Goal: Task Accomplishment & Management: Complete application form

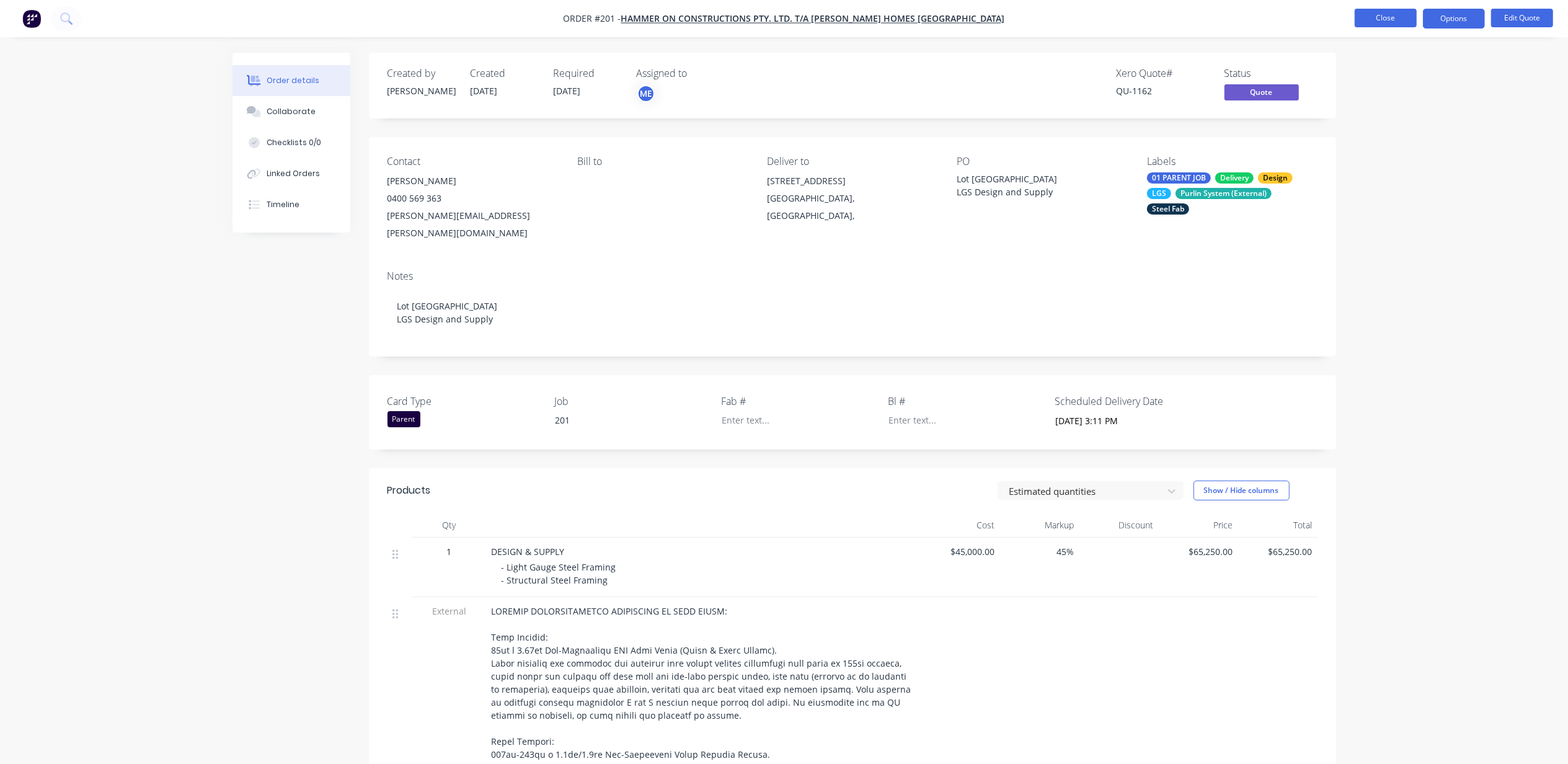
click at [1392, 20] on button "Close" at bounding box center [1385, 18] width 62 height 18
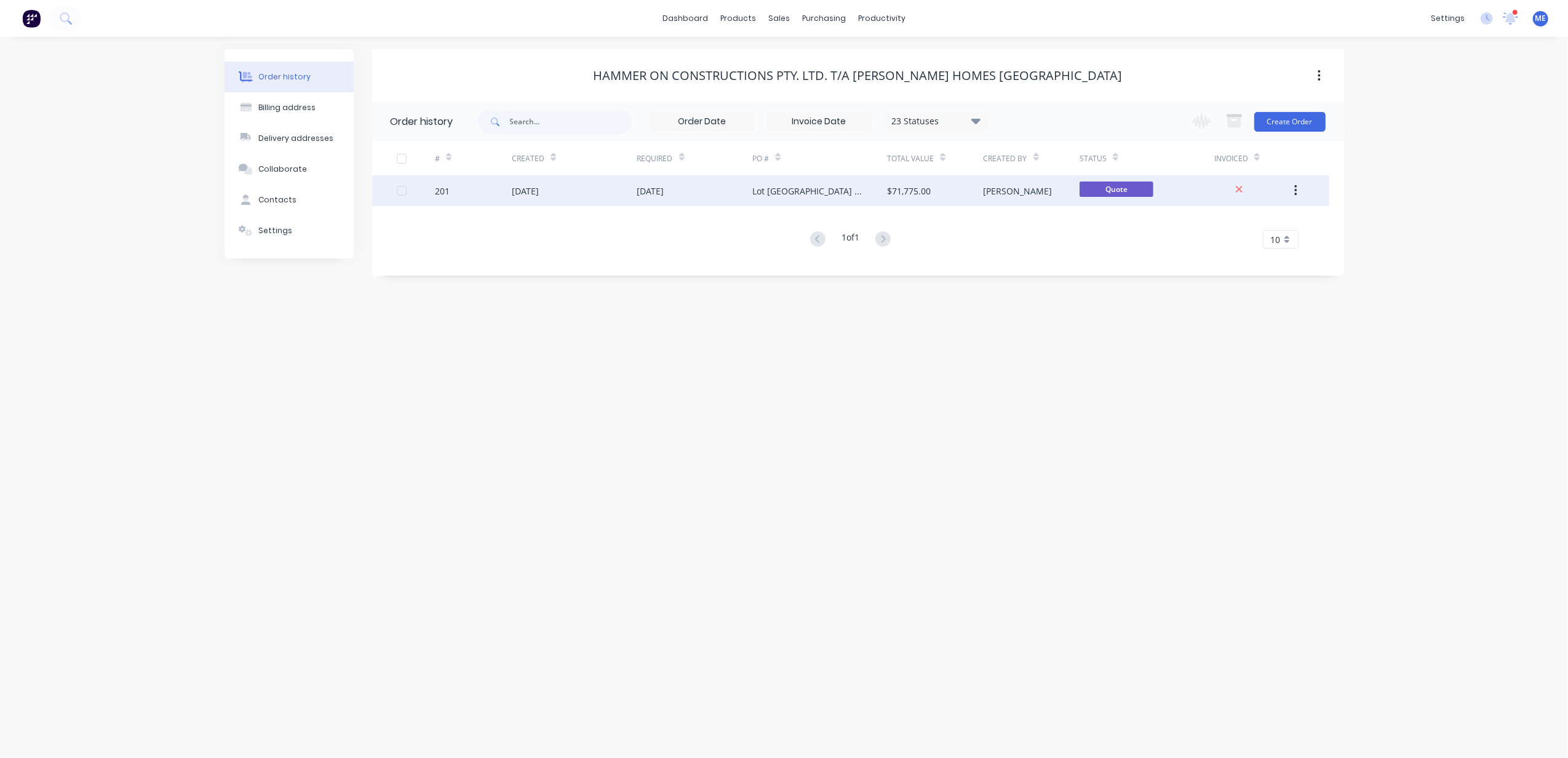
click at [537, 187] on div "[DATE]" at bounding box center [526, 191] width 27 height 13
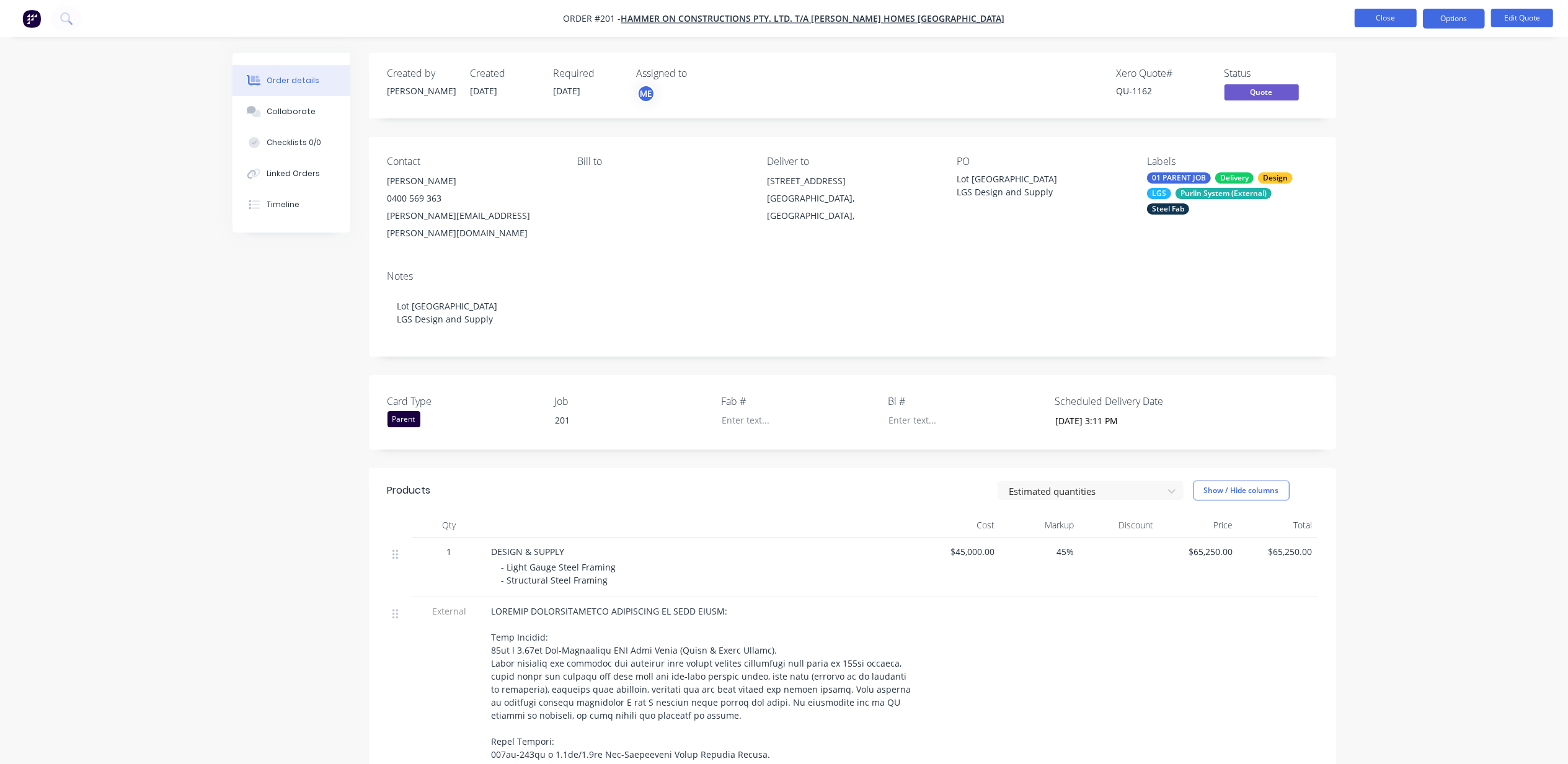
click at [1381, 16] on button "Close" at bounding box center [1385, 18] width 62 height 18
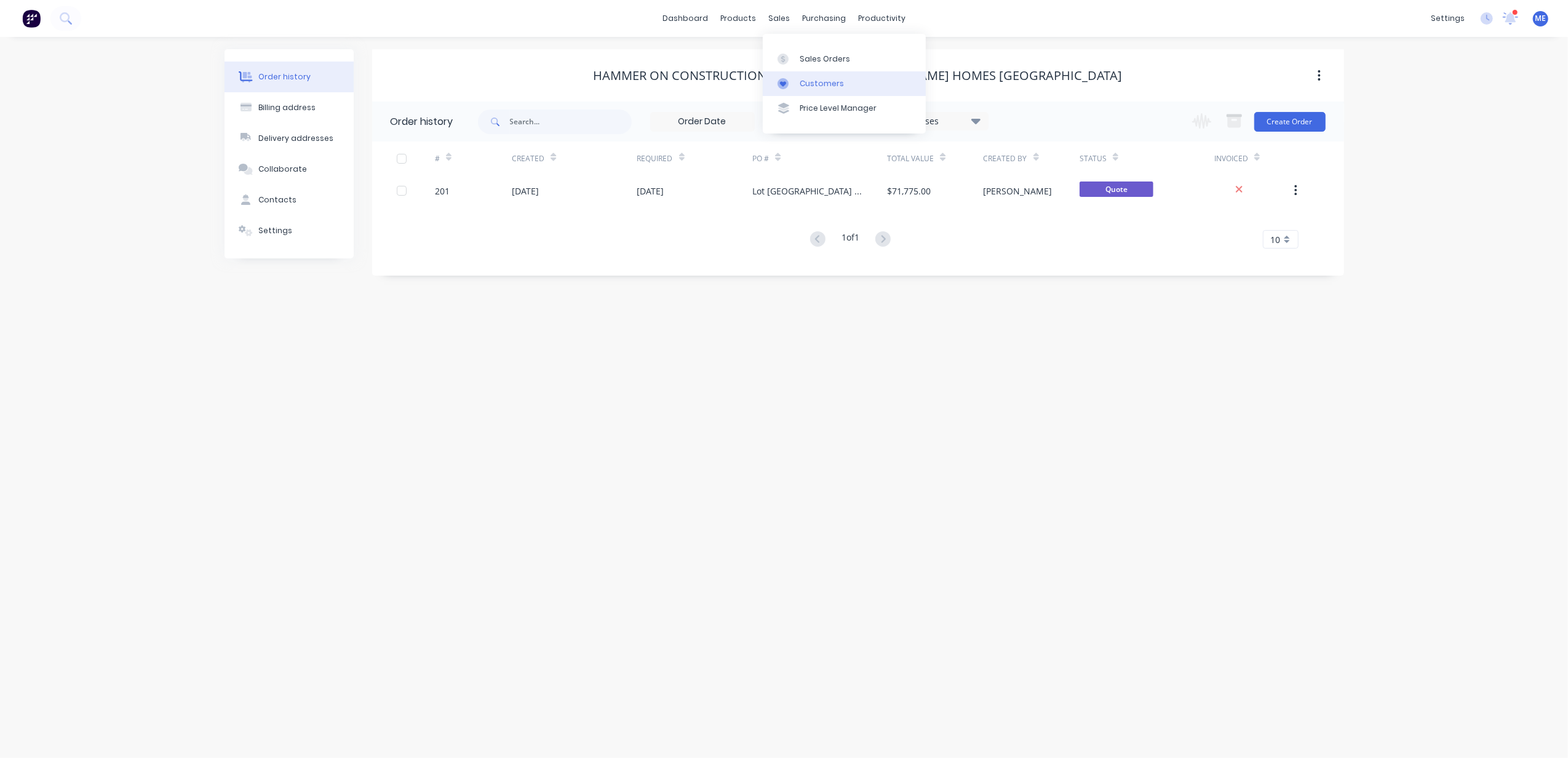
click at [813, 82] on div "Customers" at bounding box center [822, 83] width 44 height 11
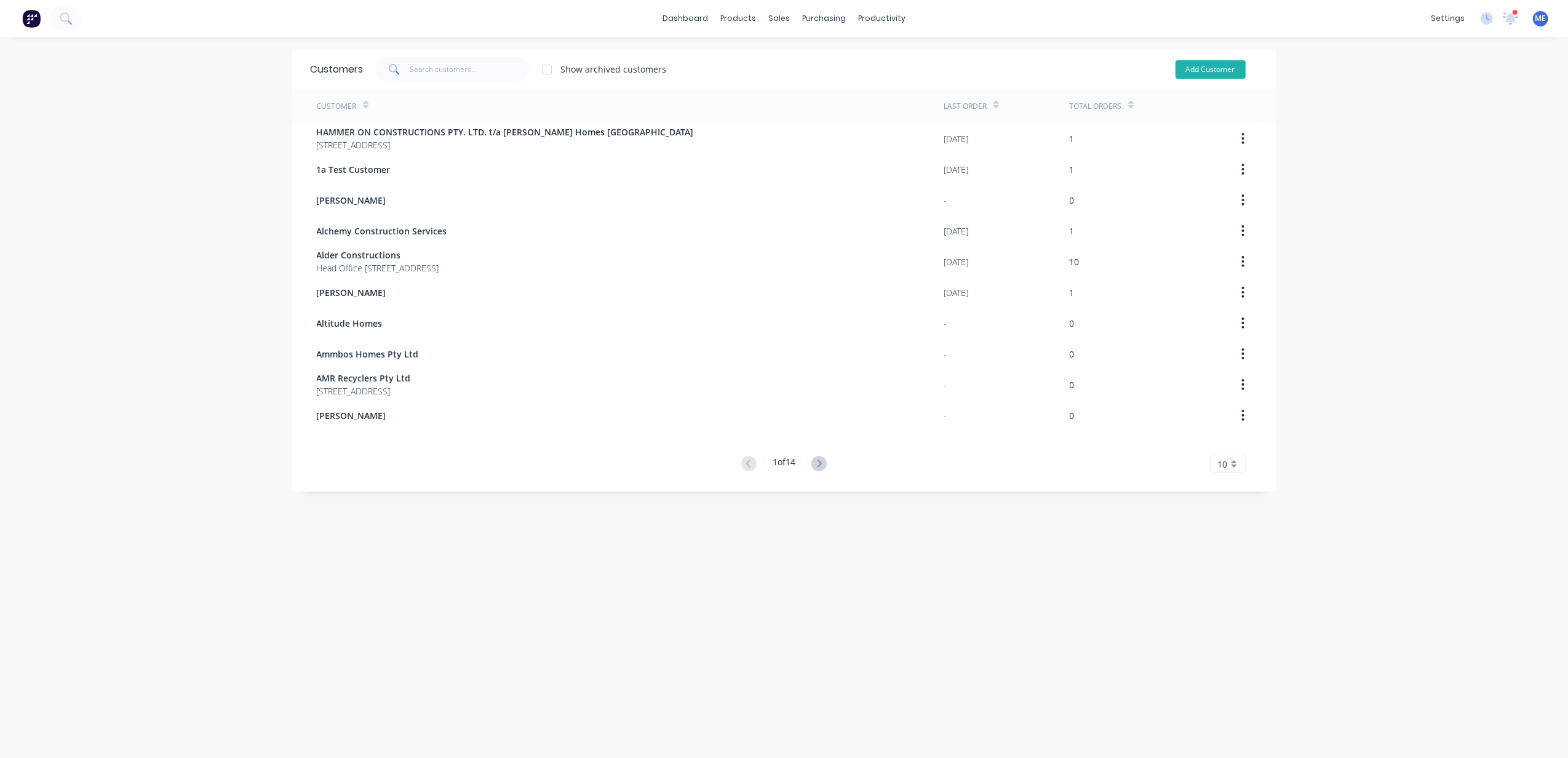
click at [1190, 69] on button "Add Customer" at bounding box center [1211, 70] width 70 height 18
select select "AU"
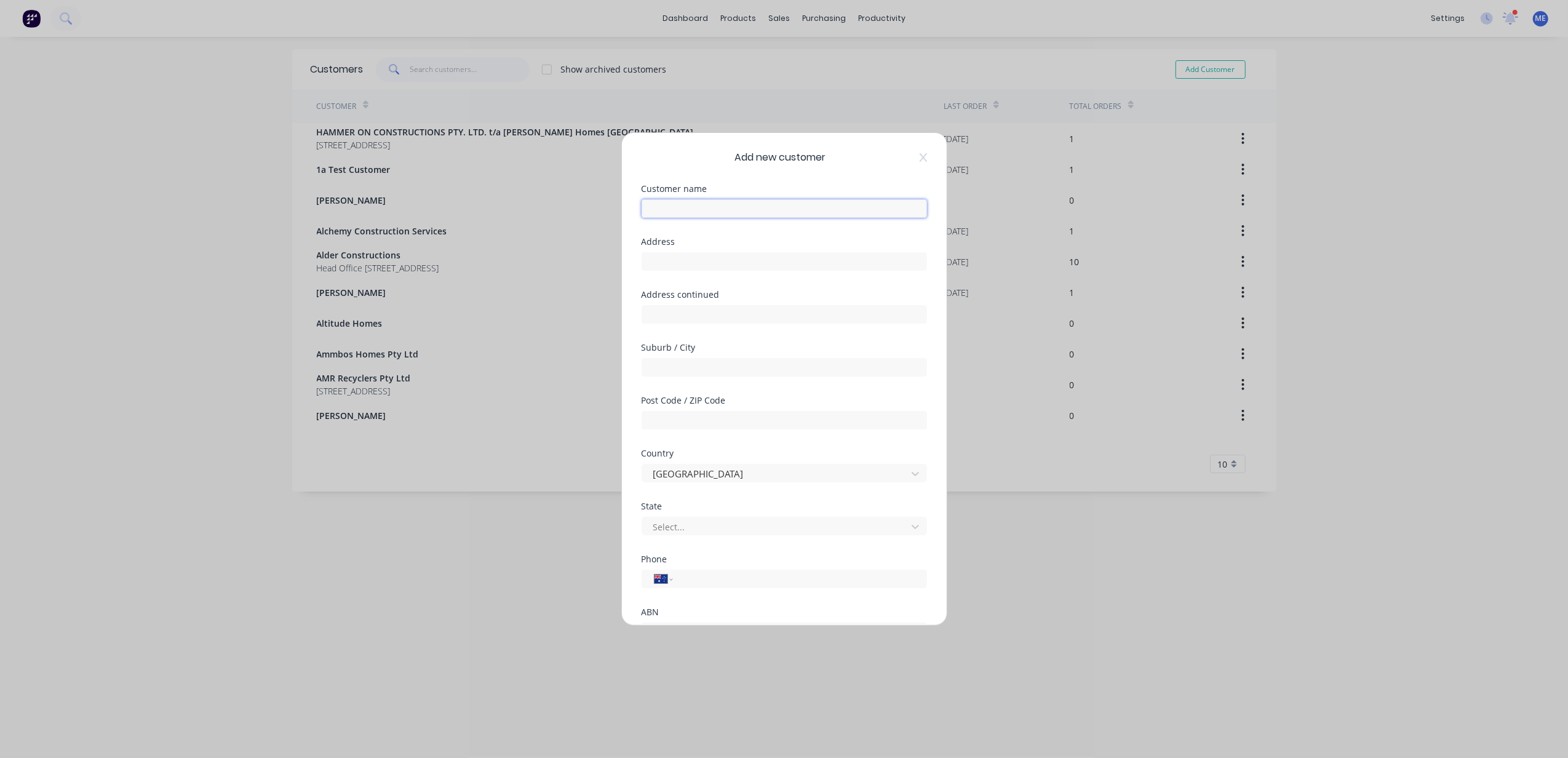
click at [762, 208] on input "text" at bounding box center [784, 209] width 285 height 18
paste input "Whitedune Invest Pty Ltd T/A Whitedune Property"
drag, startPoint x: 768, startPoint y: 208, endPoint x: 749, endPoint y: 211, distance: 19.2
click at [749, 211] on input "Whitedune Invest Pty Ltd T/A Whitedune Property" at bounding box center [784, 209] width 285 height 18
type input "Whitedune Invest Pty Ltd t/a Whitedune Property"
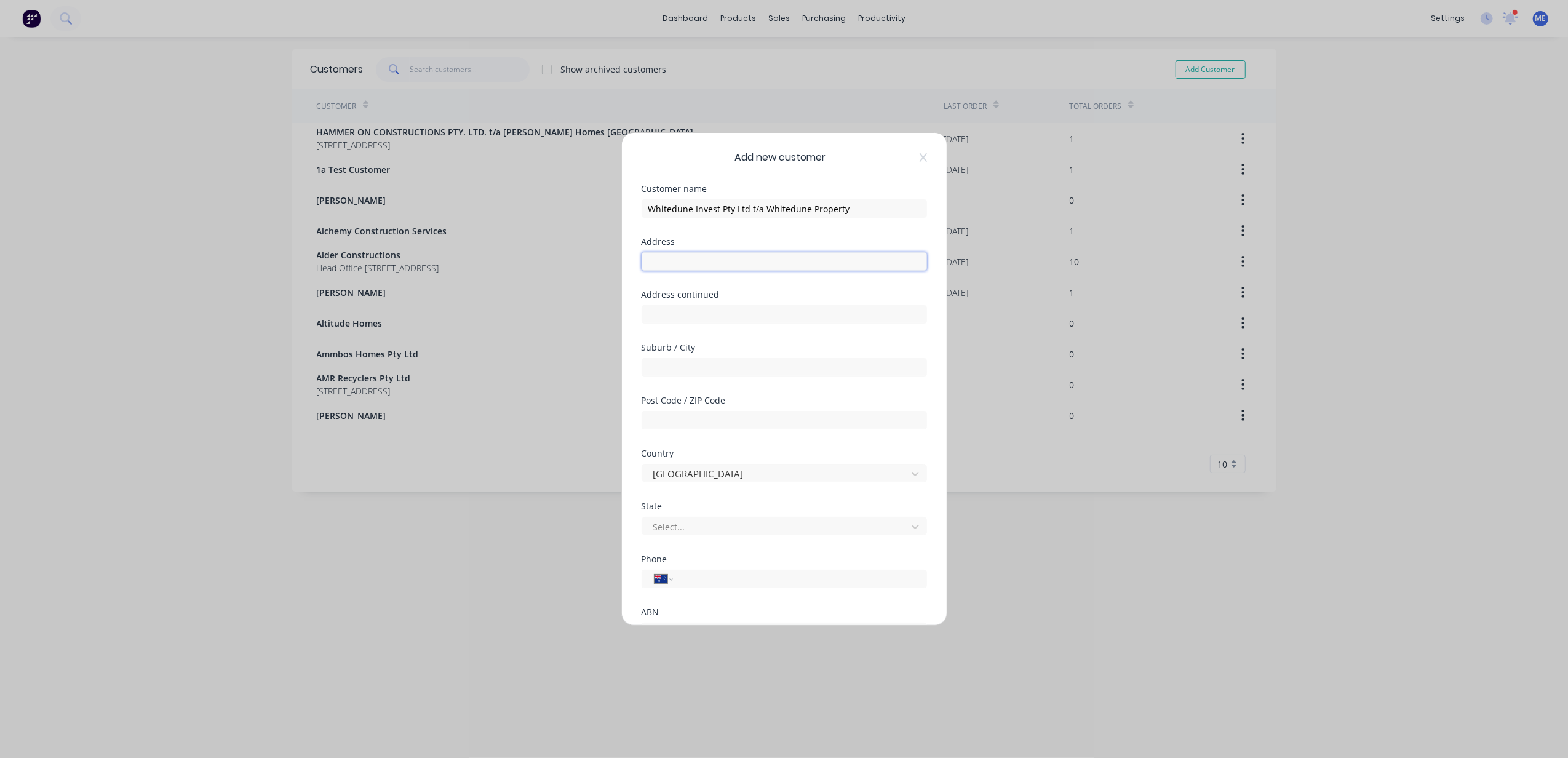
click at [704, 259] on input "text" at bounding box center [784, 261] width 285 height 18
type input "21 Crombie Ave"
click at [702, 368] on input "text" at bounding box center [784, 367] width 285 height 18
type input "Bundall"
type input "4217"
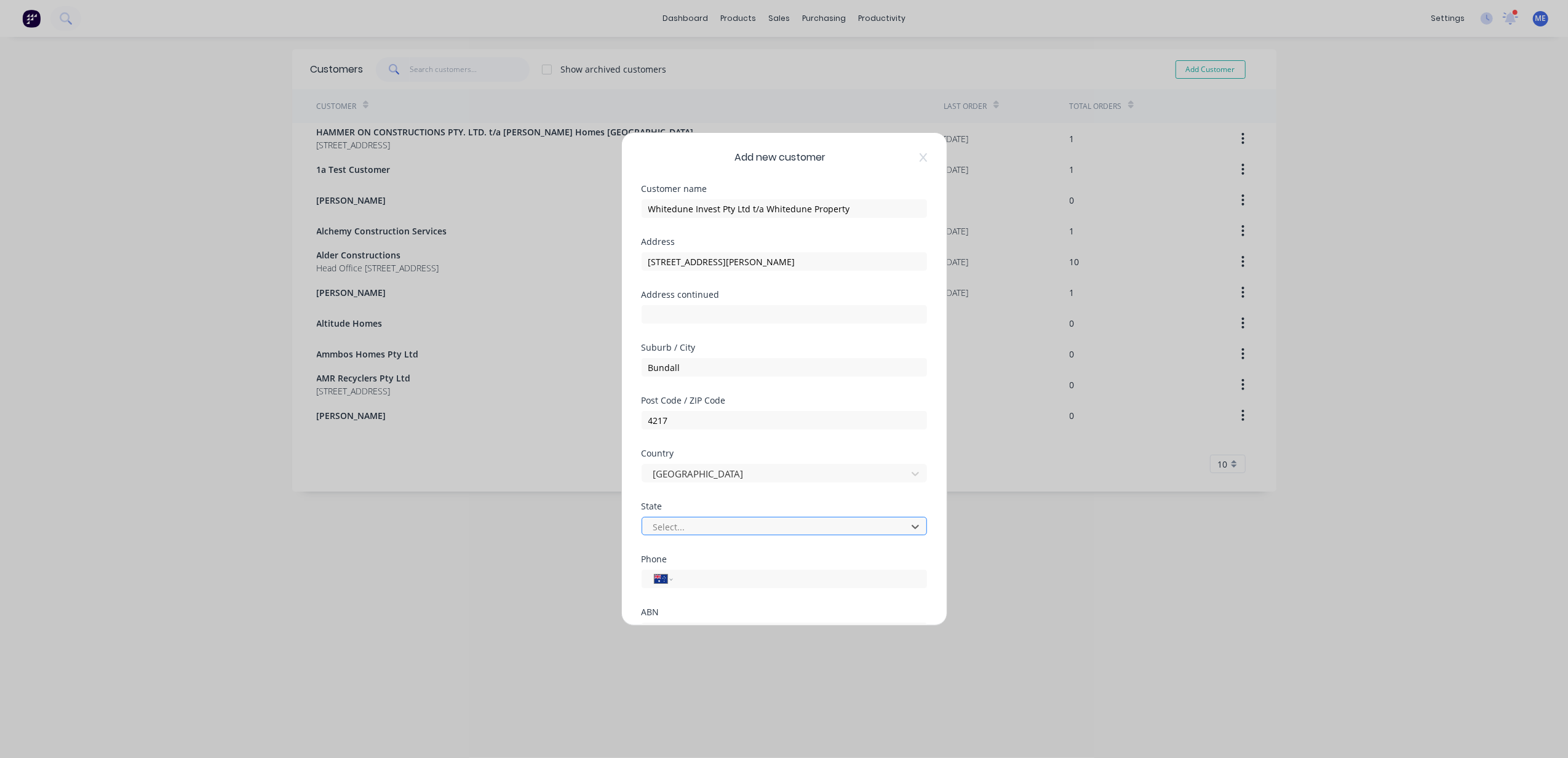
click at [700, 530] on div at bounding box center [776, 527] width 248 height 16
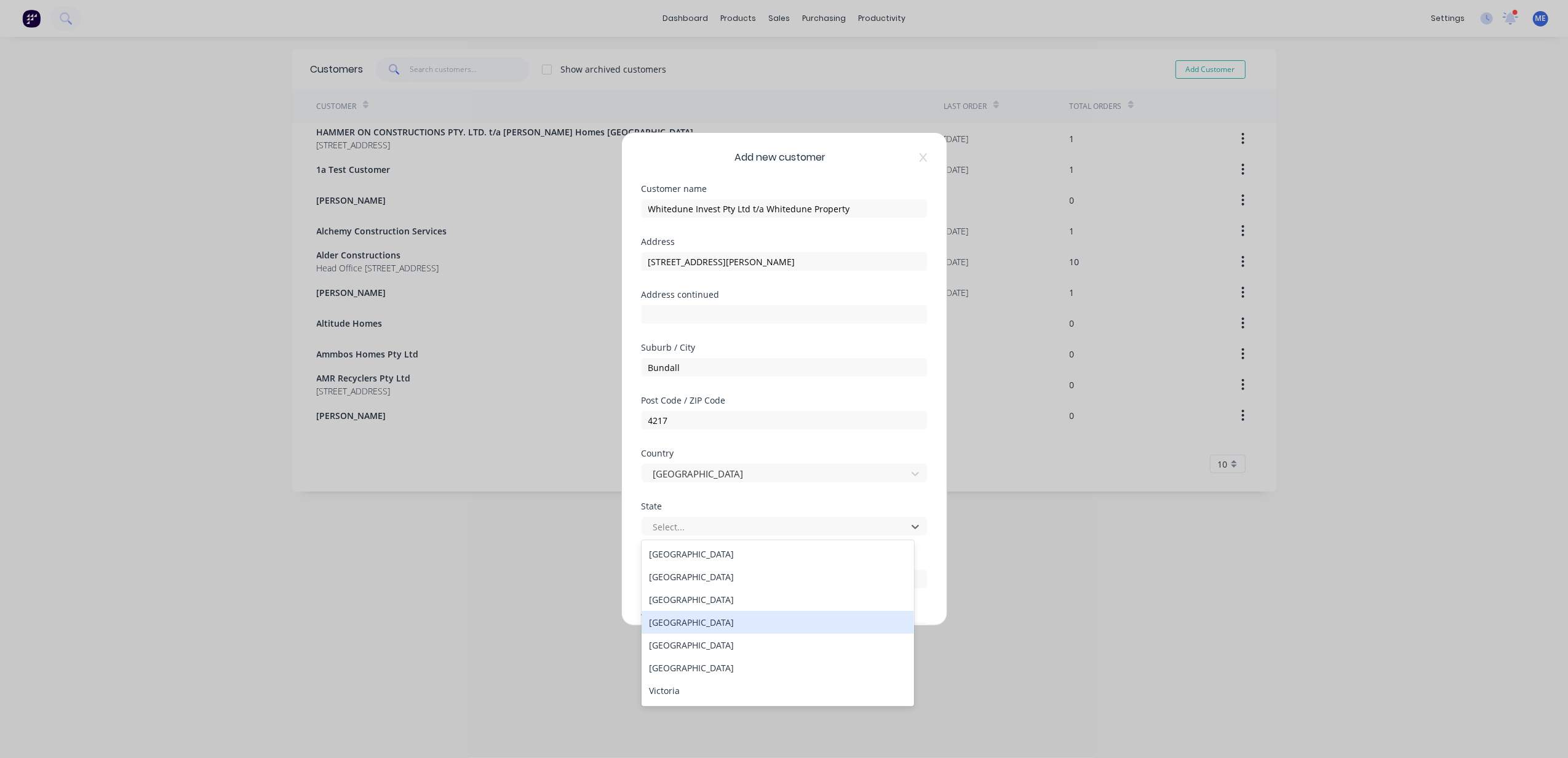
click at [686, 614] on div "Queensland" at bounding box center [777, 622] width 272 height 23
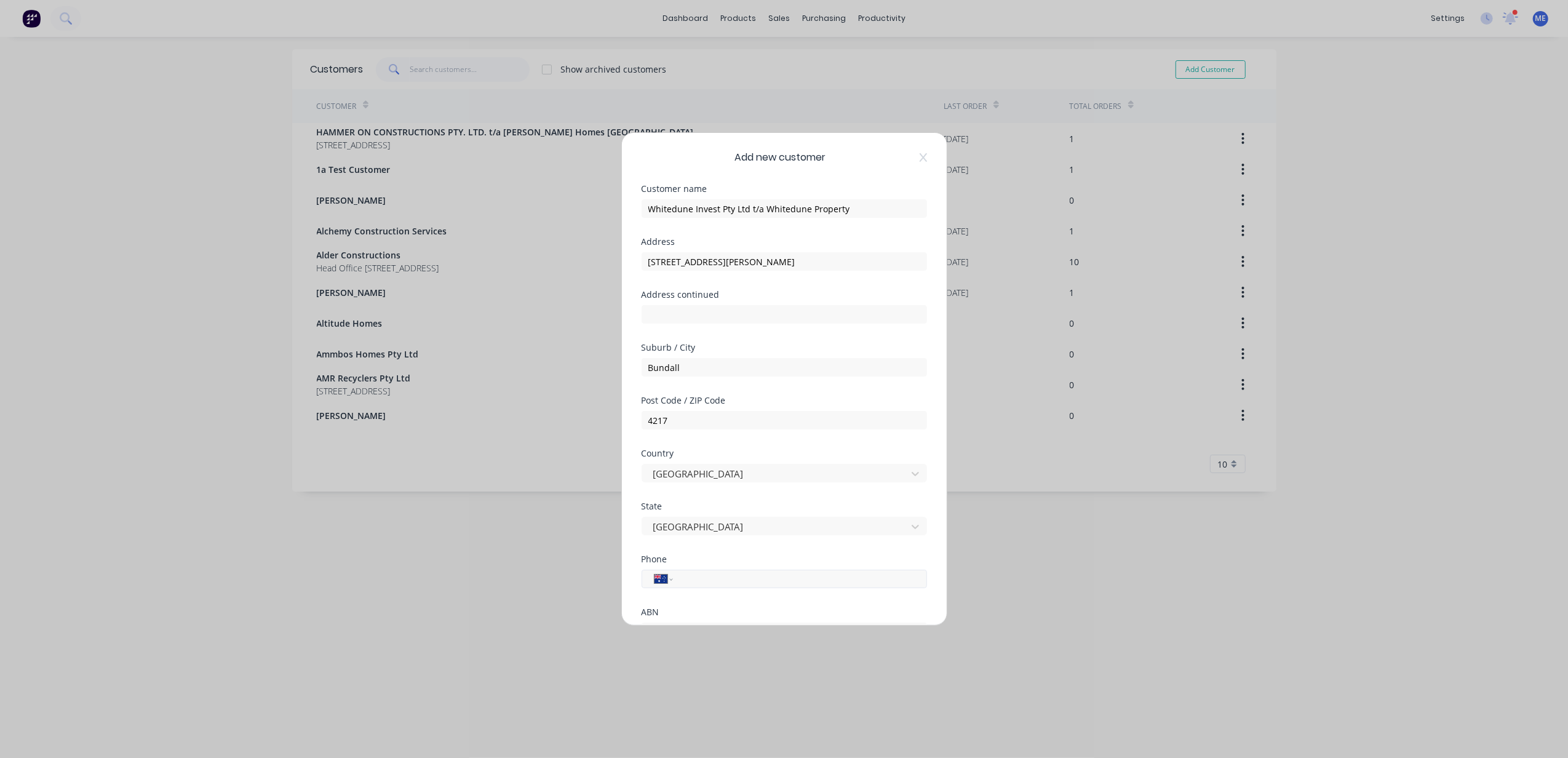
click at [709, 574] on input "tel" at bounding box center [797, 579] width 232 height 14
click at [685, 614] on div "ABN" at bounding box center [784, 612] width 285 height 8
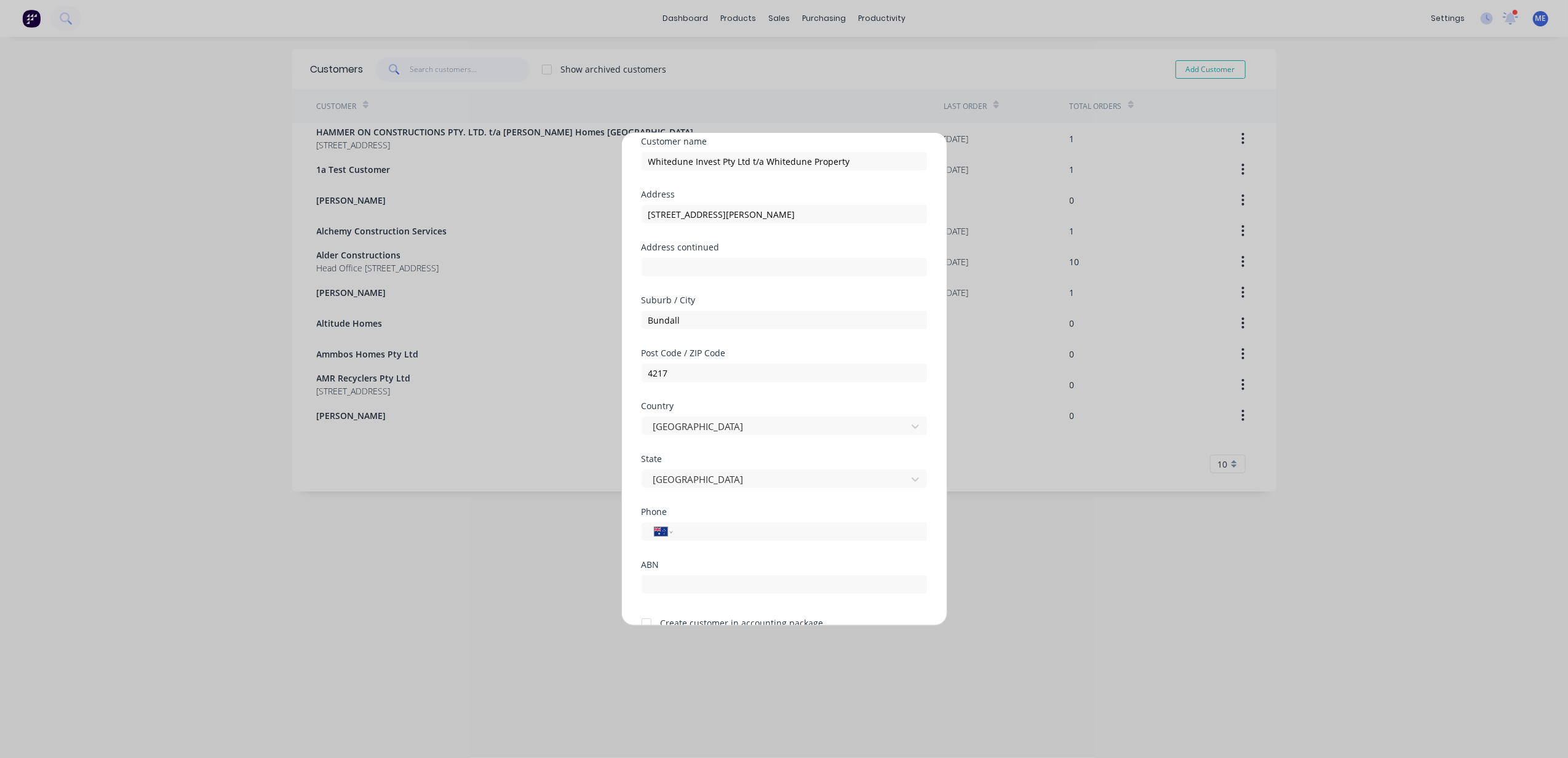
scroll to position [109, 0]
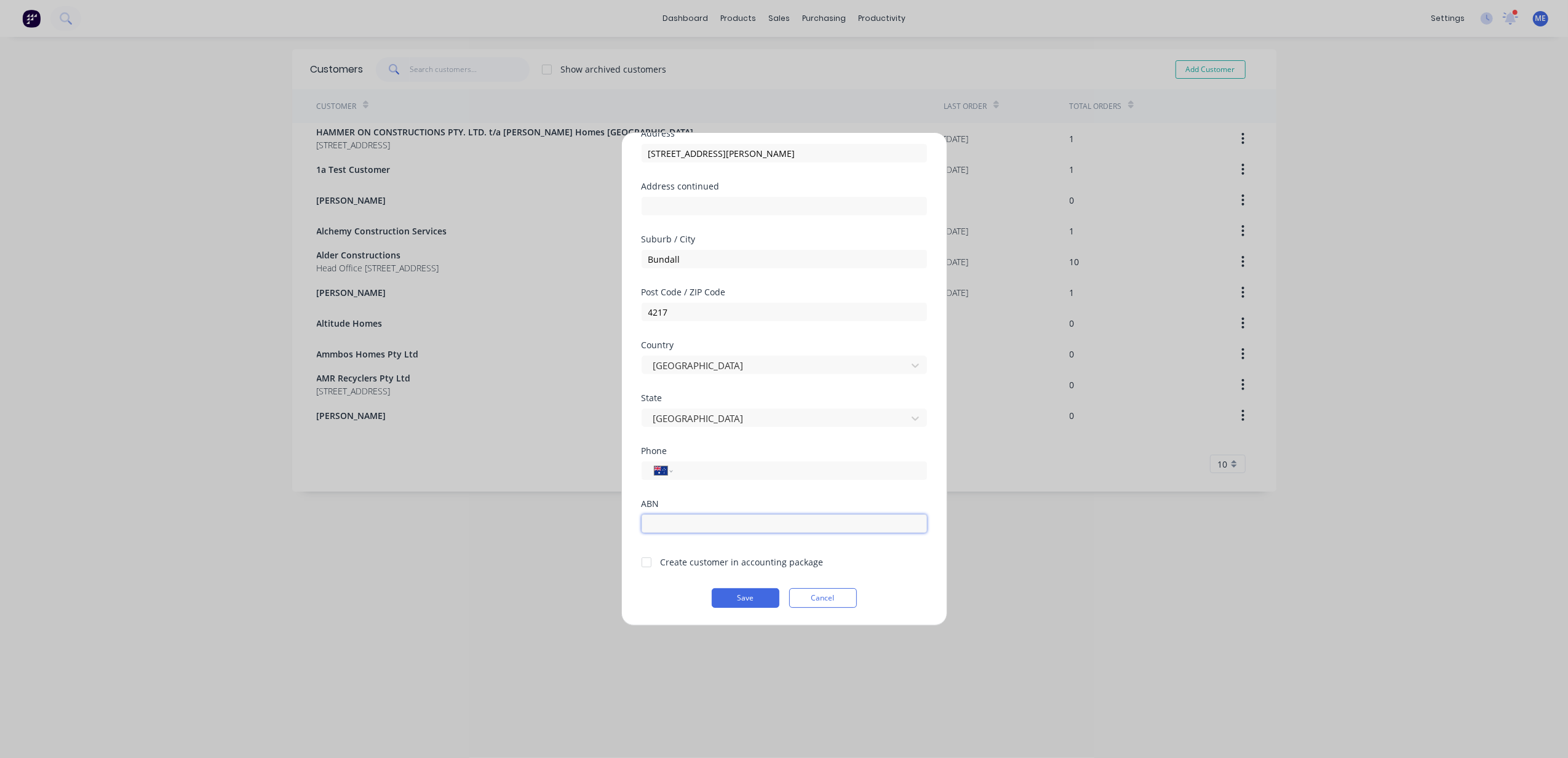
click at [673, 515] on input "text" at bounding box center [784, 523] width 285 height 18
paste input "89 674 543 072"
type input "89 674 543 072"
click at [650, 558] on div at bounding box center [647, 562] width 25 height 25
click at [715, 470] on input "tel" at bounding box center [797, 471] width 232 height 14
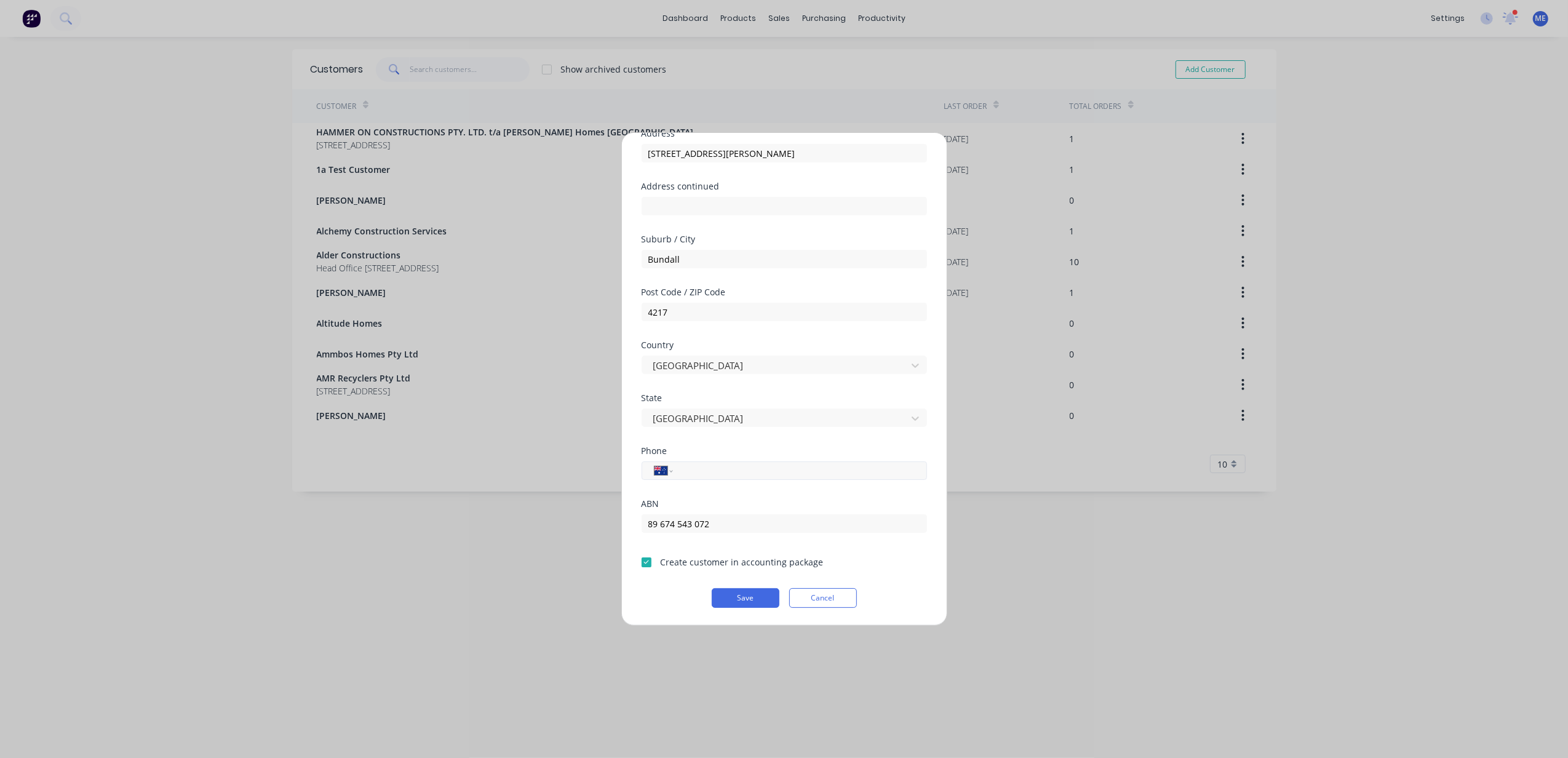
paste input "0414 553 817"
type input "0414 553 817"
click at [739, 596] on button "Save" at bounding box center [745, 598] width 68 height 20
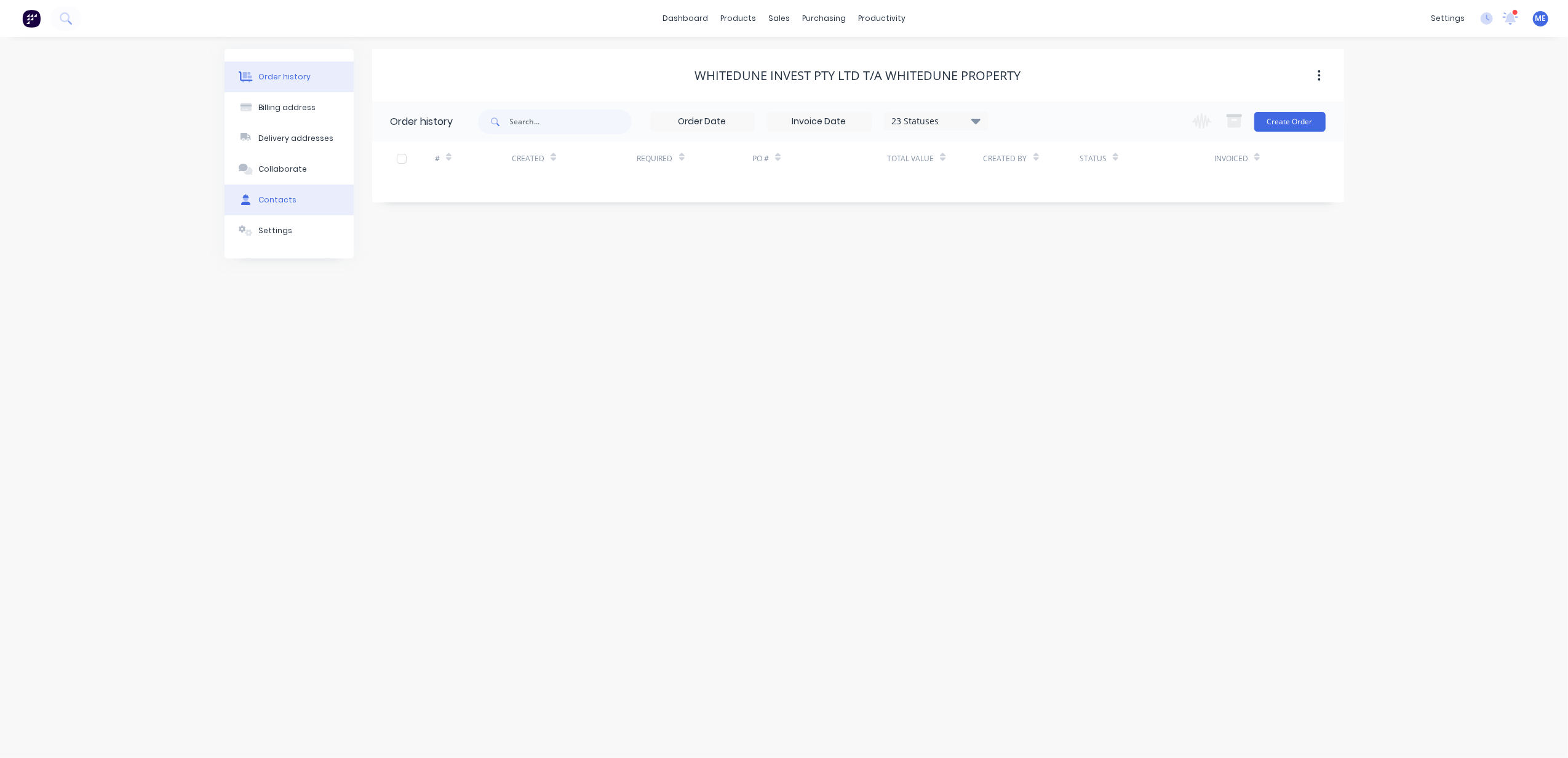
drag, startPoint x: 278, startPoint y: 193, endPoint x: 288, endPoint y: 207, distance: 17.2
click at [278, 194] on button "Contacts" at bounding box center [289, 200] width 129 height 31
click at [1324, 125] on button "Add contact" at bounding box center [1305, 121] width 57 height 18
select select "AU"
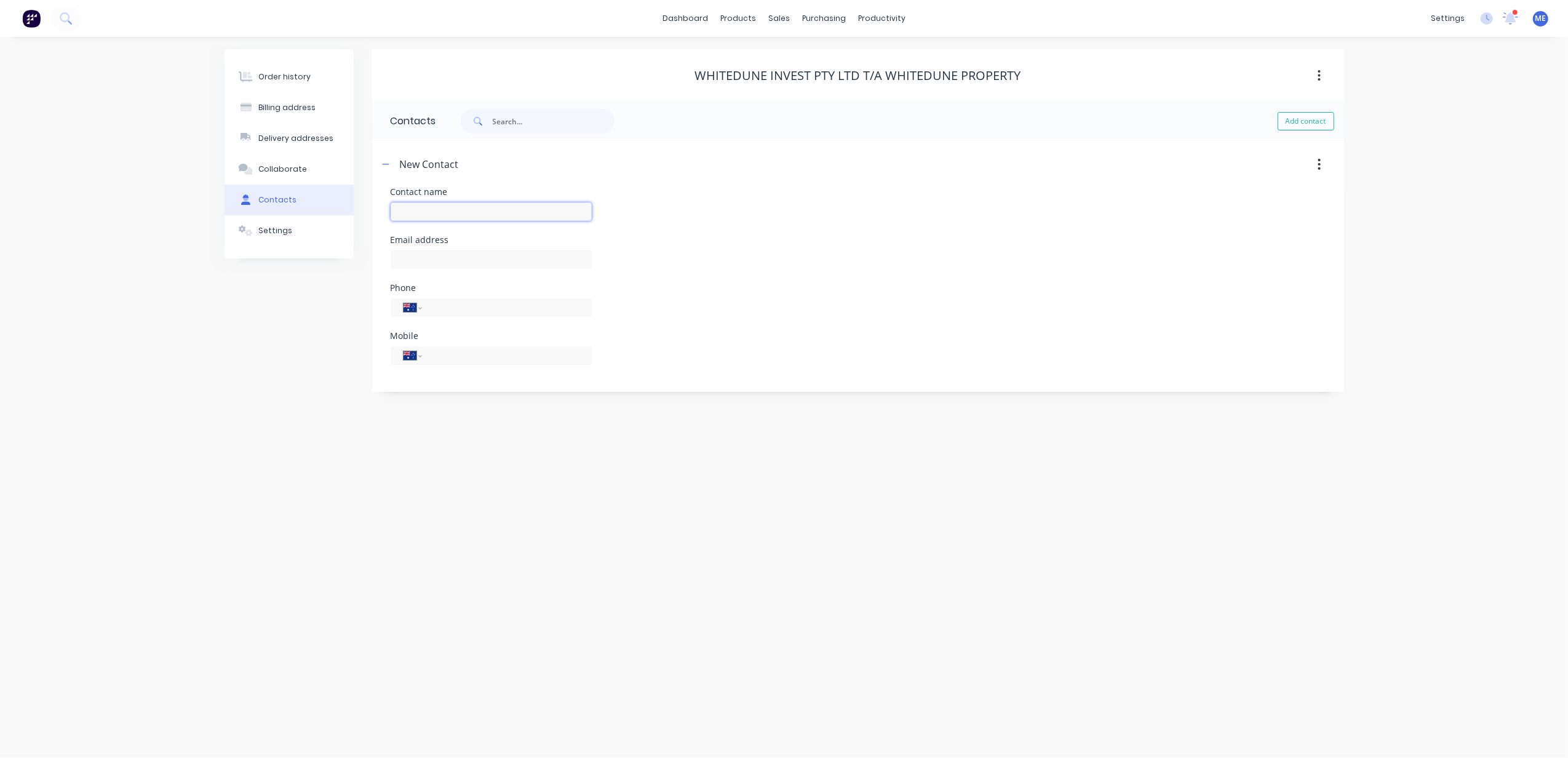
drag, startPoint x: 422, startPoint y: 207, endPoint x: 428, endPoint y: 210, distance: 6.7
click at [422, 207] on input "text" at bounding box center [491, 211] width 201 height 18
type input "Tim Cox"
select select "AU"
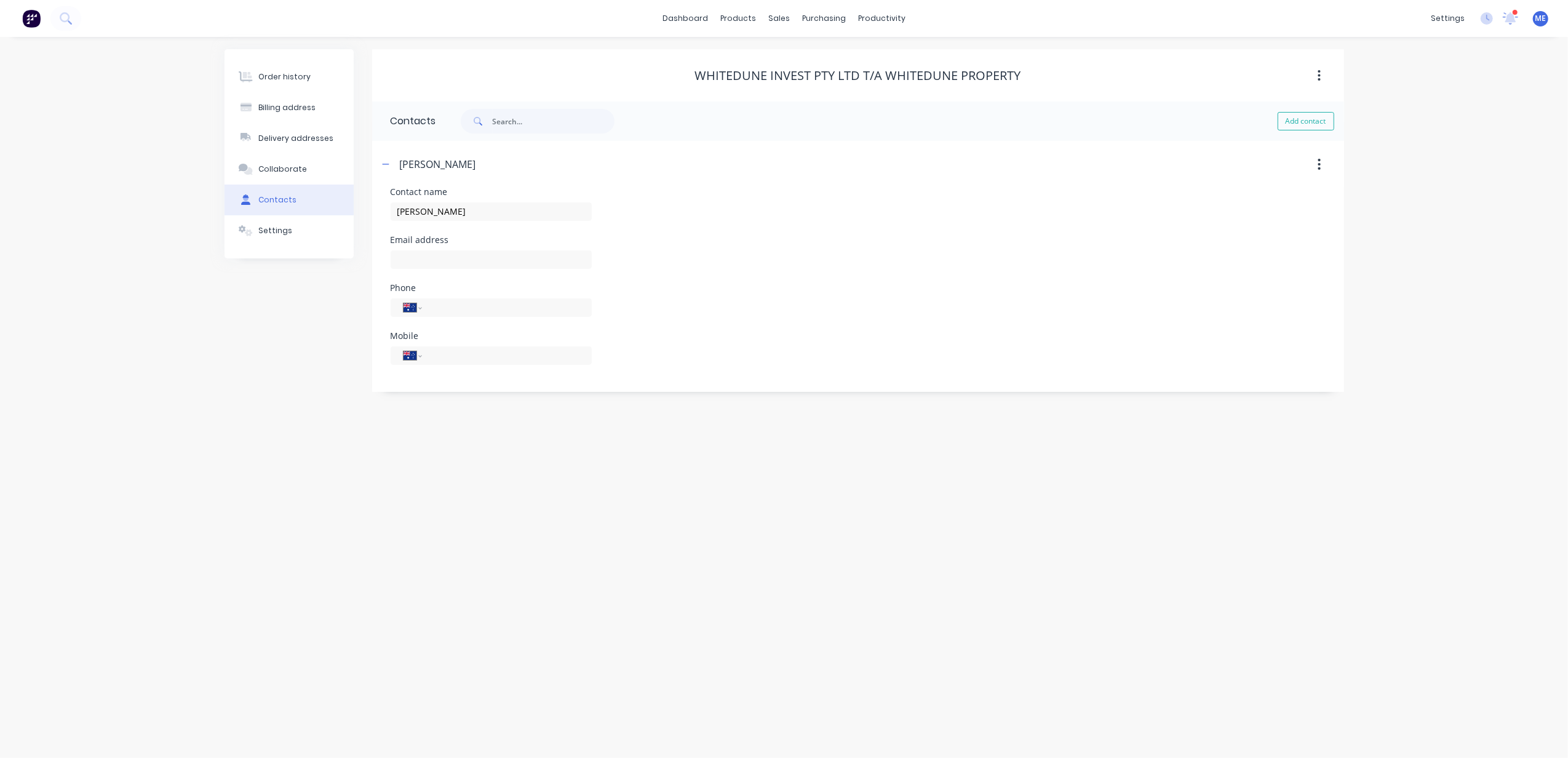
click at [417, 248] on div at bounding box center [491, 266] width 201 height 36
click at [423, 252] on input "text" at bounding box center [491, 259] width 201 height 18
click at [423, 261] on input "text" at bounding box center [491, 259] width 201 height 18
paste input "tim@whitedune.com.au"
type input "tim@whitedune.com.au"
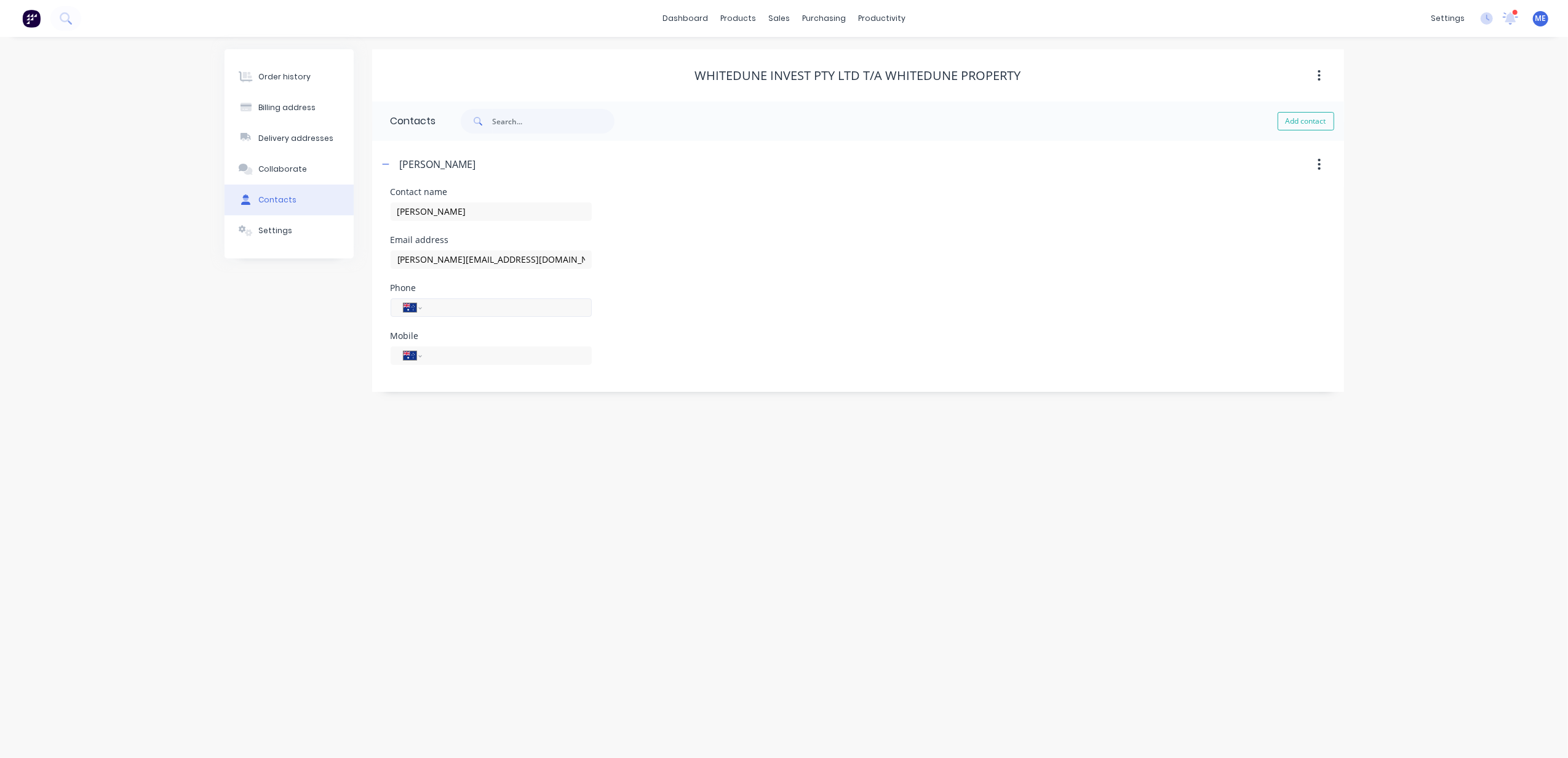
click at [463, 313] on input "tel" at bounding box center [504, 307] width 148 height 14
type input "0414 553 817"
click at [721, 279] on div "Email address tim@whitedune.com.au" at bounding box center [858, 260] width 935 height 48
click at [1314, 167] on button "button" at bounding box center [1319, 164] width 29 height 22
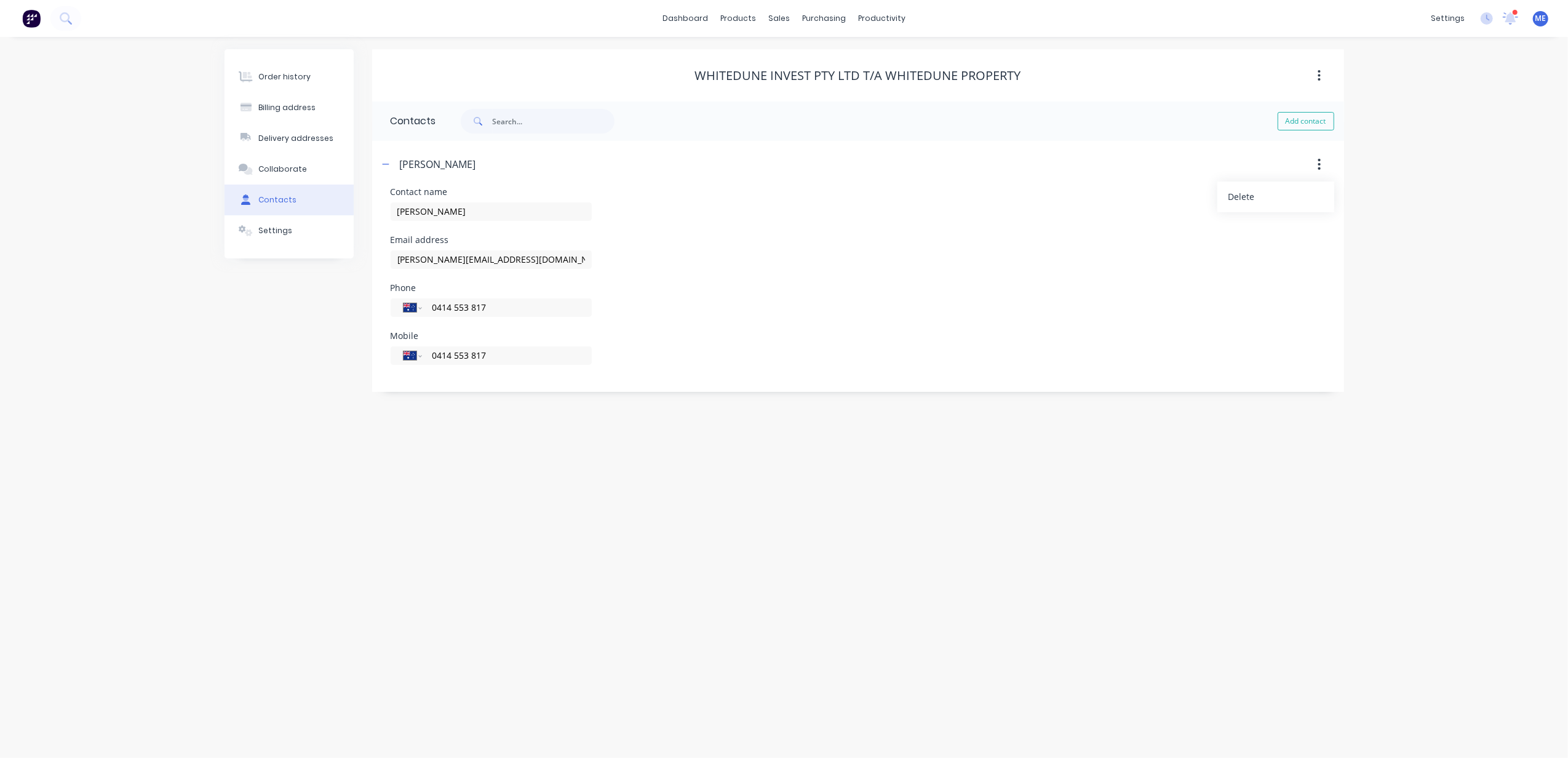
click at [1064, 200] on div "Contact name Tim Cox" at bounding box center [858, 212] width 935 height 48
click at [387, 167] on icon "button" at bounding box center [385, 164] width 7 height 8
click at [382, 163] on icon "button" at bounding box center [385, 164] width 7 height 8
click at [699, 236] on div "Email address tim@whitedune.com.au" at bounding box center [858, 260] width 935 height 48
click at [283, 81] on div "Order history" at bounding box center [285, 77] width 52 height 11
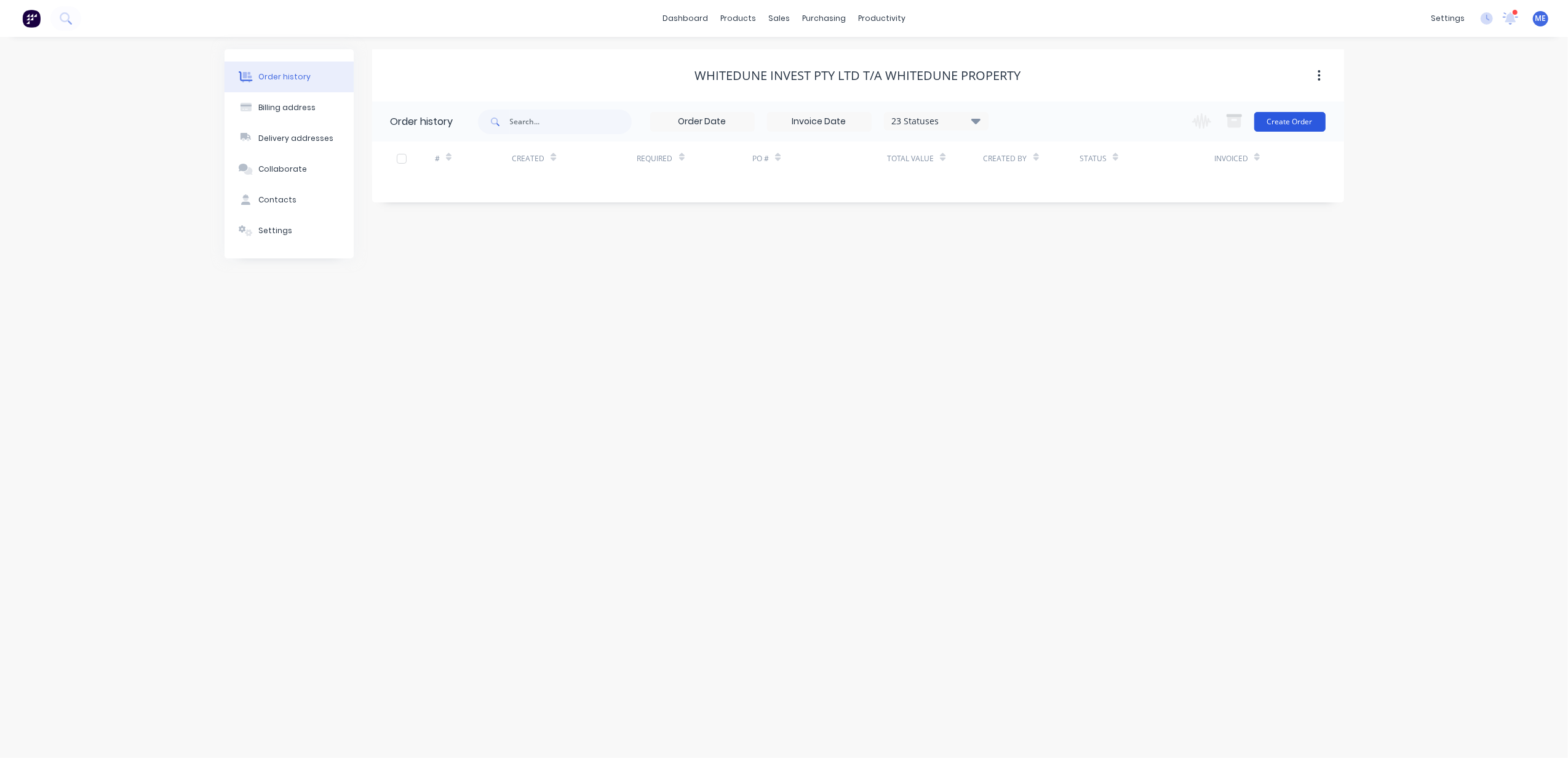
click at [1287, 131] on button "Create Order" at bounding box center [1290, 122] width 71 height 20
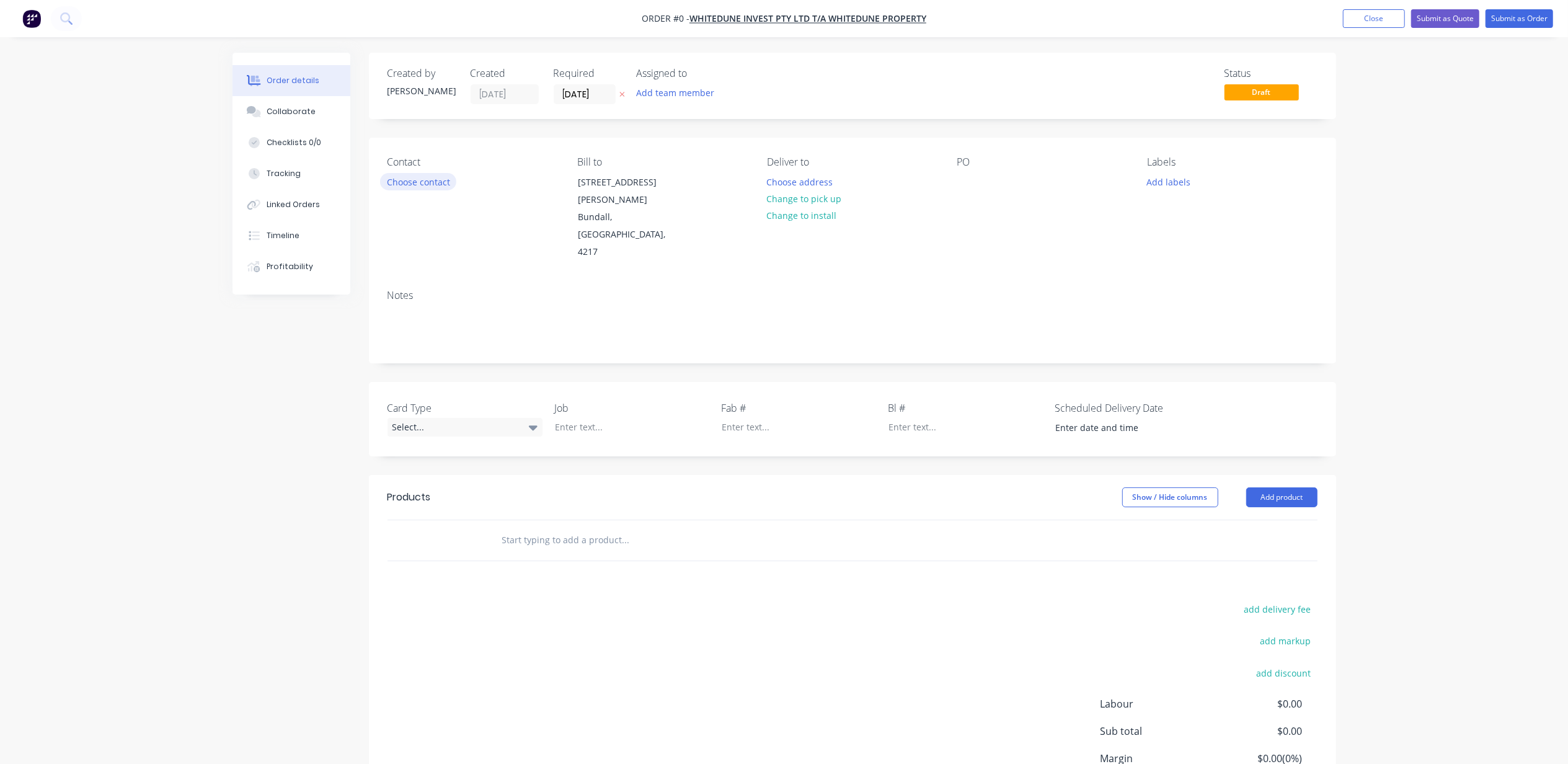
click at [423, 184] on button "Choose contact" at bounding box center [418, 181] width 76 height 17
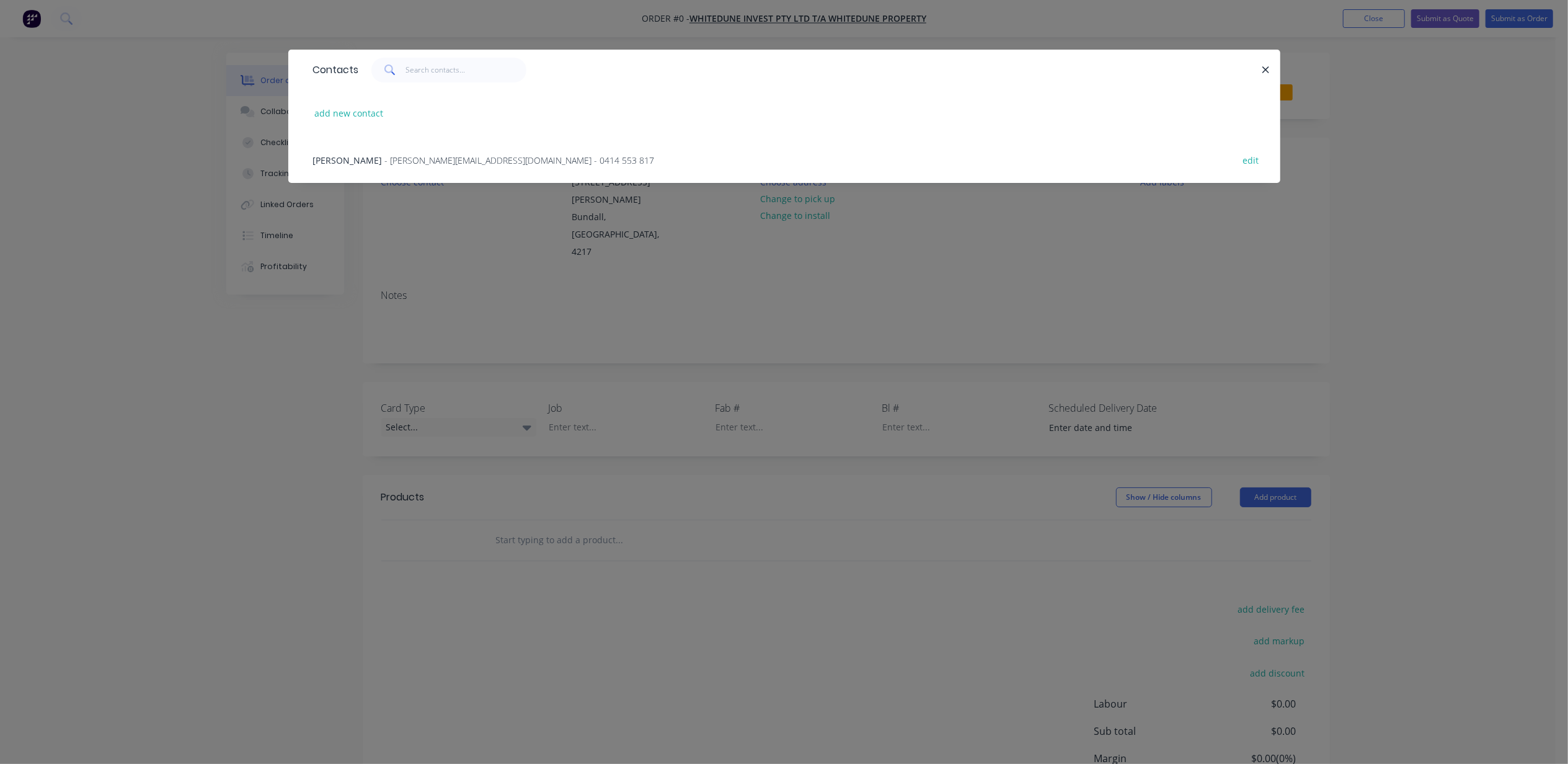
click at [385, 164] on span "- tim@whitedune.com.au - 0414 553 817" at bounding box center [520, 161] width 270 height 12
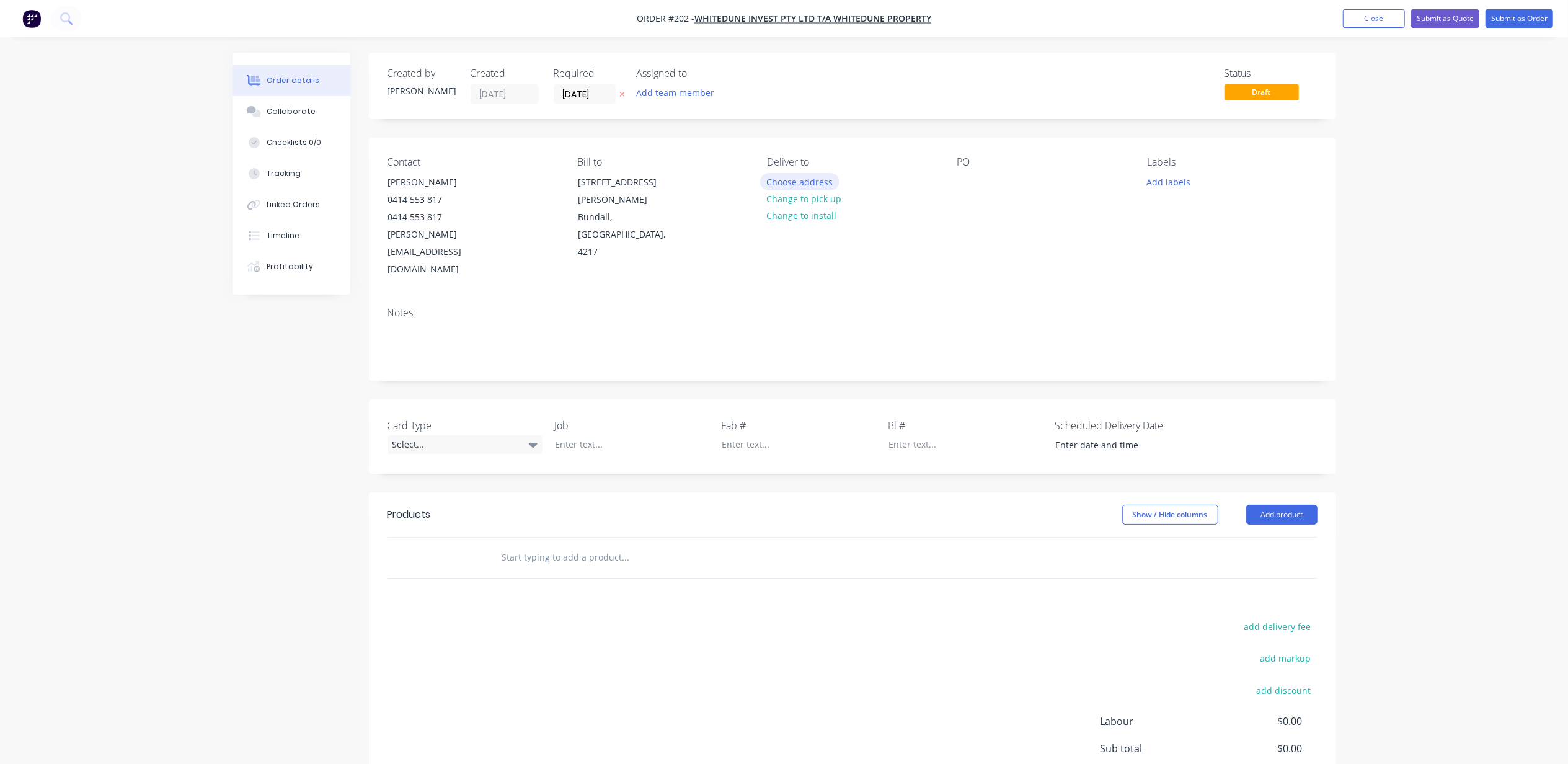
click at [793, 183] on button "Choose address" at bounding box center [799, 181] width 79 height 17
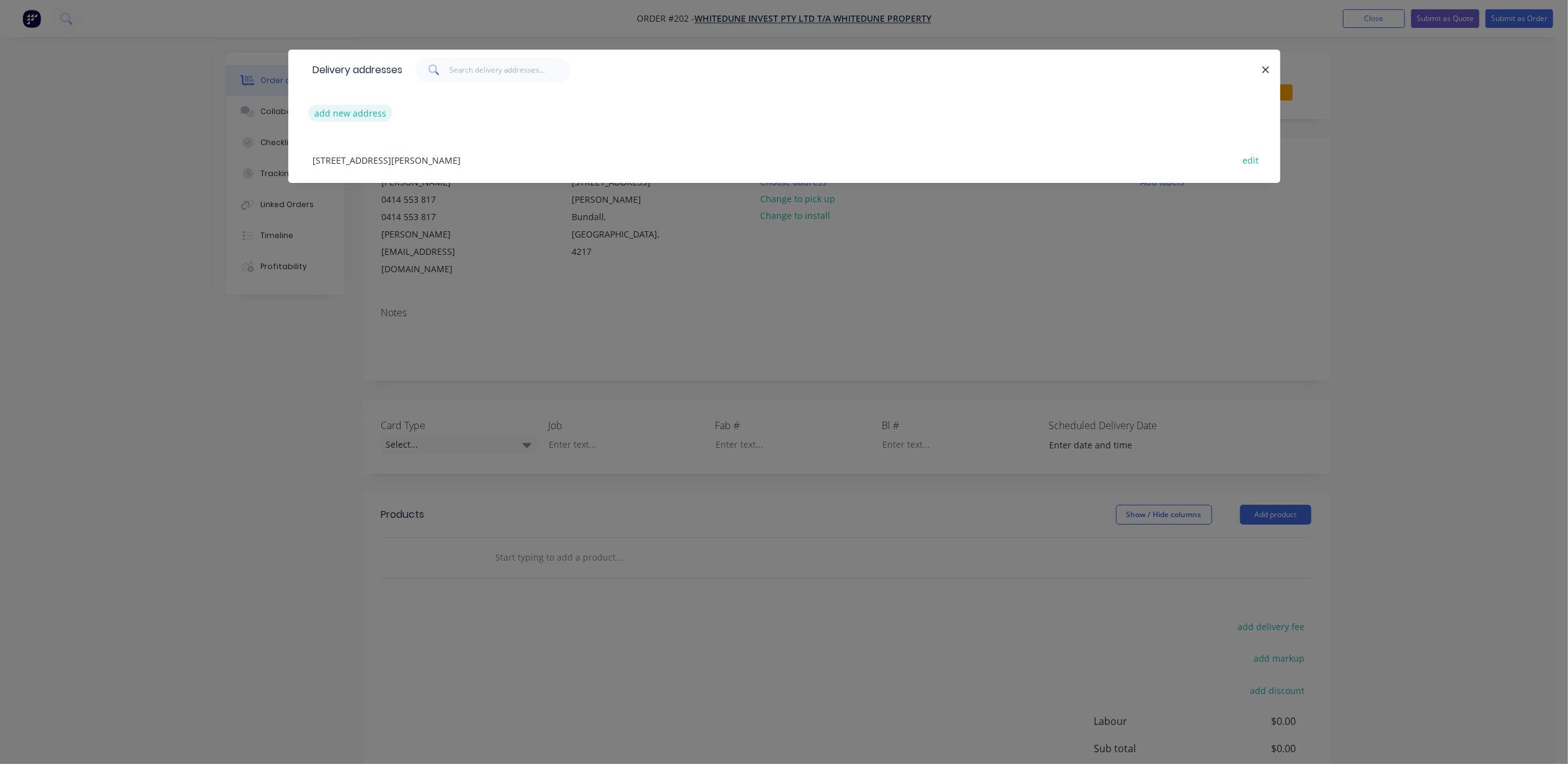
click at [345, 108] on button "add new address" at bounding box center [350, 113] width 85 height 17
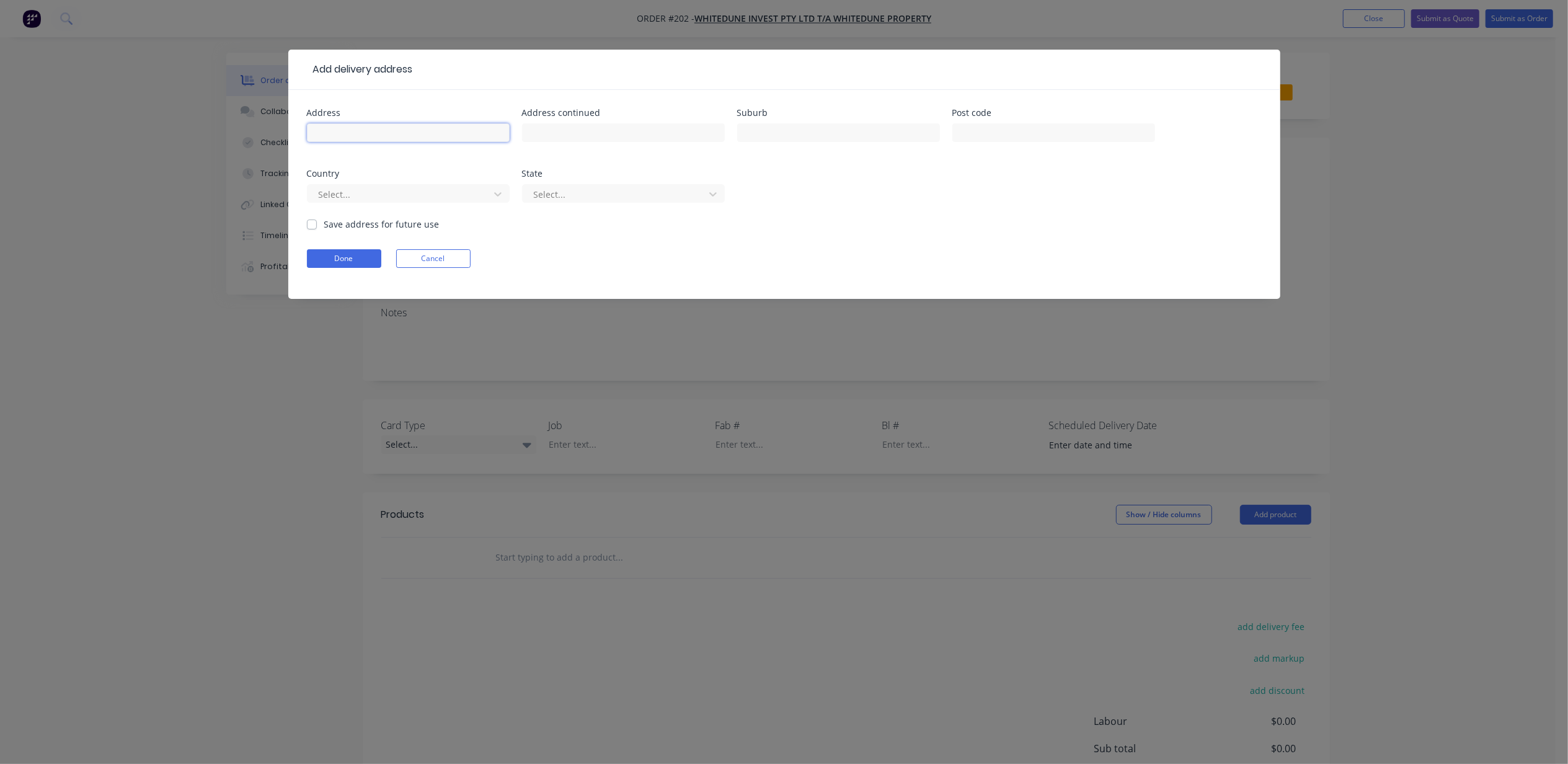
click at [384, 132] on input "text" at bounding box center [409, 132] width 203 height 18
click at [390, 134] on input "text" at bounding box center [409, 132] width 203 height 18
type input "72 Claymore Crescent"
type input "Bundall"
type input "4217"
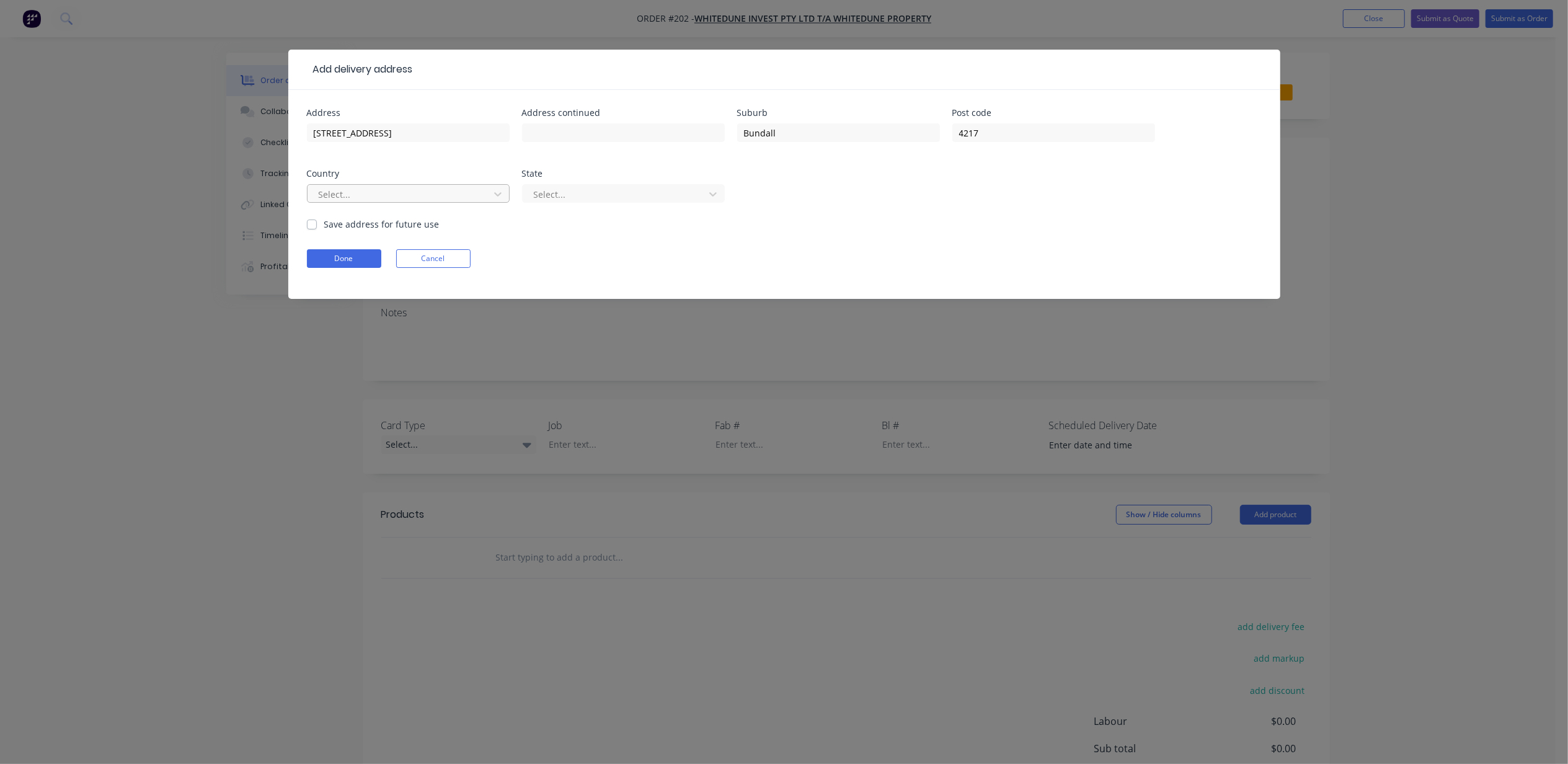
drag, startPoint x: 320, startPoint y: 193, endPoint x: 340, endPoint y: 199, distance: 20.9
click at [321, 193] on div at bounding box center [400, 195] width 166 height 16
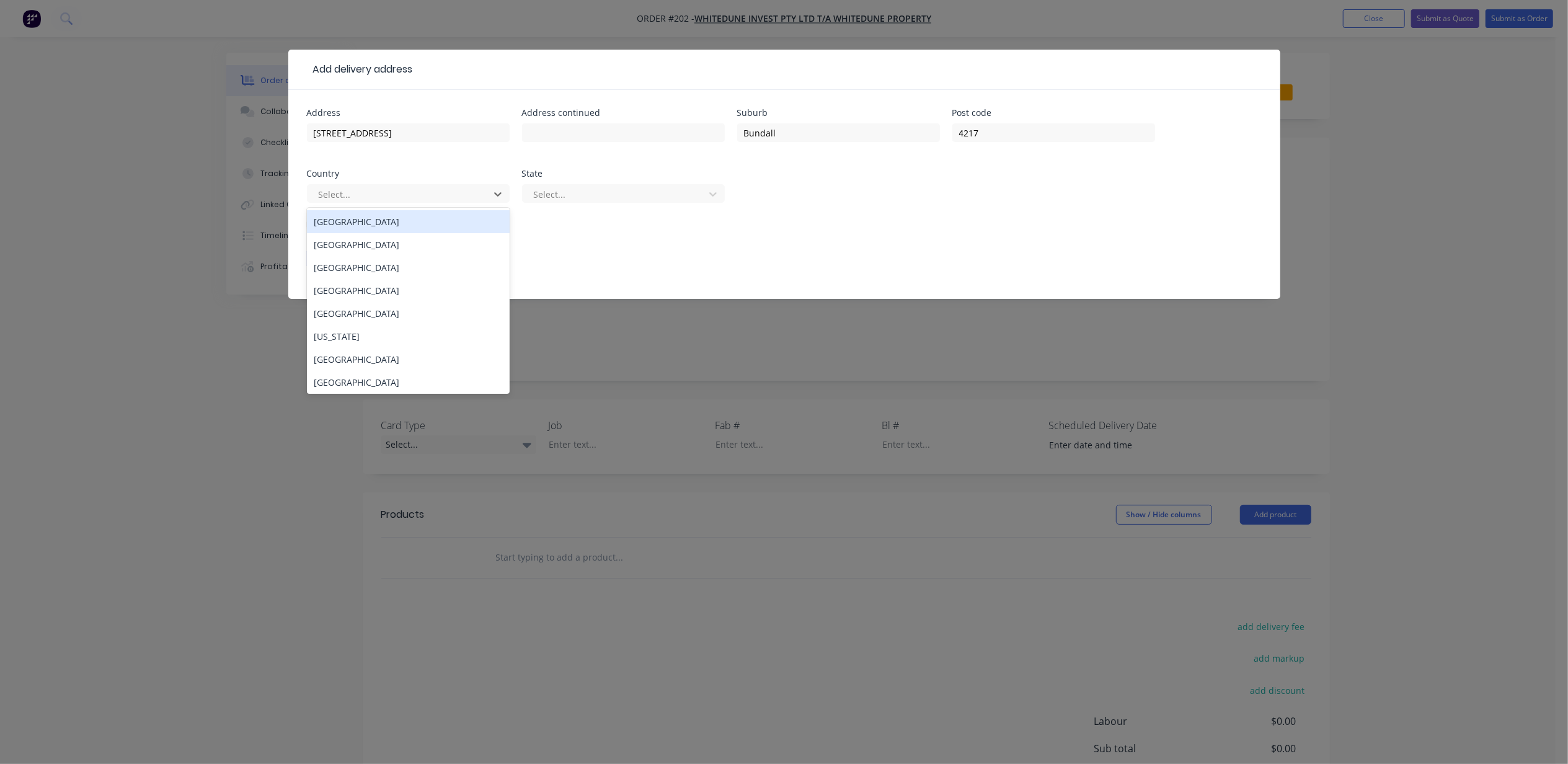
click at [358, 218] on div "Australia" at bounding box center [409, 221] width 203 height 23
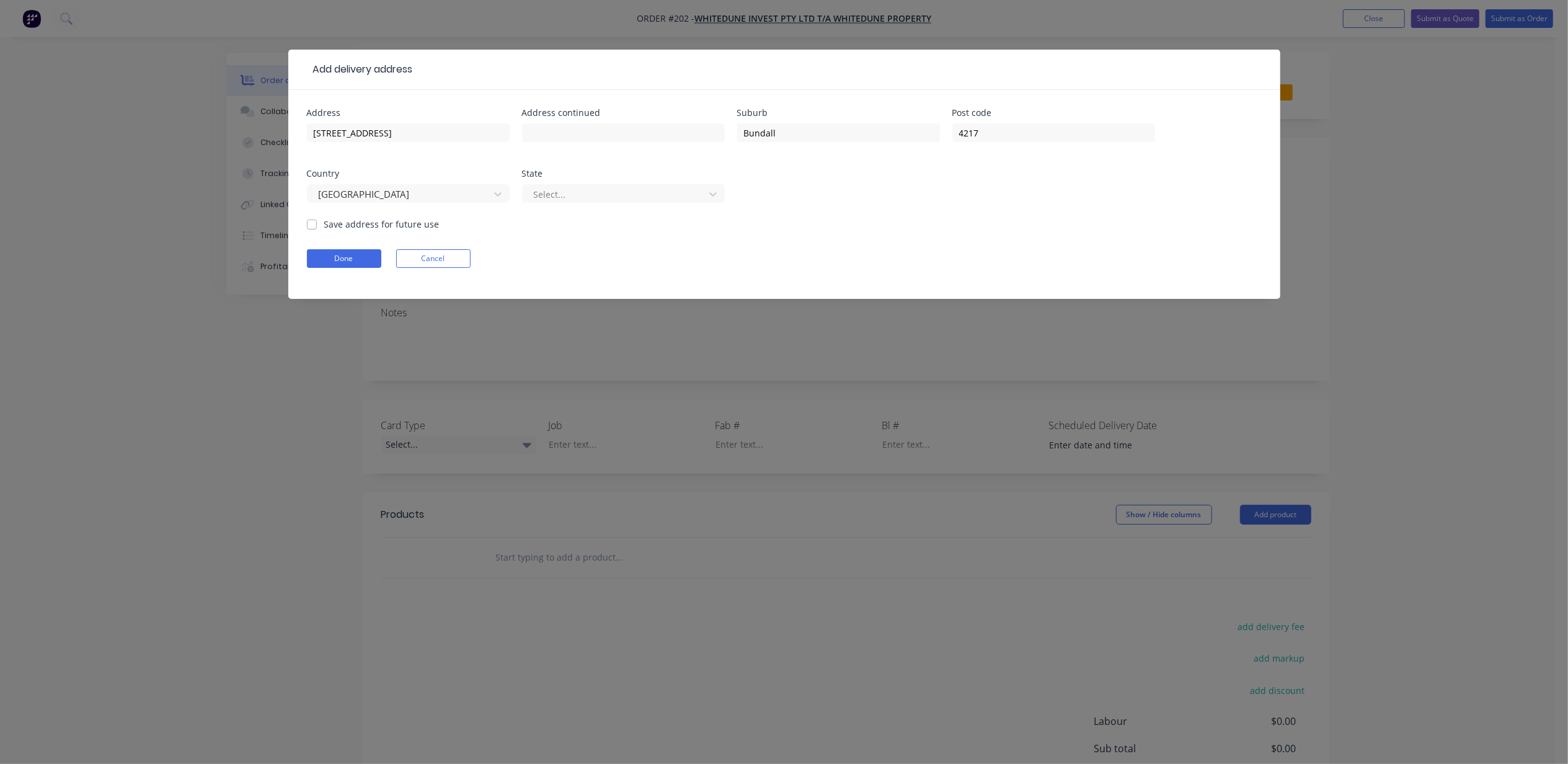
click at [604, 183] on div "Select..." at bounding box center [624, 199] width 203 height 37
click at [609, 190] on div at bounding box center [615, 195] width 166 height 16
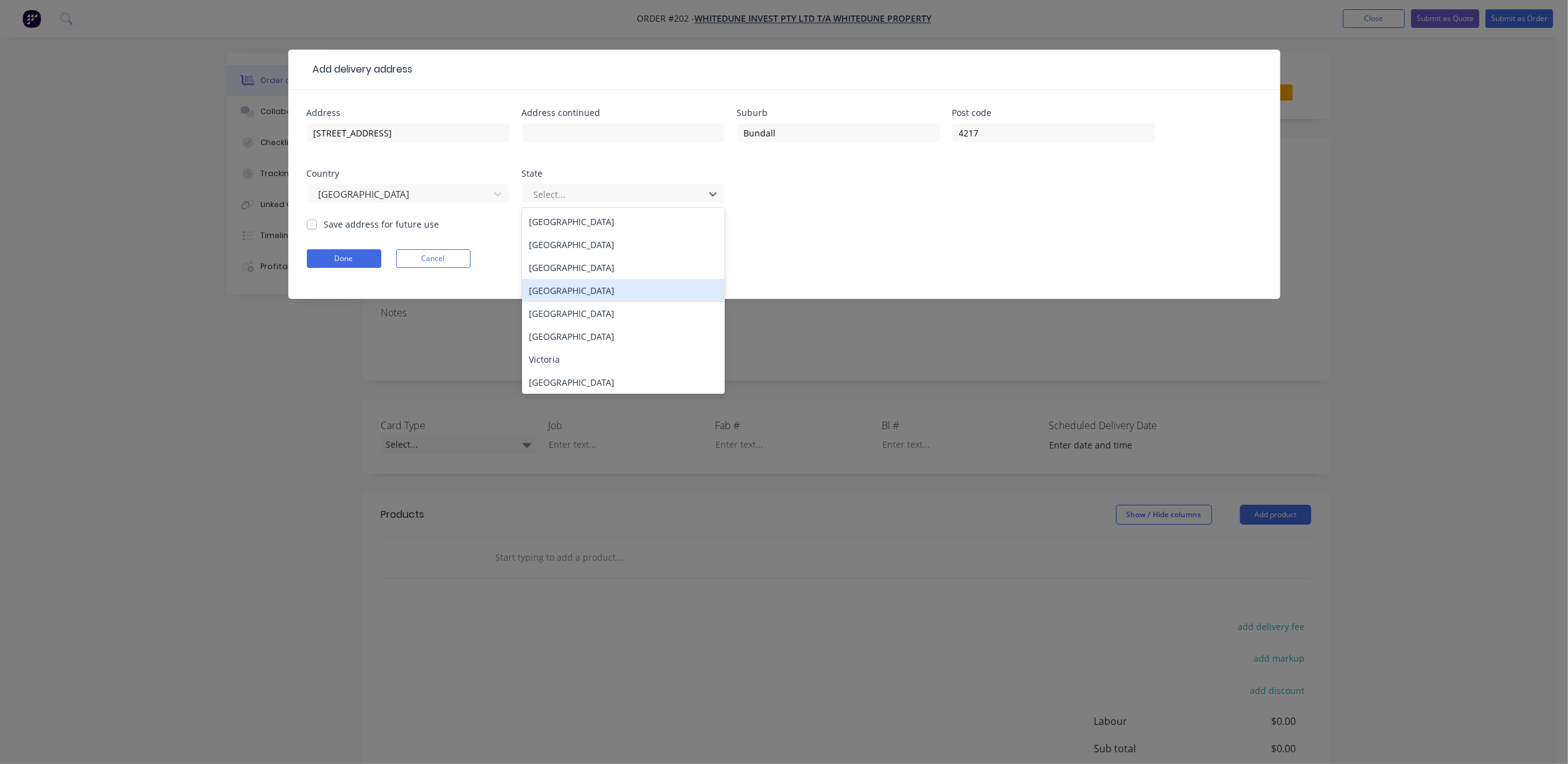
click at [593, 288] on div "Queensland" at bounding box center [624, 290] width 203 height 23
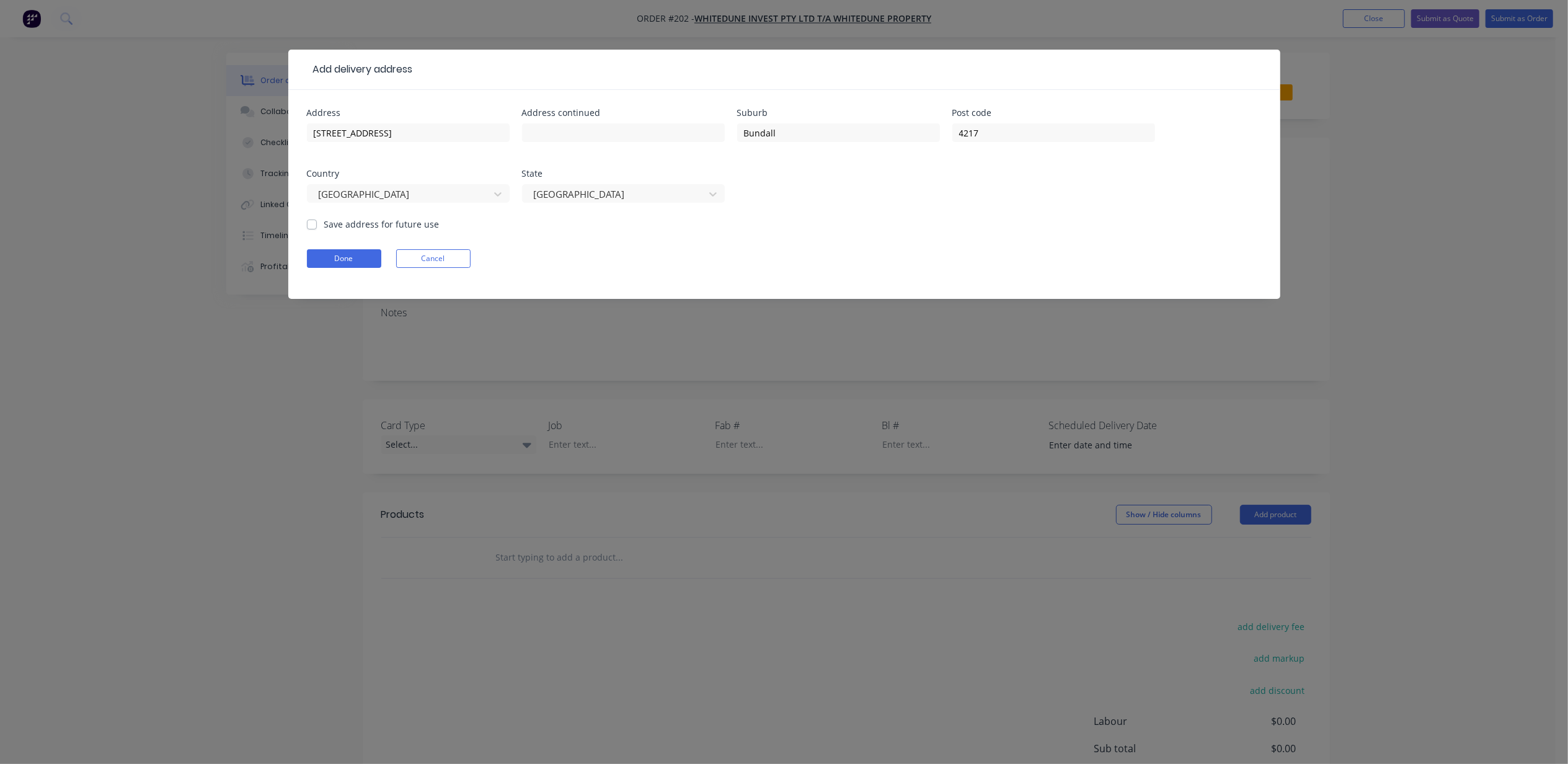
click at [390, 216] on div "Australia" at bounding box center [409, 199] width 203 height 37
click at [378, 224] on label "Save address for future use" at bounding box center [382, 224] width 115 height 13
click at [324, 225] on label "Save address for future use" at bounding box center [382, 224] width 115 height 13
click at [313, 225] on input "Save address for future use" at bounding box center [312, 223] width 10 height 12
checkbox input "true"
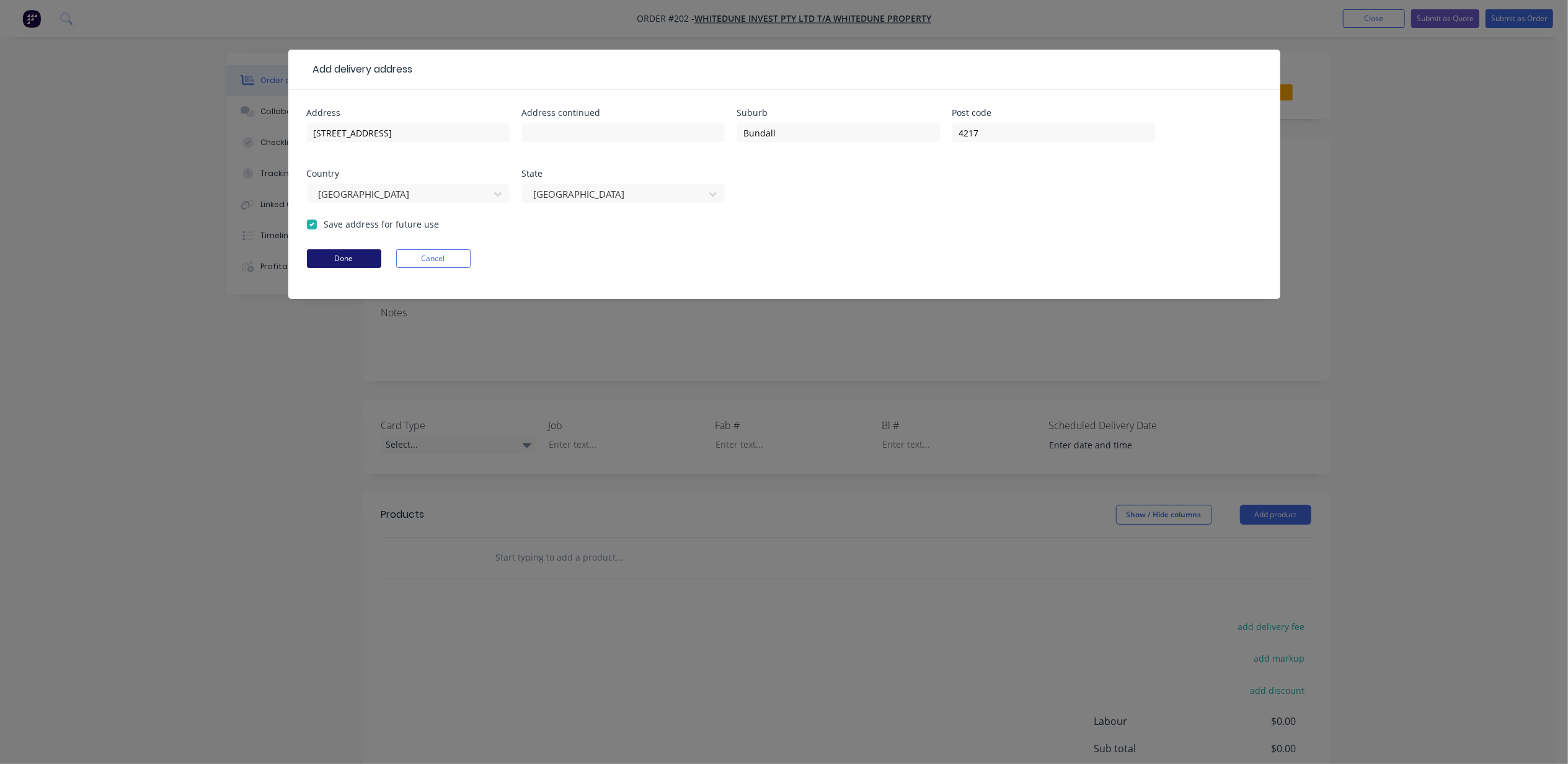
click at [343, 263] on button "Done" at bounding box center [345, 259] width 75 height 18
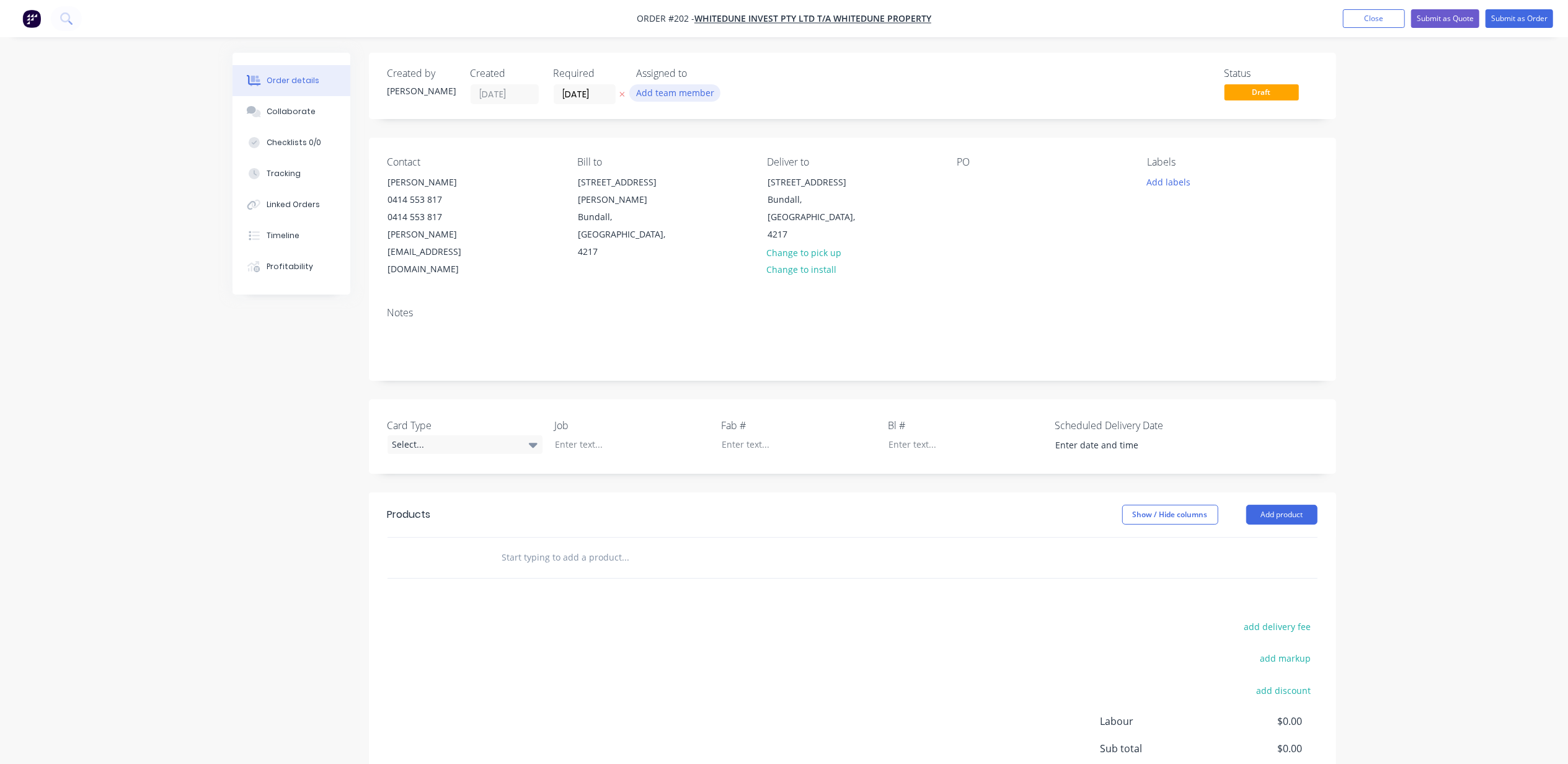
click at [681, 98] on button "Add team member" at bounding box center [675, 93] width 91 height 17
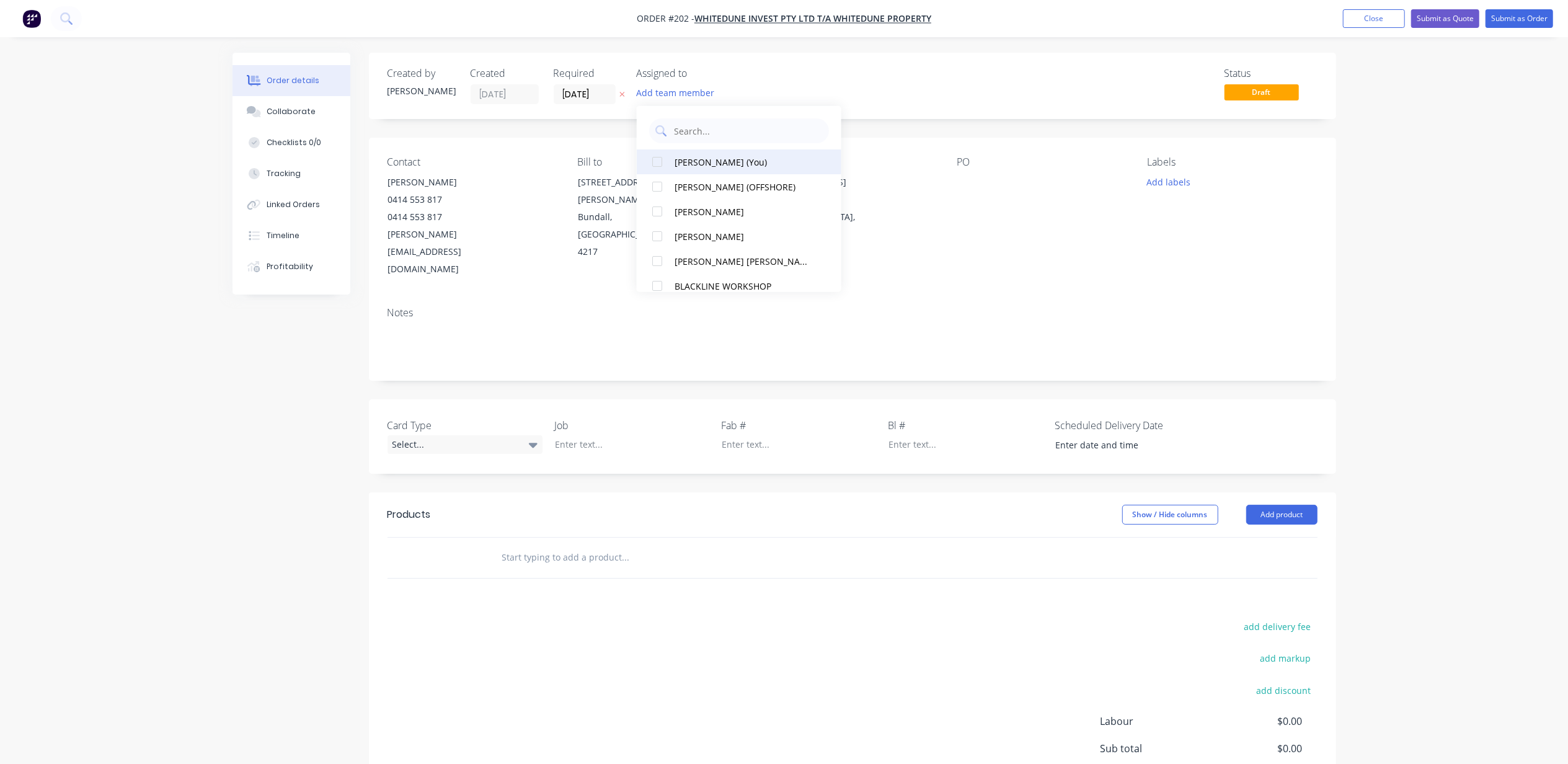
click at [690, 164] on div "Michael Elms (You)" at bounding box center [744, 162] width 139 height 13
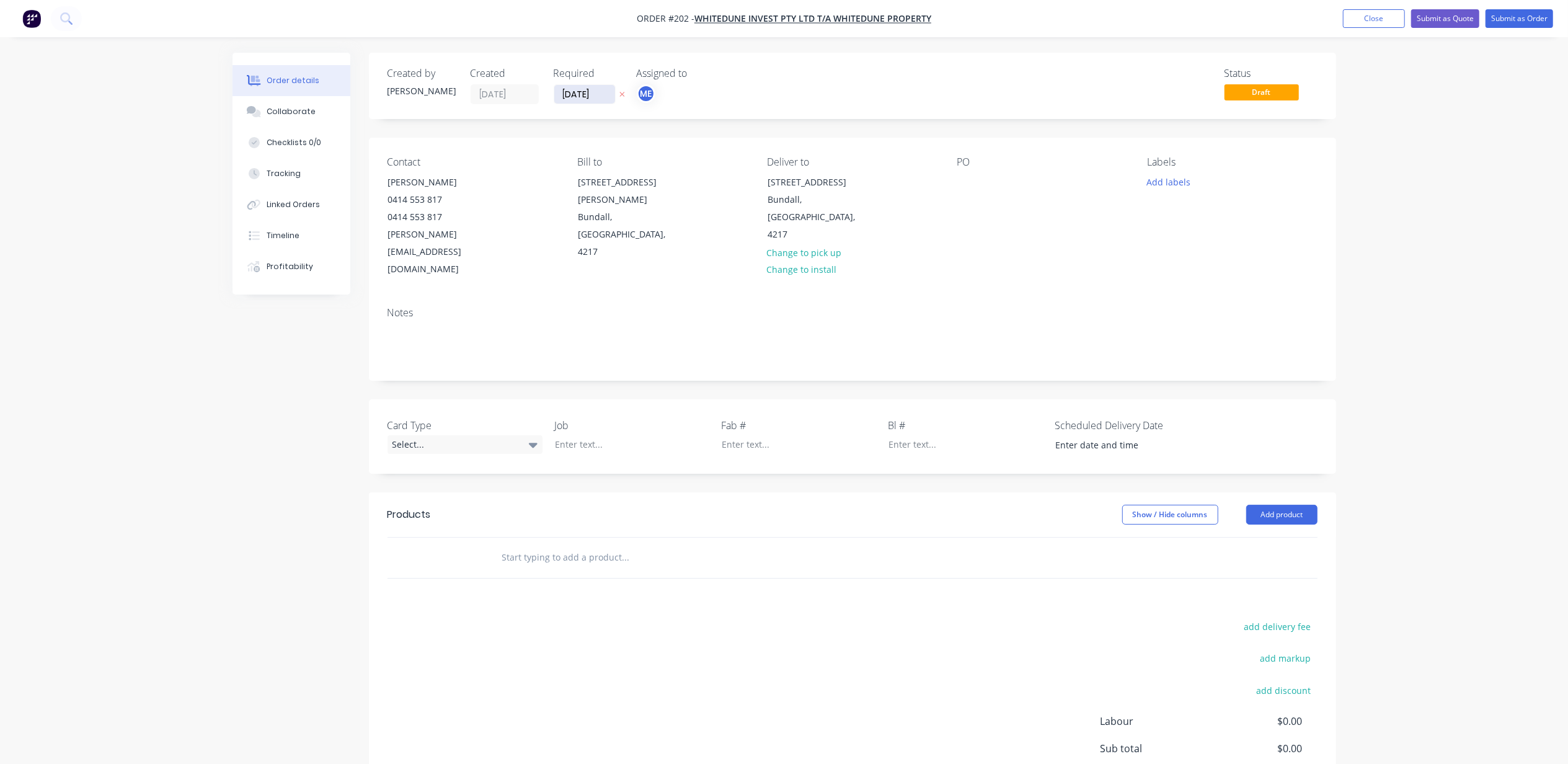
click at [597, 93] on input "[DATE]" at bounding box center [584, 94] width 61 height 18
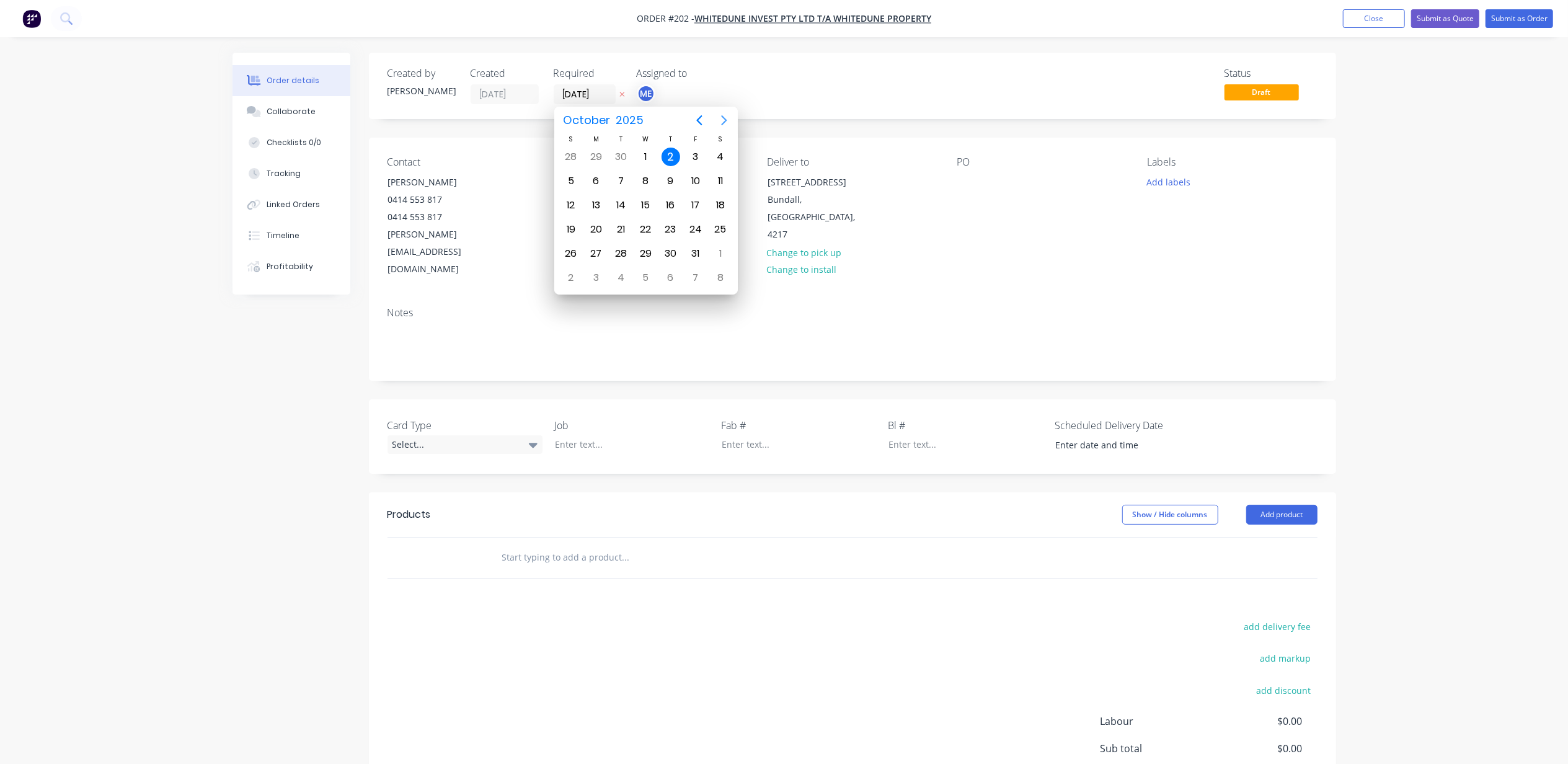
click at [720, 117] on icon "Next page" at bounding box center [724, 120] width 15 height 15
click at [695, 250] on div "30" at bounding box center [696, 254] width 18 height 18
type input "30/01/26"
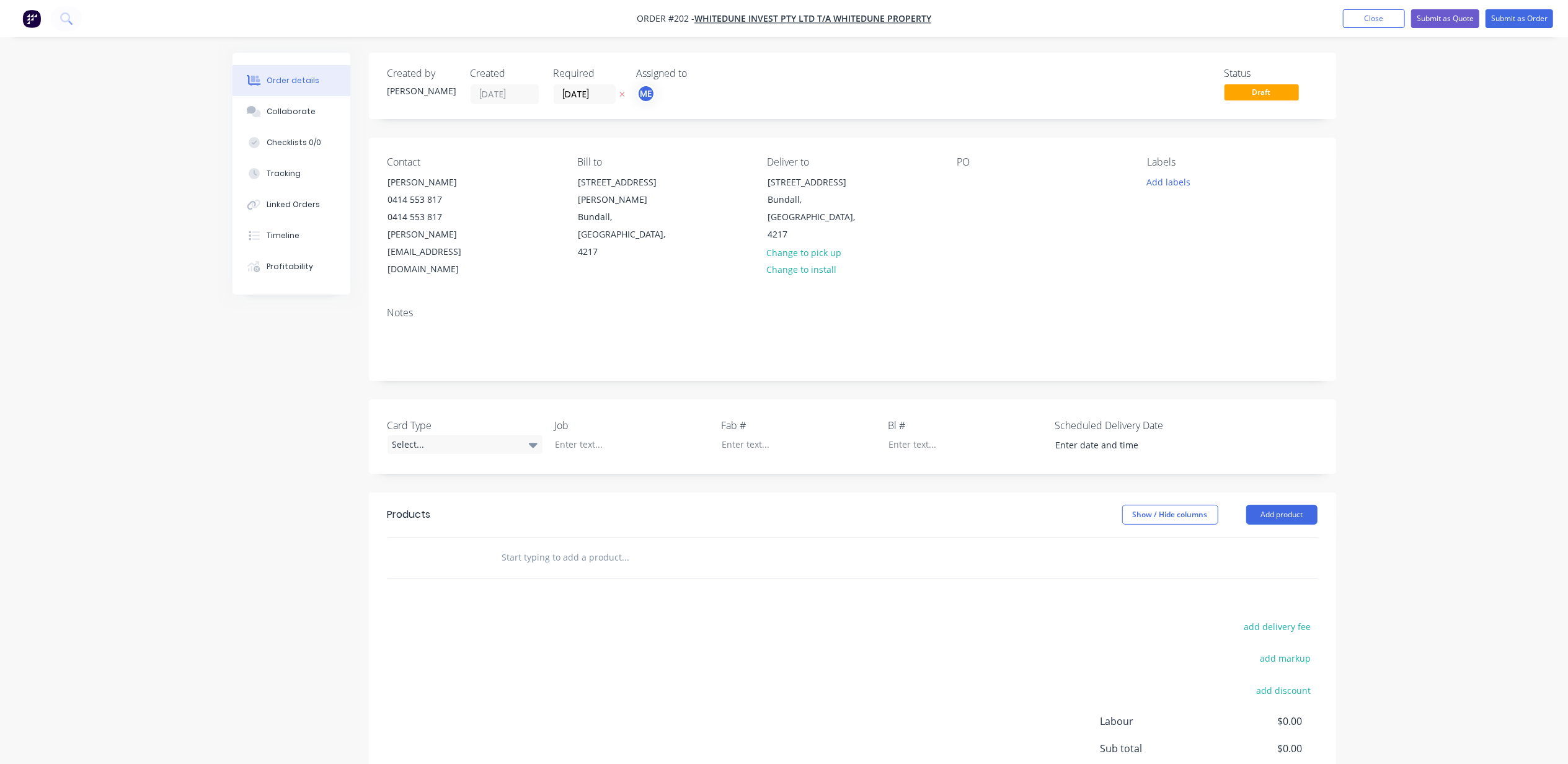
click at [193, 417] on div "Order details Collaborate Checklists 0/0 Tracking Linked Orders Timeline Profit…" at bounding box center [784, 448] width 1568 height 895
click at [1094, 436] on input at bounding box center [1124, 445] width 155 height 18
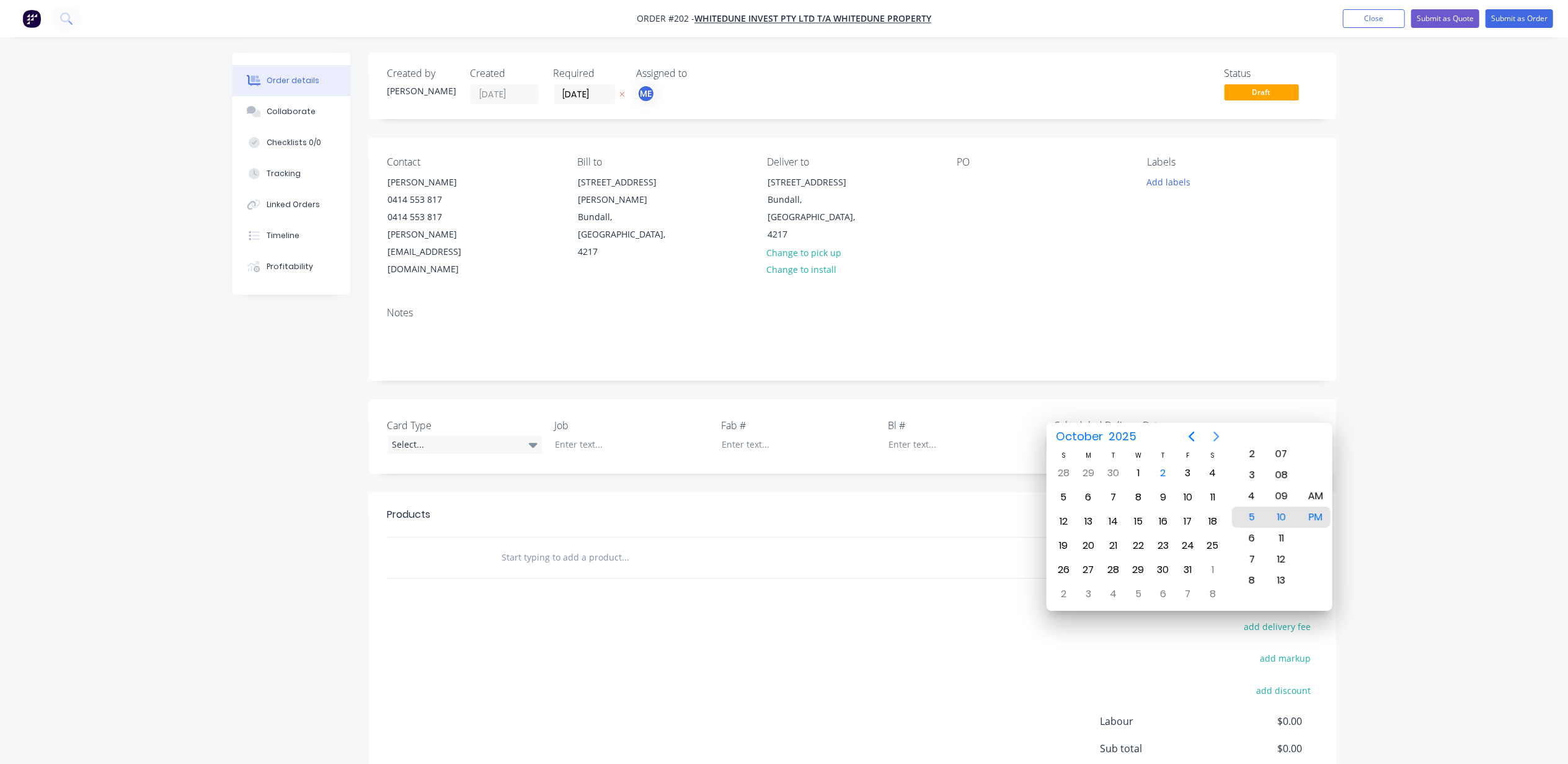
click at [1213, 438] on icon "Next page" at bounding box center [1216, 436] width 15 height 15
click at [1214, 438] on icon "Next page" at bounding box center [1216, 436] width 15 height 15
click at [1215, 438] on icon "Next page" at bounding box center [1216, 436] width 15 height 15
click at [1194, 567] on div "30" at bounding box center [1187, 570] width 18 height 18
type input "30/01/2026 5:10 PM"
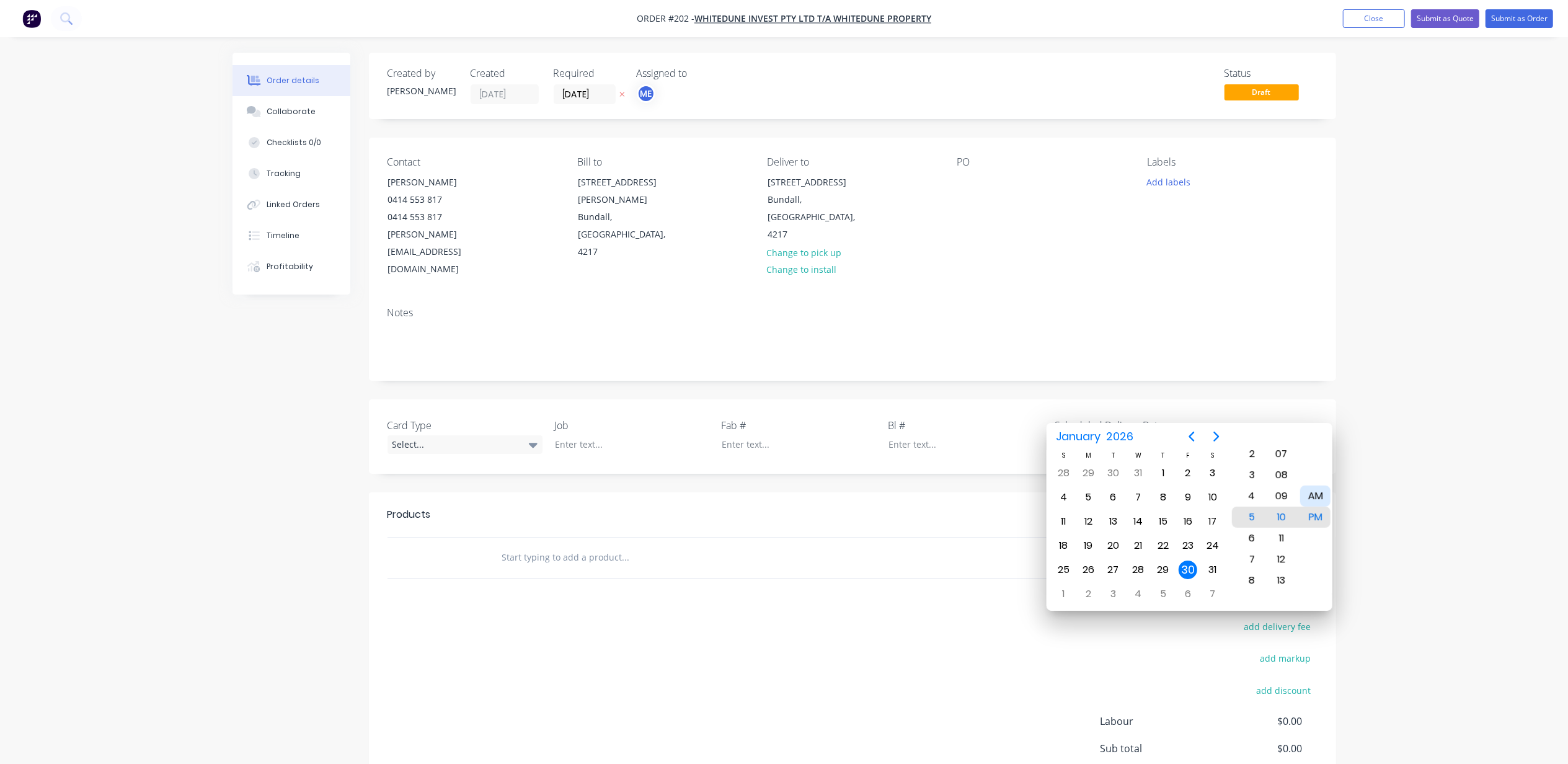
click at [1400, 408] on div "Order details Collaborate Checklists 0/0 Tracking Linked Orders Timeline Profit…" at bounding box center [784, 448] width 1568 height 895
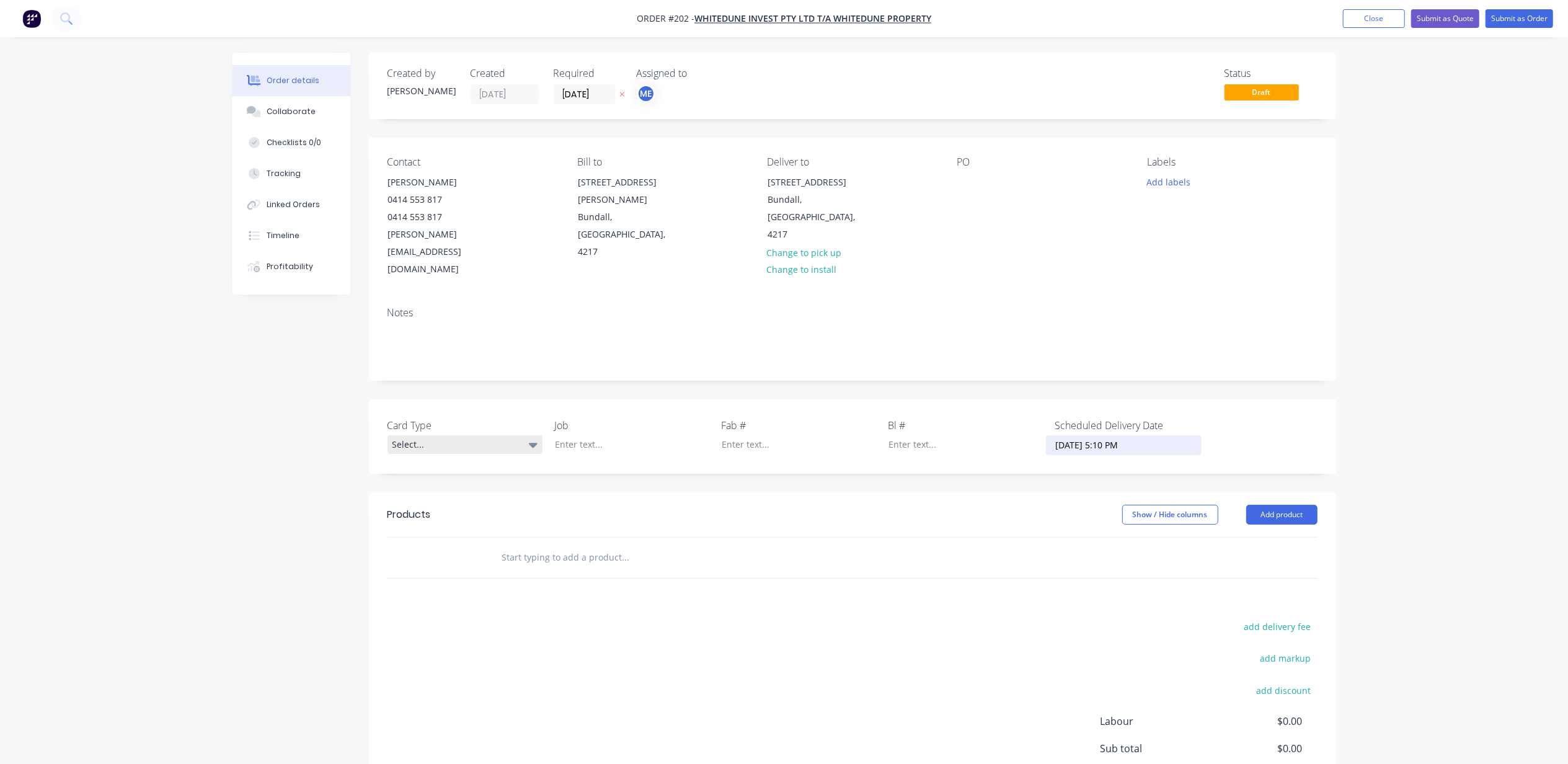
click at [484, 435] on div "Select..." at bounding box center [465, 444] width 155 height 18
click at [444, 458] on button "Parent" at bounding box center [481, 461] width 186 height 25
click at [1170, 182] on button "Add labels" at bounding box center [1168, 181] width 57 height 17
click at [1166, 290] on div at bounding box center [1170, 293] width 25 height 25
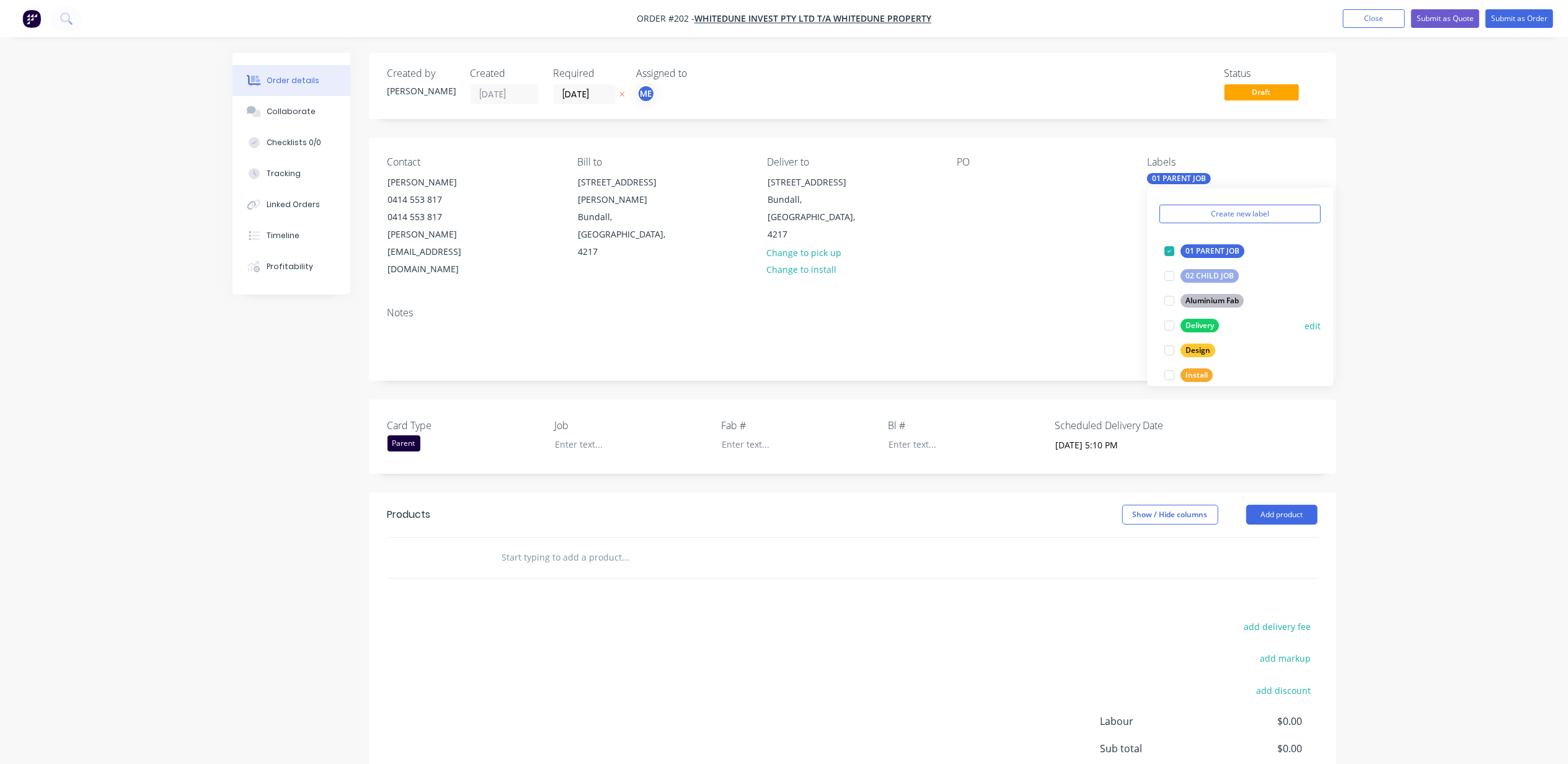
scroll to position [83, 0]
click at [1168, 276] on div at bounding box center [1170, 279] width 25 height 25
click at [1168, 306] on div at bounding box center [1170, 304] width 25 height 25
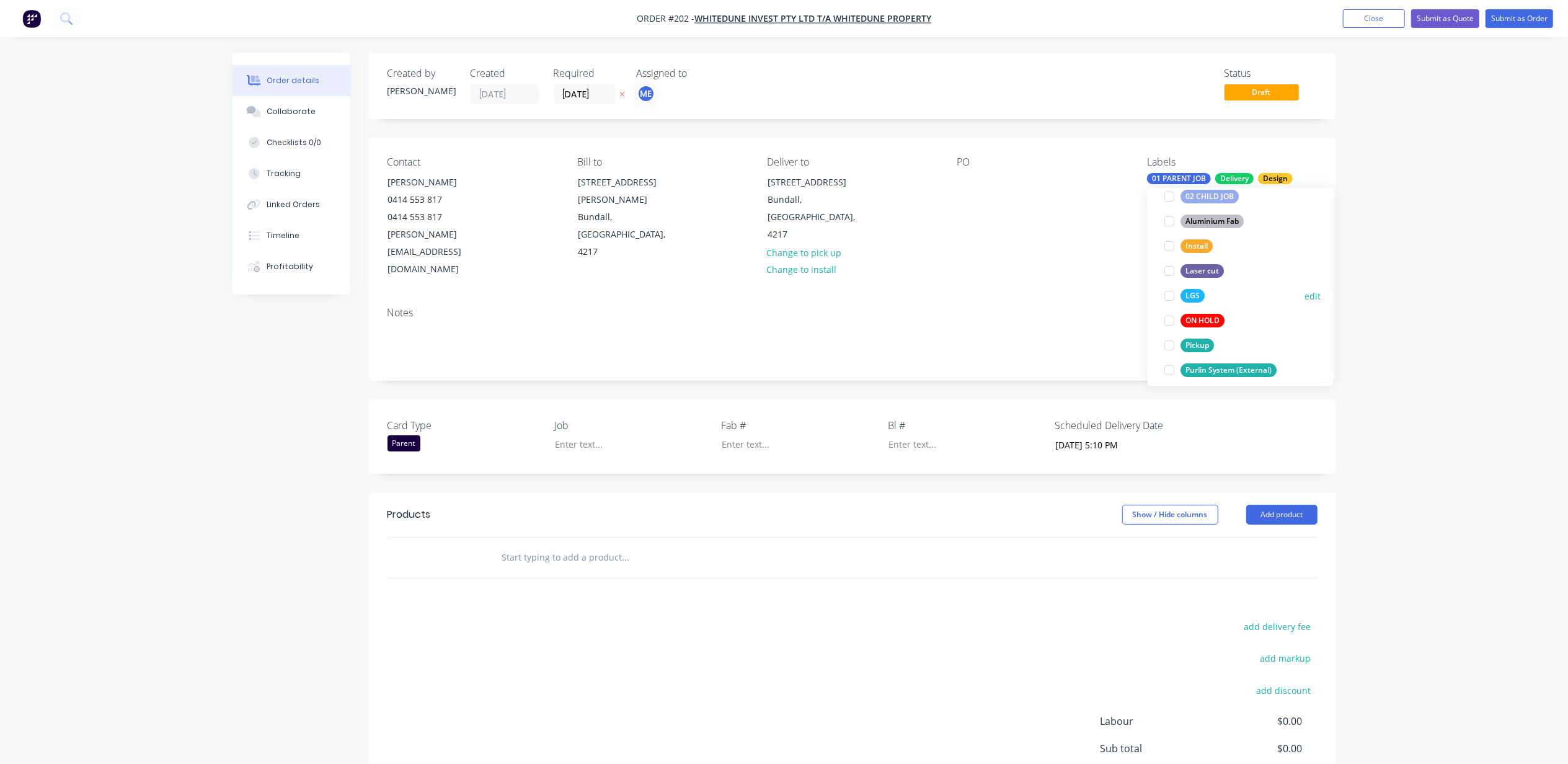
click at [1166, 298] on div at bounding box center [1170, 296] width 25 height 25
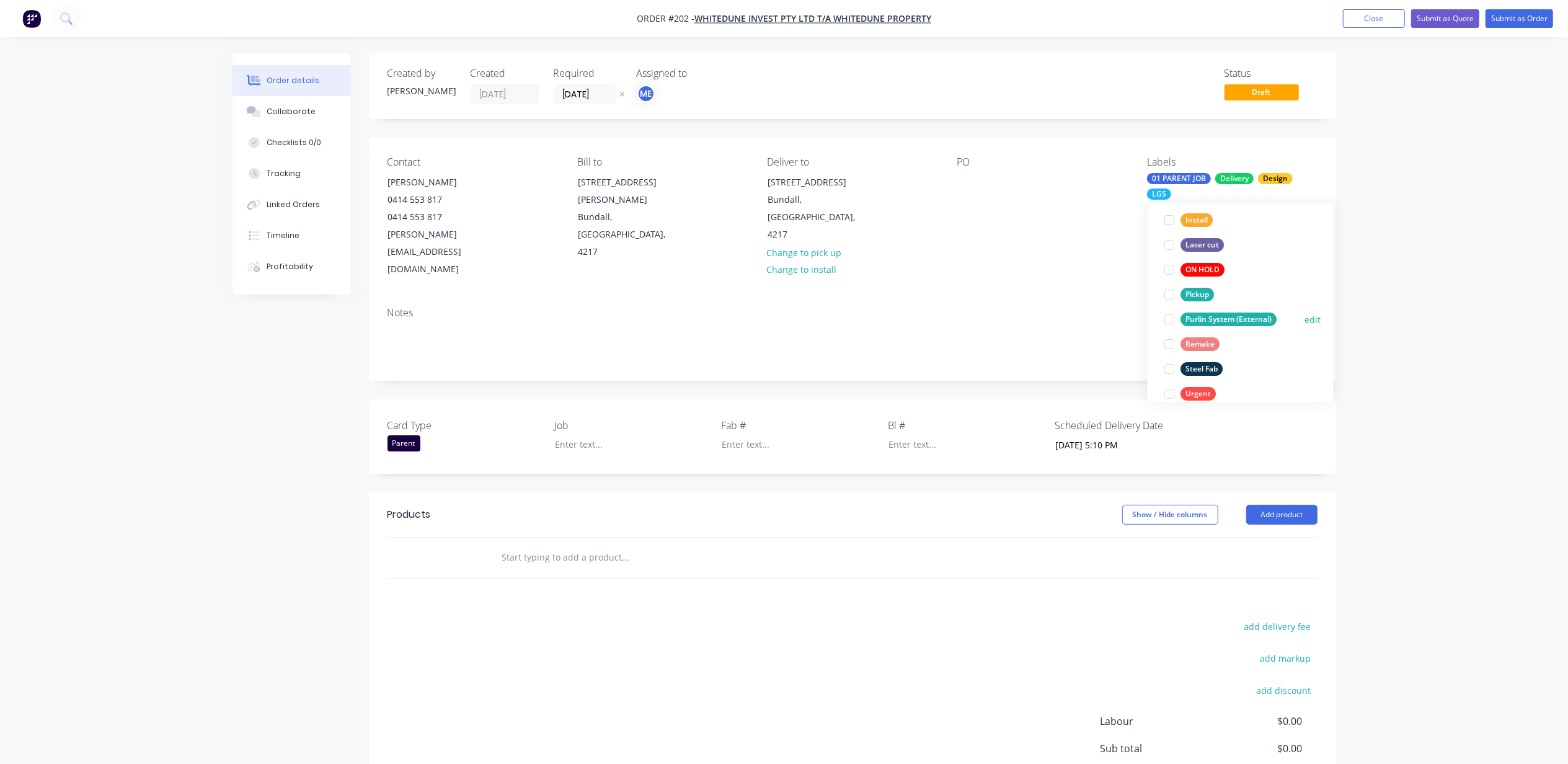
click at [1168, 319] on div at bounding box center [1170, 320] width 25 height 25
click at [1171, 350] on div at bounding box center [1170, 353] width 25 height 25
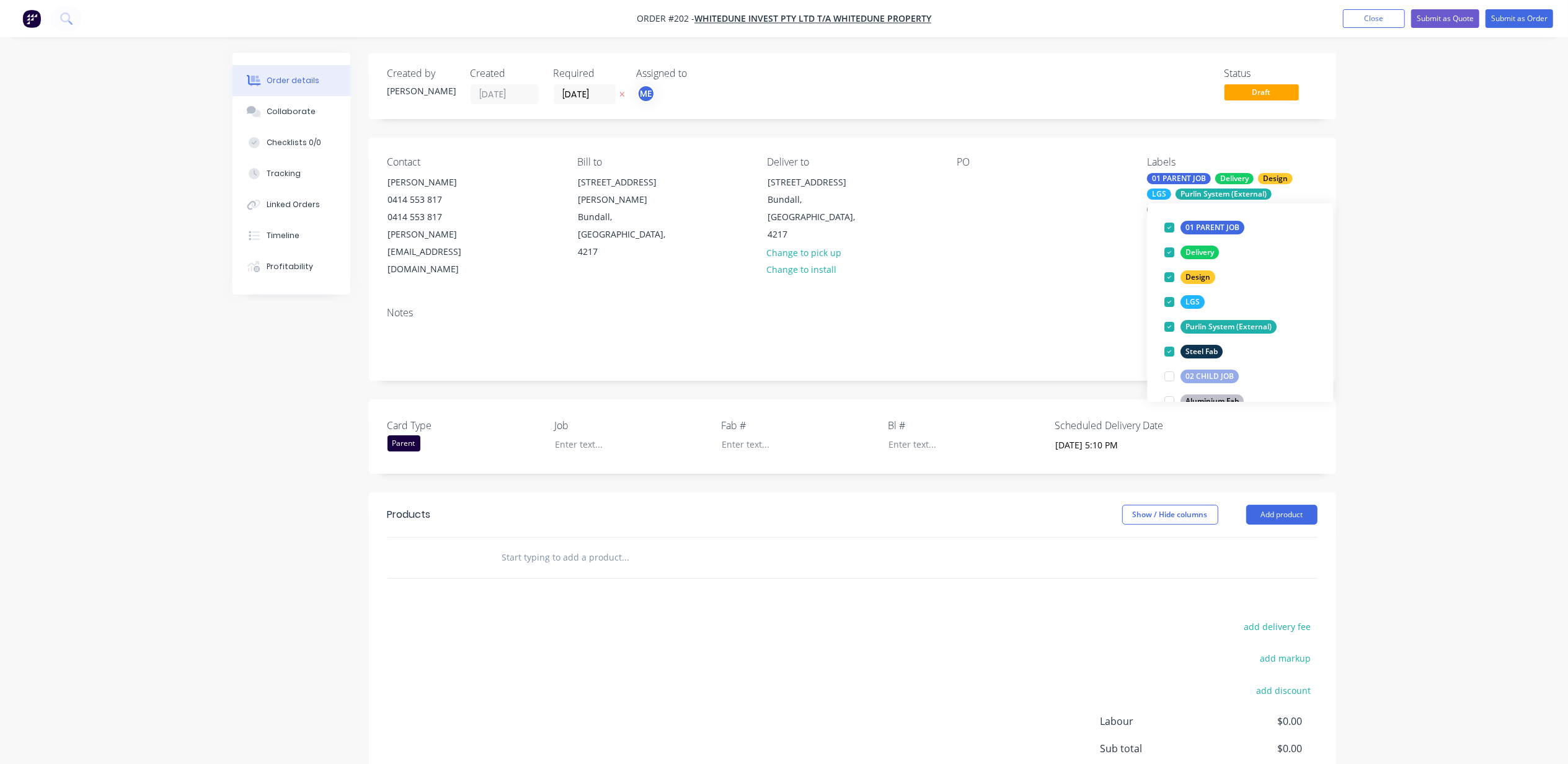
click at [1419, 321] on div "Order details Collaborate Checklists 0/0 Tracking Linked Orders Timeline Profit…" at bounding box center [784, 448] width 1568 height 895
click at [553, 545] on input "text" at bounding box center [625, 558] width 248 height 25
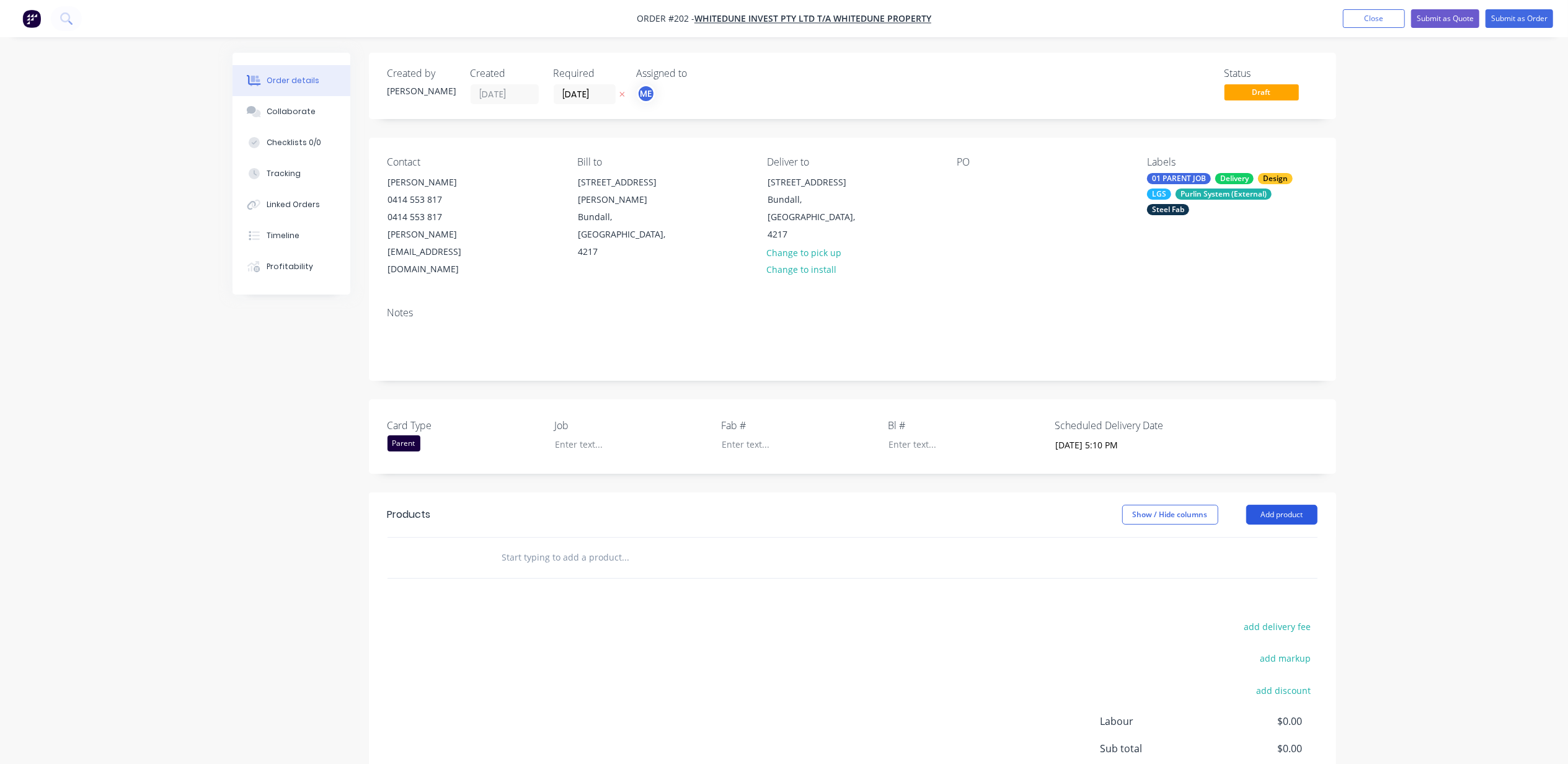
click at [1265, 505] on button "Add product" at bounding box center [1282, 515] width 71 height 20
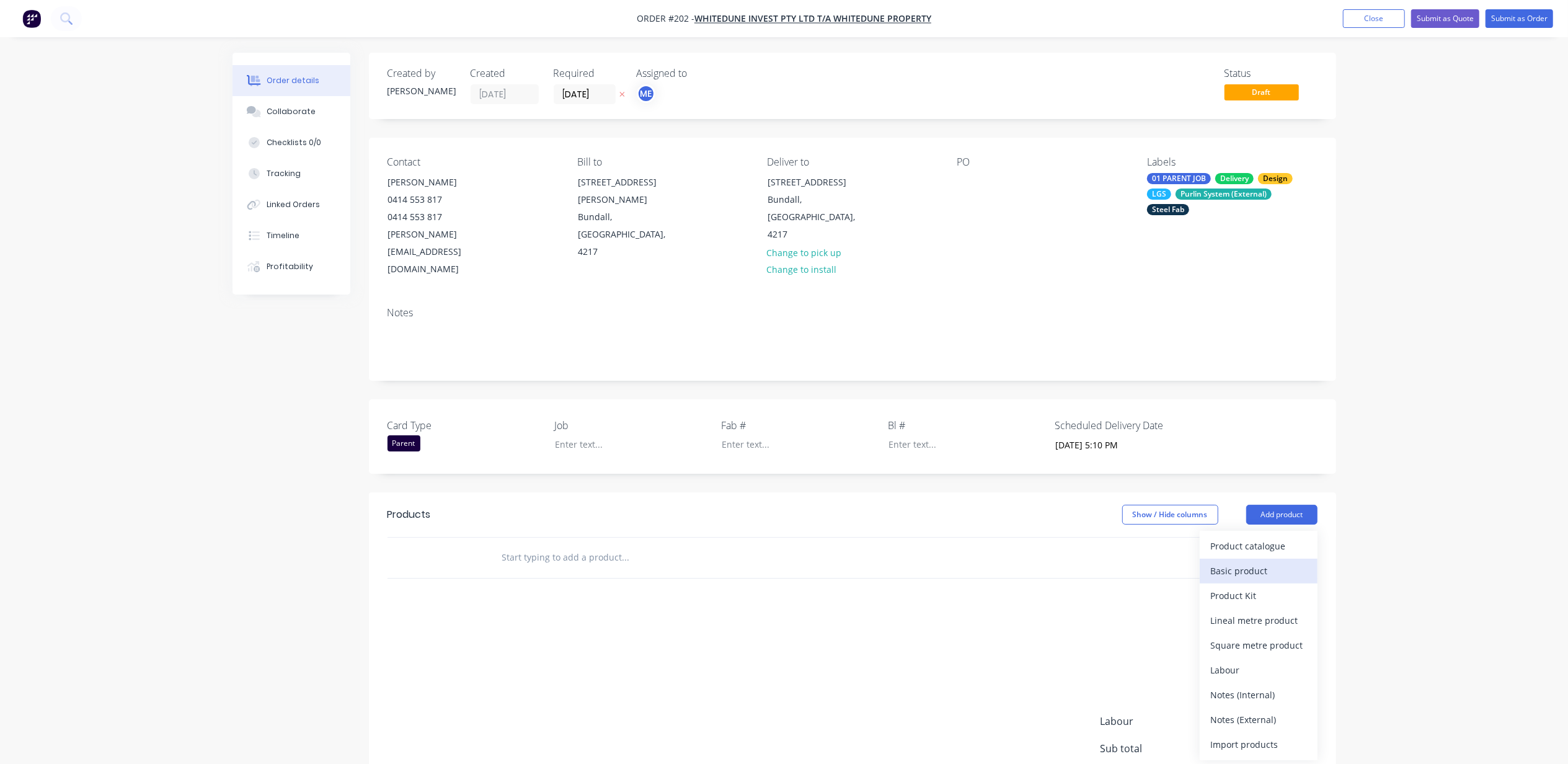
click at [1246, 562] on div "Basic product" at bounding box center [1259, 571] width 96 height 18
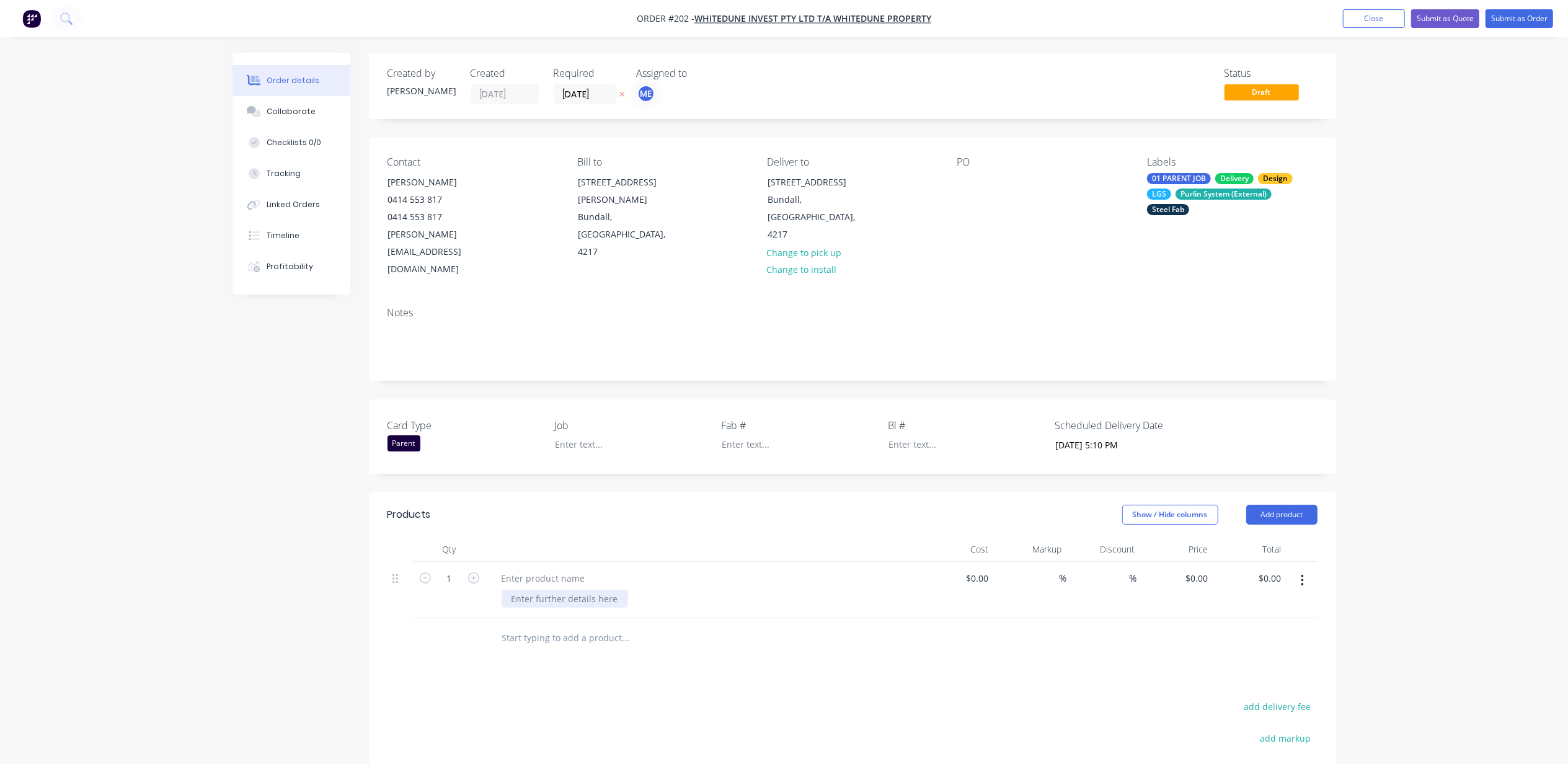
click at [556, 590] on div at bounding box center [565, 598] width 126 height 18
paste div
click at [557, 590] on div "DESIGN & SUPPLY - Light Gauge Steel Framing - Structural Steel Framing" at bounding box center [569, 611] width 134 height 44
click at [556, 590] on div "DESIGN & SUPPLY - Light Gauge Steel Framing - Structural Steel Framing" at bounding box center [569, 611] width 134 height 44
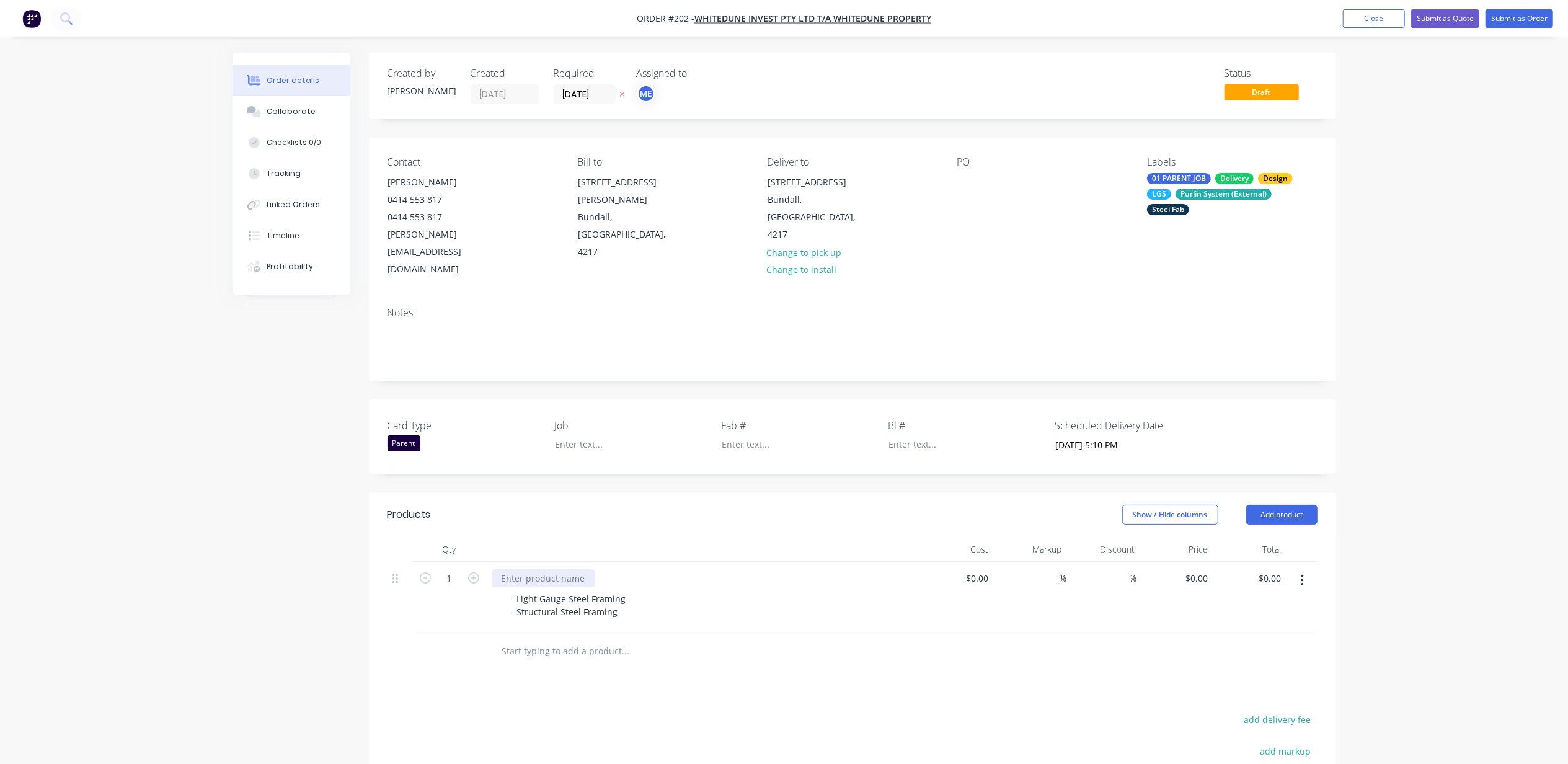
click at [561, 569] on div at bounding box center [544, 578] width 103 height 18
paste div
click at [215, 596] on div "Order details Collaborate Checklists 0/0 Tracking Linked Orders Timeline Profit…" at bounding box center [784, 494] width 1568 height 988
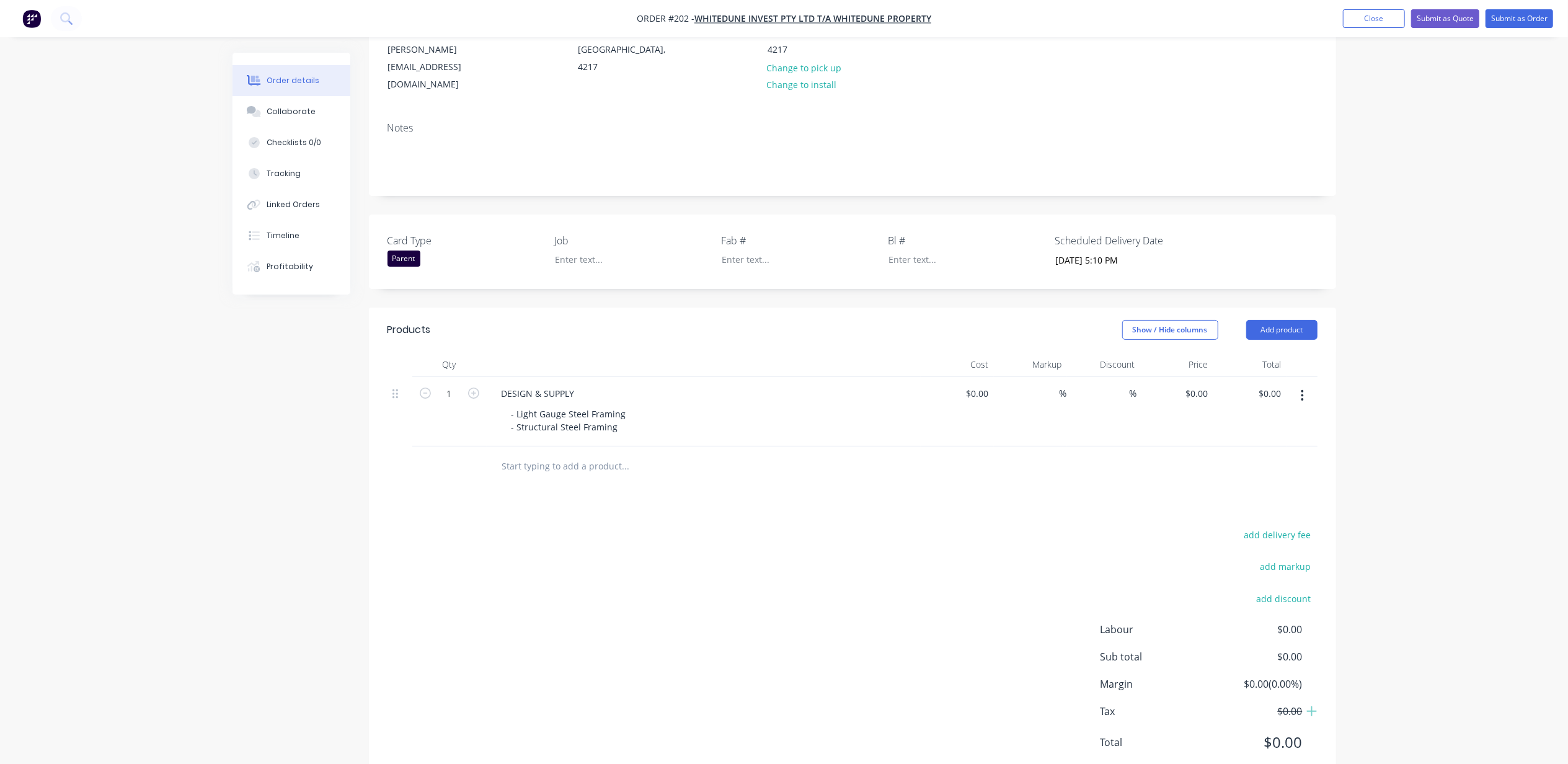
scroll to position [191, 0]
click at [1212, 378] on input "0" at bounding box center [1206, 387] width 14 height 18
type input "$152,000.00"
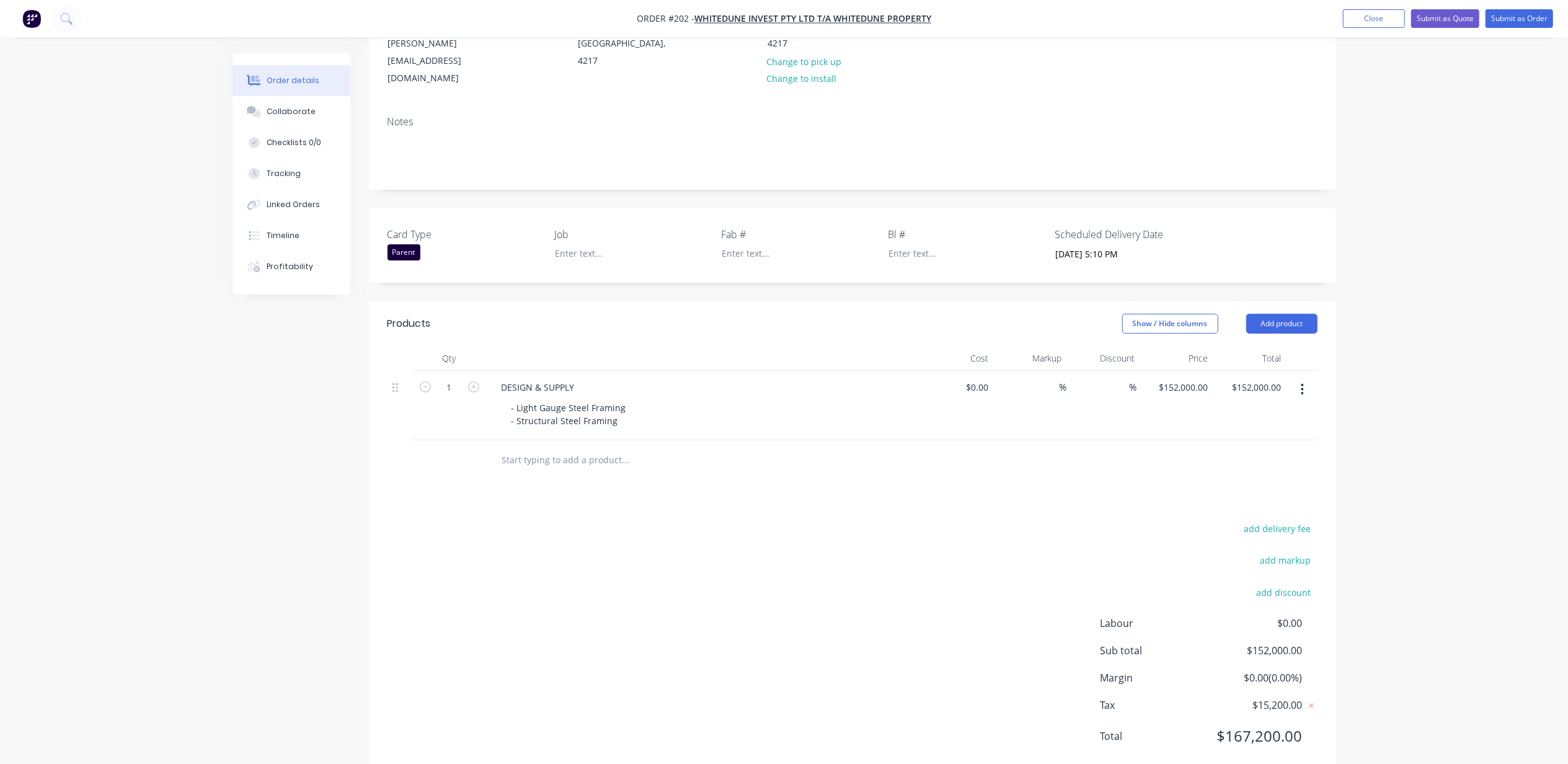
drag, startPoint x: 1382, startPoint y: 351, endPoint x: 1389, endPoint y: 349, distance: 7.3
click at [1384, 351] on div "Order details Collaborate Checklists 0/0 Tracking Linked Orders Timeline Profit…" at bounding box center [784, 303] width 1568 height 988
click at [1049, 378] on input at bounding box center [1053, 387] width 14 height 18
type input "30"
type input "$0.00"
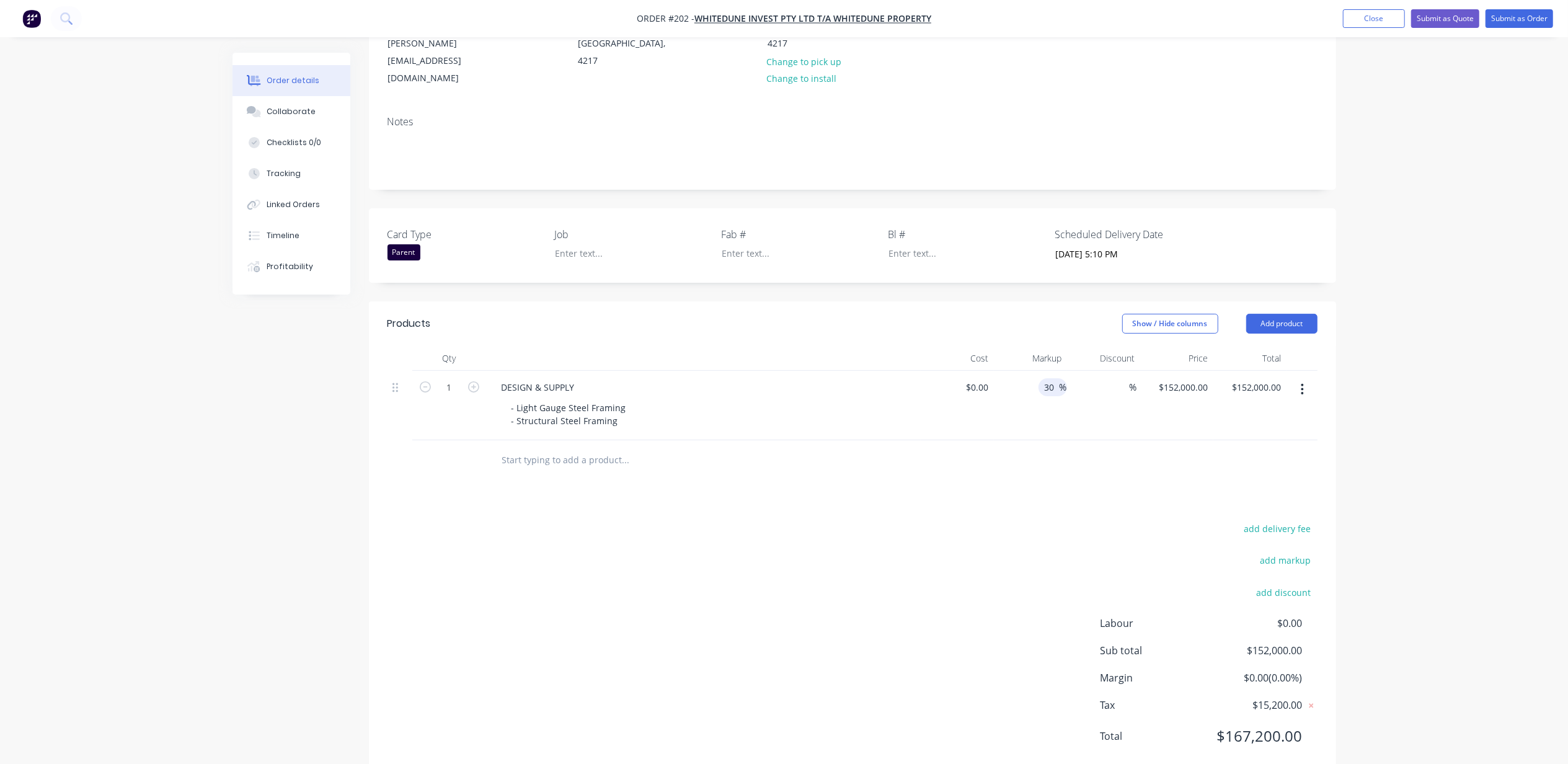
type input "$0.00"
click at [1479, 324] on div "Order details Collaborate Checklists 0/0 Tracking Linked Orders Timeline Profit…" at bounding box center [784, 303] width 1568 height 988
click at [1199, 378] on input "0" at bounding box center [1206, 387] width 14 height 18
type input "$152,000.00"
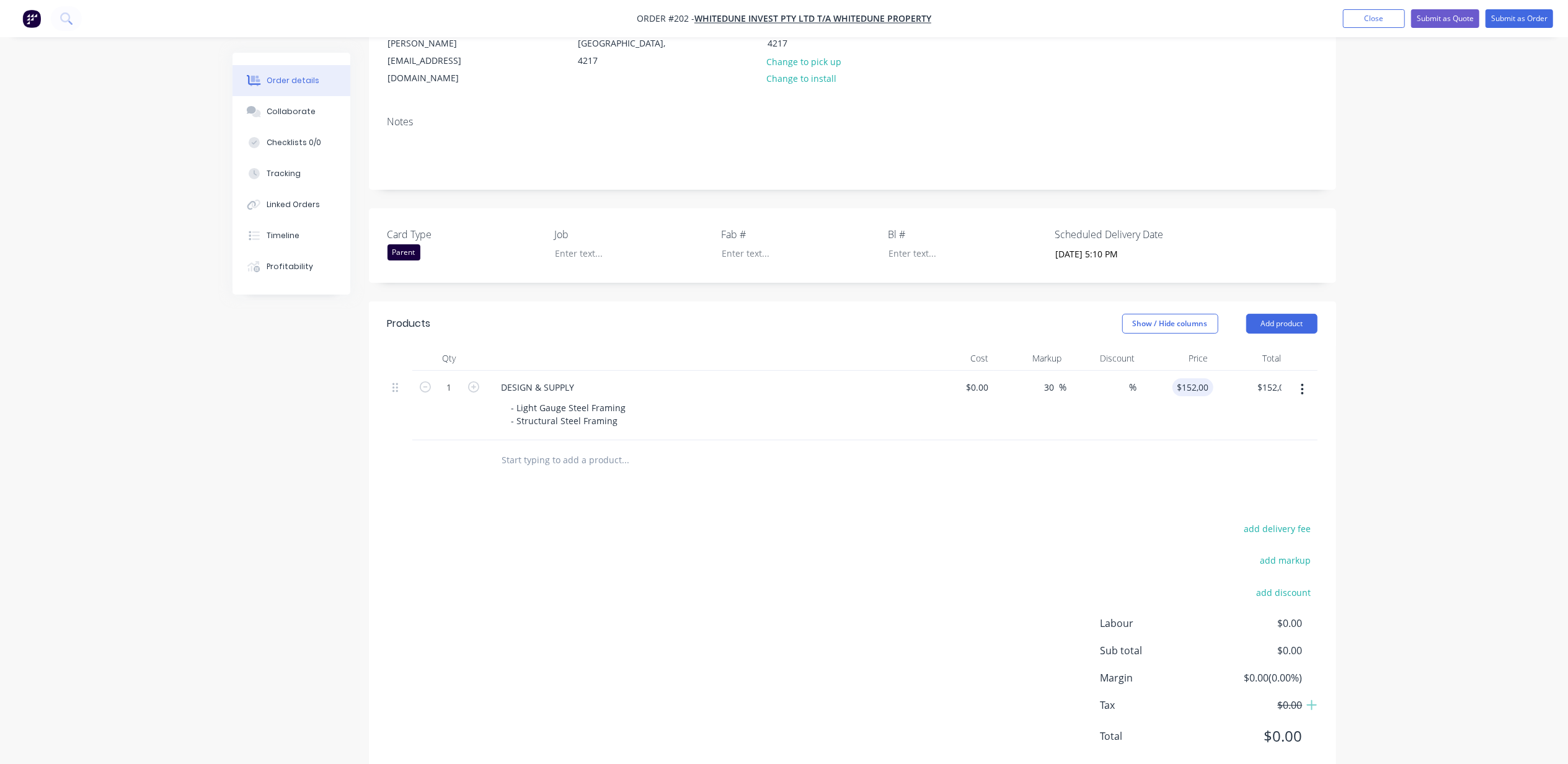
click at [1442, 343] on div "Order details Collaborate Checklists 0/0 Tracking Linked Orders Timeline Profit…" at bounding box center [784, 303] width 1568 height 988
click at [348, 500] on div "Created by Michael Created 02/10/25 Required 30/01/26 Assigned to ME Status Dra…" at bounding box center [784, 329] width 1104 height 935
click at [969, 371] on div "$0.00" at bounding box center [958, 406] width 73 height 69
type input "$0.00"
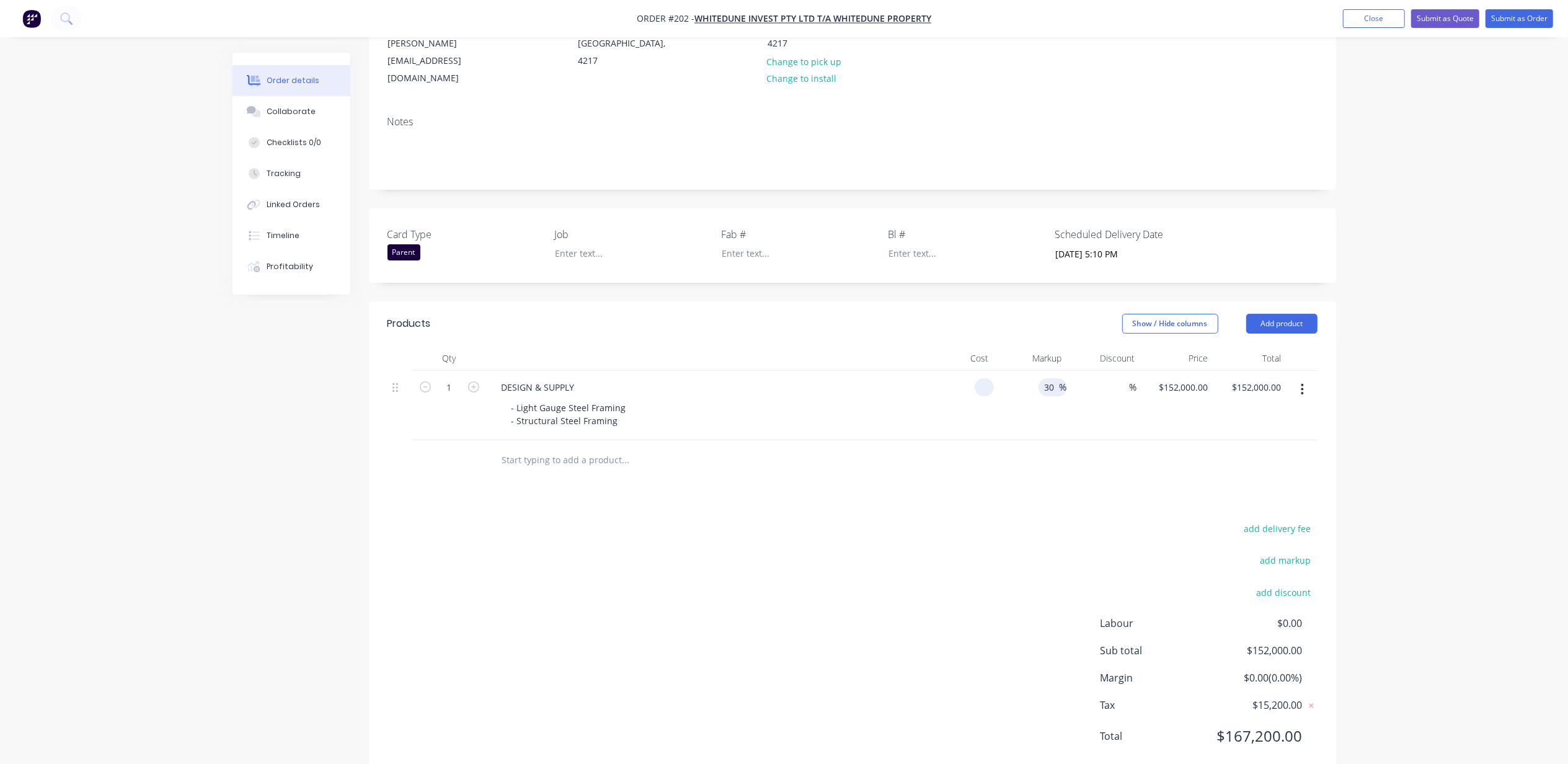
type input "$0.00"
click at [1050, 378] on input "30" at bounding box center [1051, 387] width 16 height 18
click at [1459, 367] on div "Order details Collaborate Checklists 0/0 Tracking Linked Orders Timeline Profit…" at bounding box center [784, 303] width 1568 height 988
drag, startPoint x: 986, startPoint y: 347, endPoint x: 1018, endPoint y: 349, distance: 32.1
click at [987, 378] on input "0" at bounding box center [980, 387] width 29 height 18
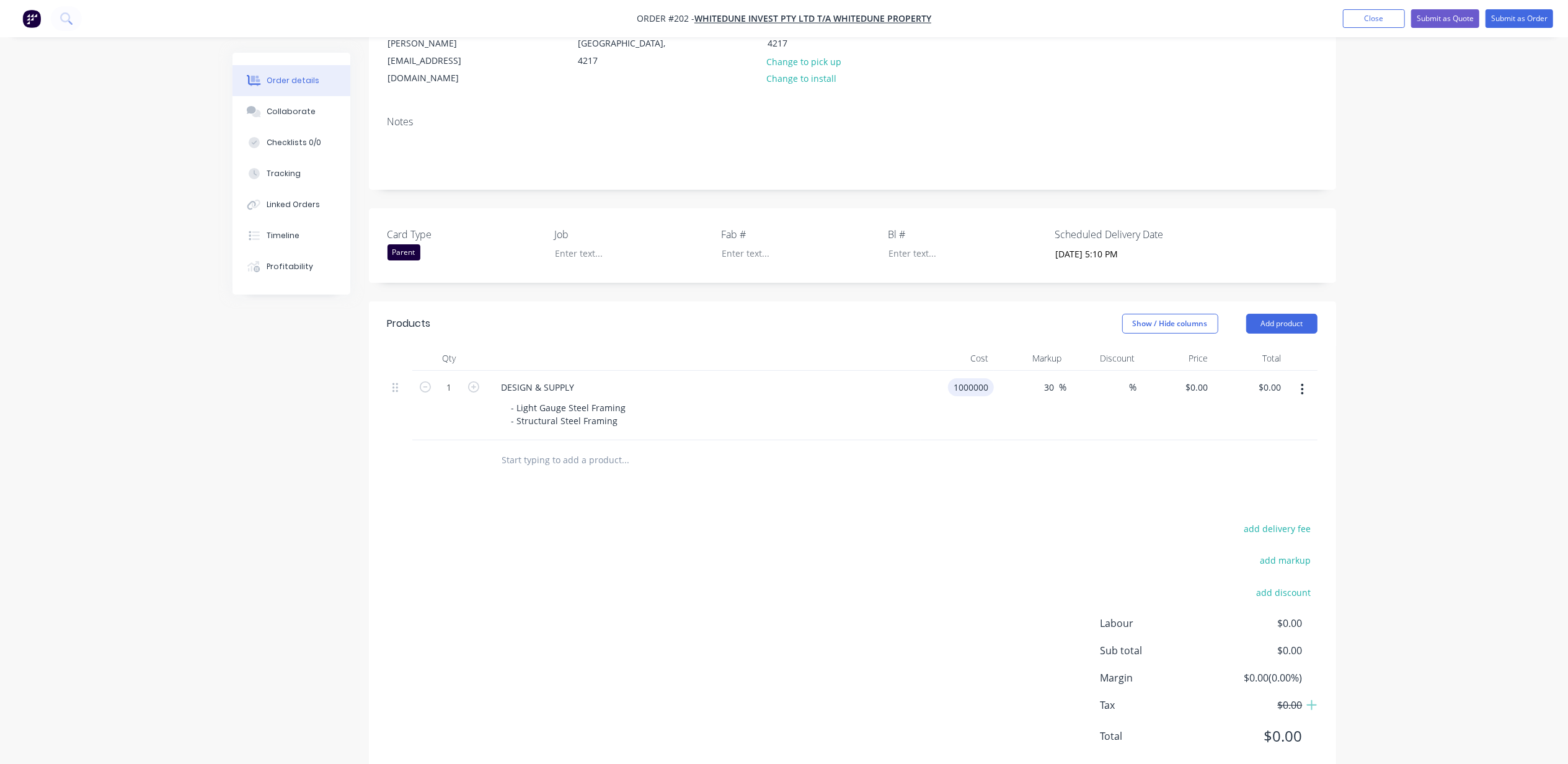
scroll to position [190, 0]
type input "$1,000,000.00"
type input "$1,300,000.00"
drag, startPoint x: 1506, startPoint y: 375, endPoint x: 1499, endPoint y: 371, distance: 8.1
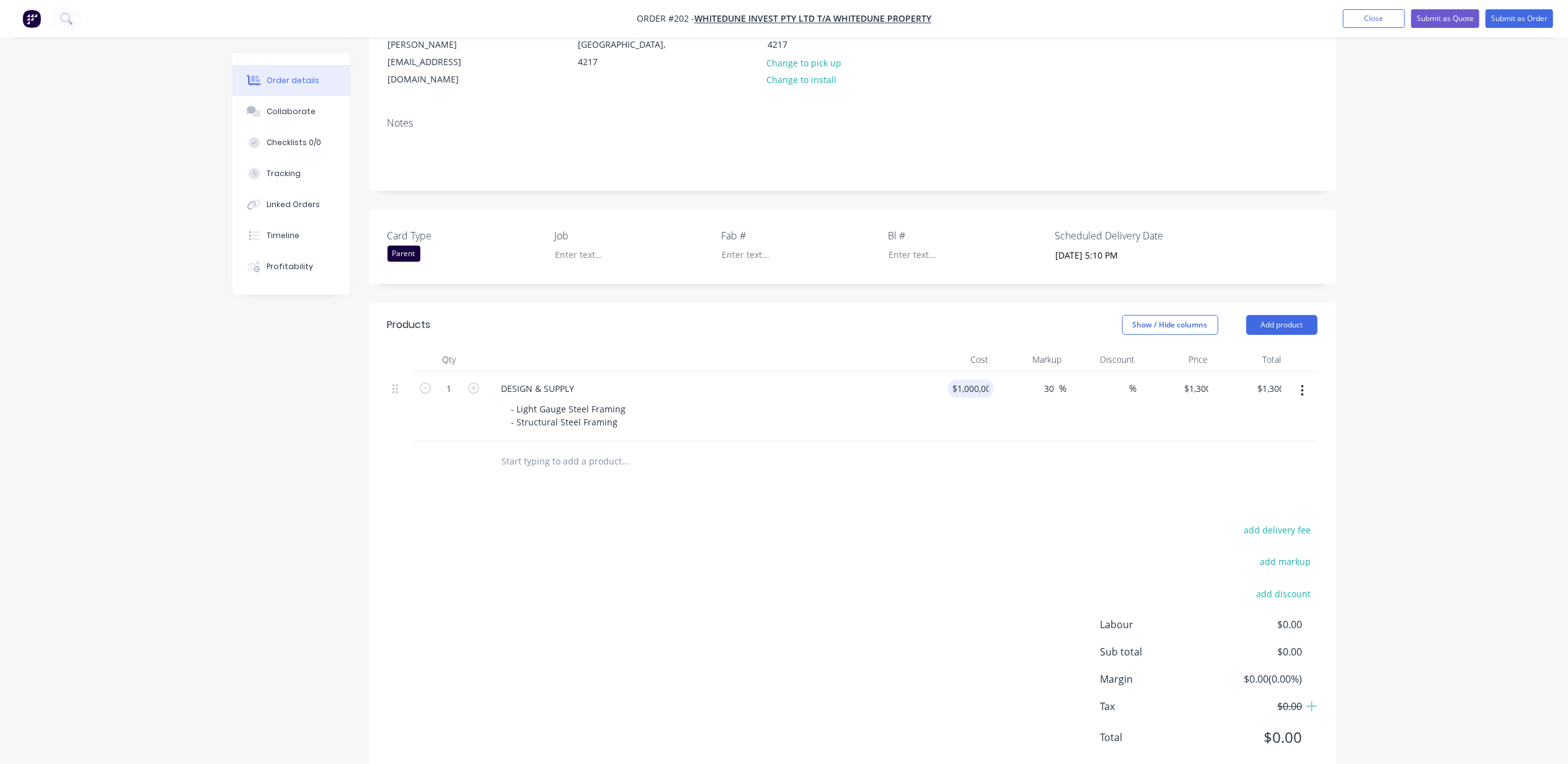
click at [1503, 375] on div "Order details Collaborate Checklists 0/0 Tracking Linked Orders Timeline Profit…" at bounding box center [784, 304] width 1568 height 988
click at [946, 372] on div "1000000 $1,000,000.00" at bounding box center [958, 407] width 73 height 69
type input "$100,000.00"
type input "$130,000.00"
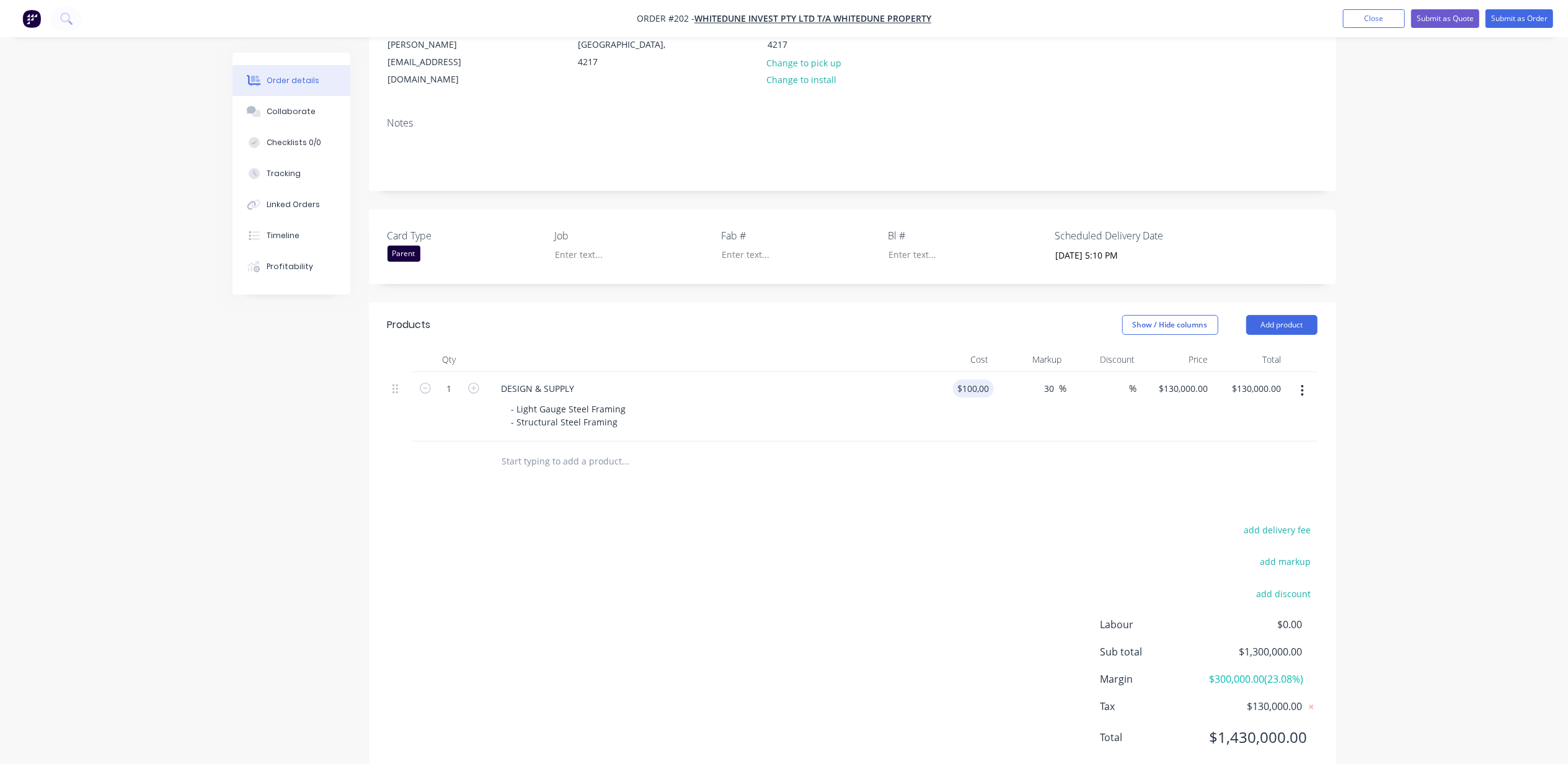
click at [1451, 370] on div "Order details Collaborate Checklists 0/0 Tracking Linked Orders Timeline Profit…" at bounding box center [784, 304] width 1568 height 988
click at [1045, 379] on div "30 30" at bounding box center [1051, 388] width 16 height 18
click at [1048, 379] on input "30" at bounding box center [1051, 388] width 16 height 18
type input "52"
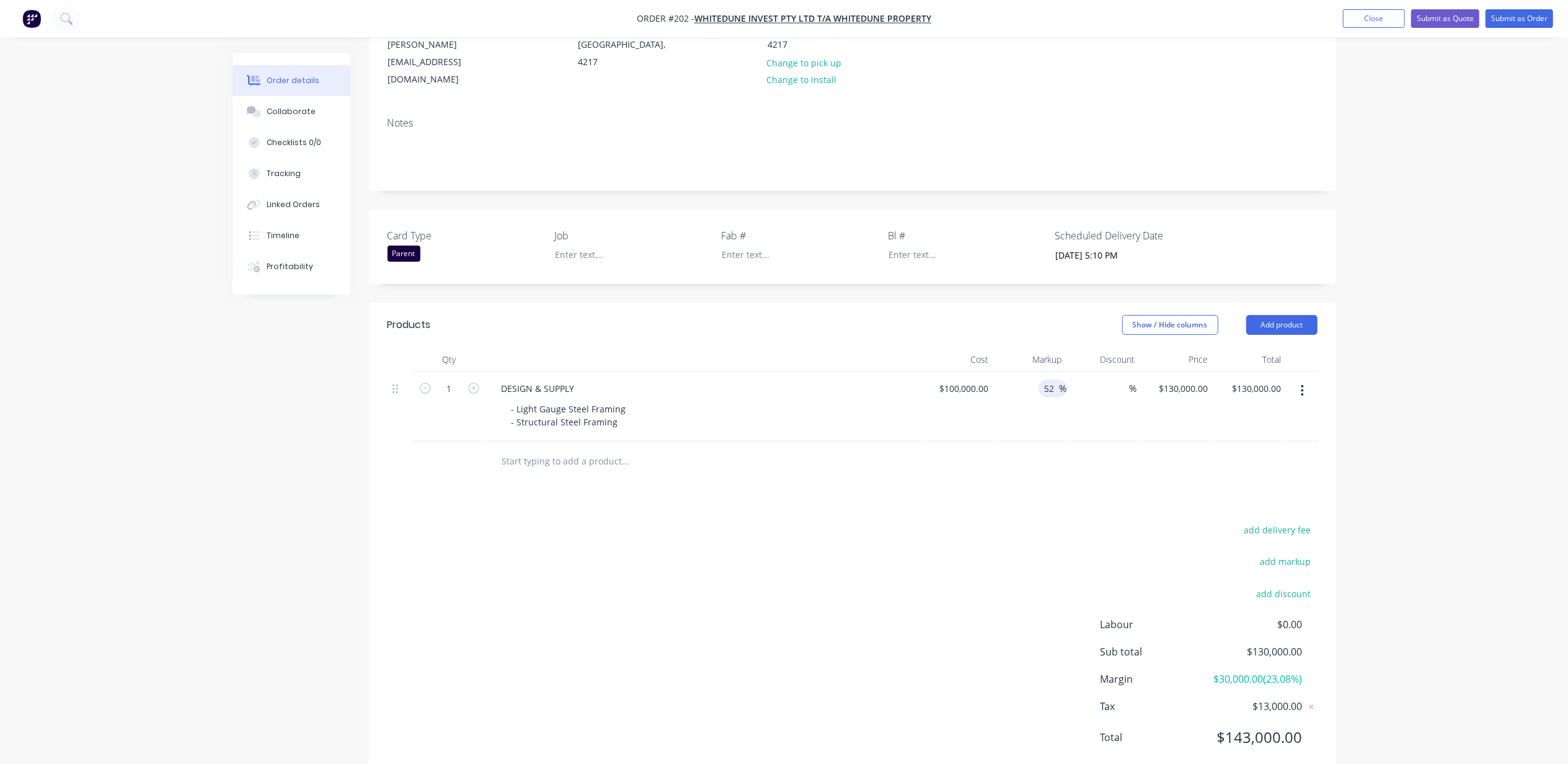
type input "$152,000.00"
click at [1459, 381] on div "Order details Collaborate Checklists 0/0 Tracking Linked Orders Timeline Profit…" at bounding box center [784, 304] width 1568 height 988
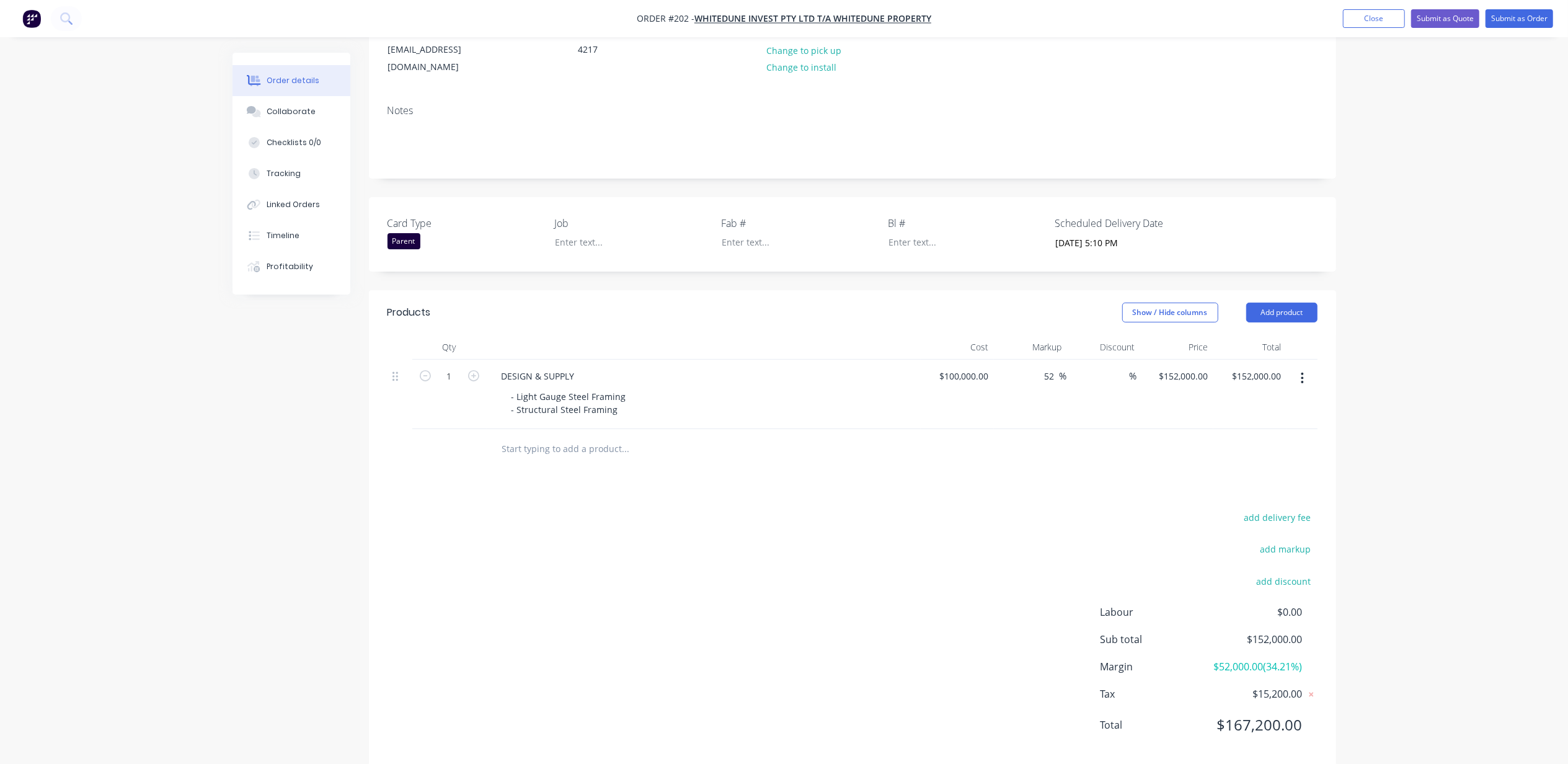
scroll to position [206, 0]
click at [1468, 355] on div "Order details Collaborate Checklists 0/0 Tracking Linked Orders Timeline Profit…" at bounding box center [784, 288] width 1568 height 988
click at [1271, 299] on button "Add product" at bounding box center [1282, 309] width 71 height 20
drag, startPoint x: 1246, startPoint y: 477, endPoint x: 1235, endPoint y: 477, distance: 11.0
click at [1242, 505] on div "Notes (External)" at bounding box center [1259, 514] width 96 height 18
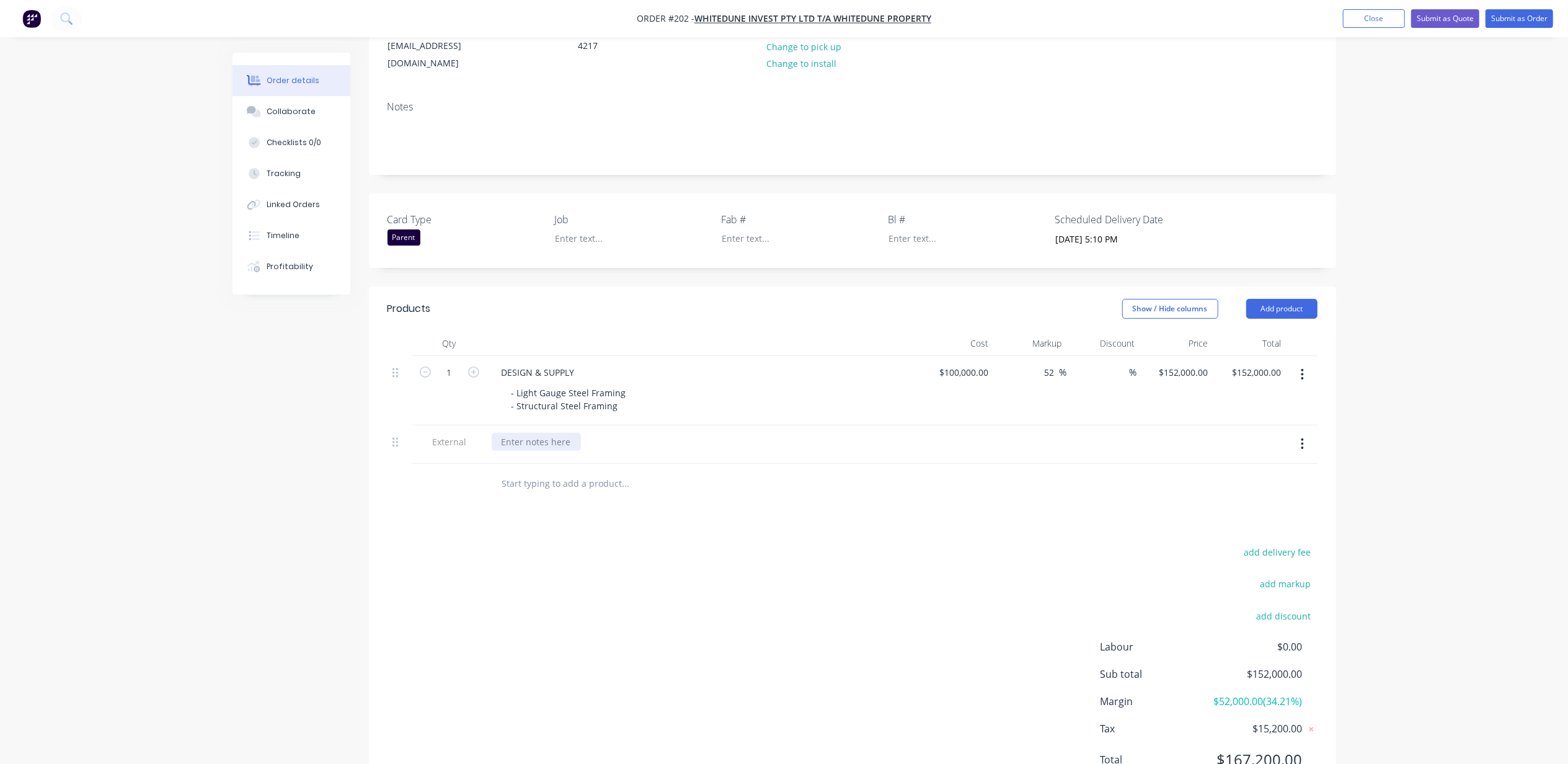
click at [531, 433] on div at bounding box center [536, 442] width 89 height 18
paste div
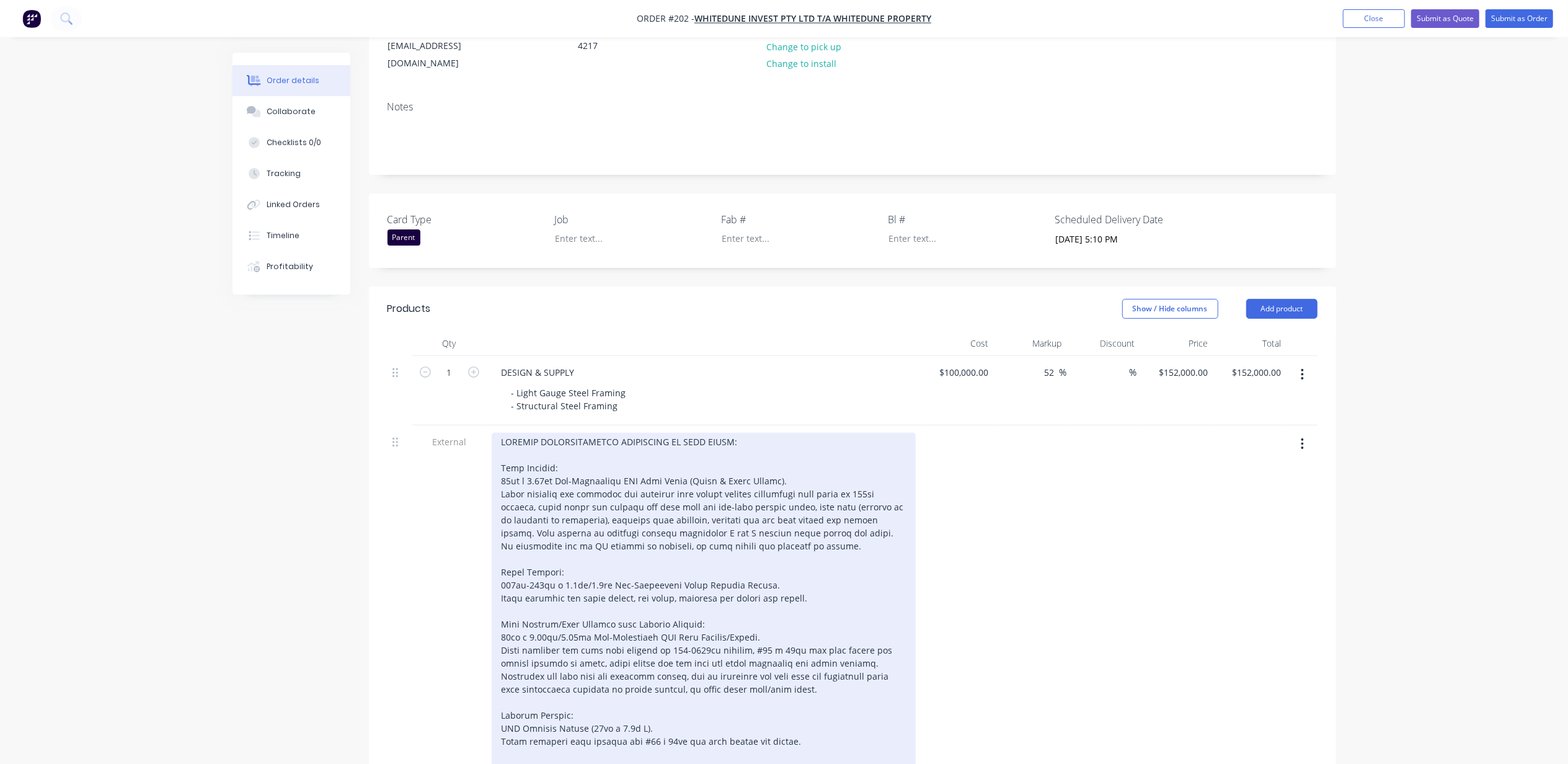
click at [801, 559] on div at bounding box center [703, 631] width 424 height 396
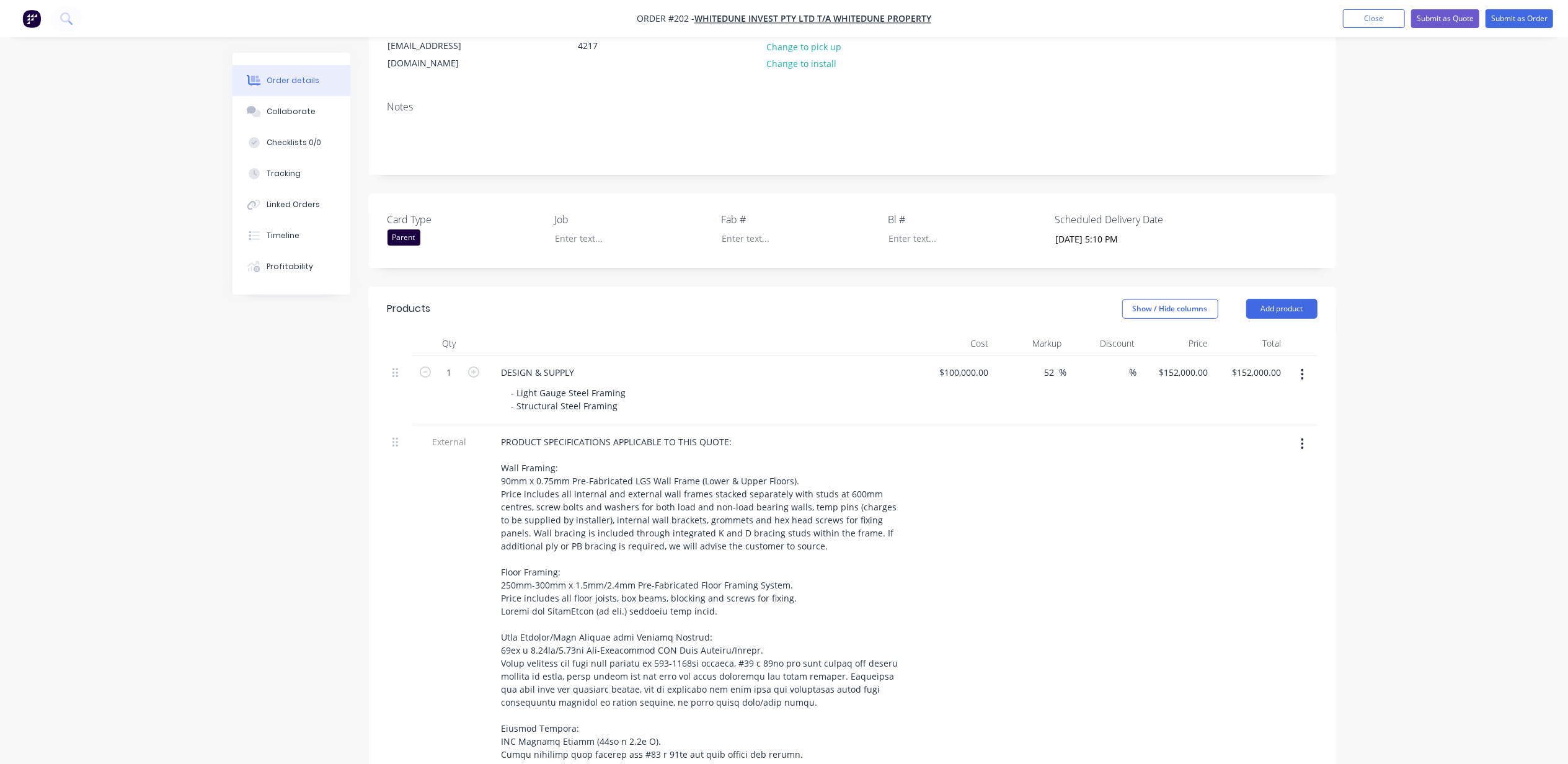
click at [234, 497] on div "Order details Collaborate Checklists 0/0 Tracking Linked Orders Timeline Profit…" at bounding box center [784, 529] width 1129 height 1364
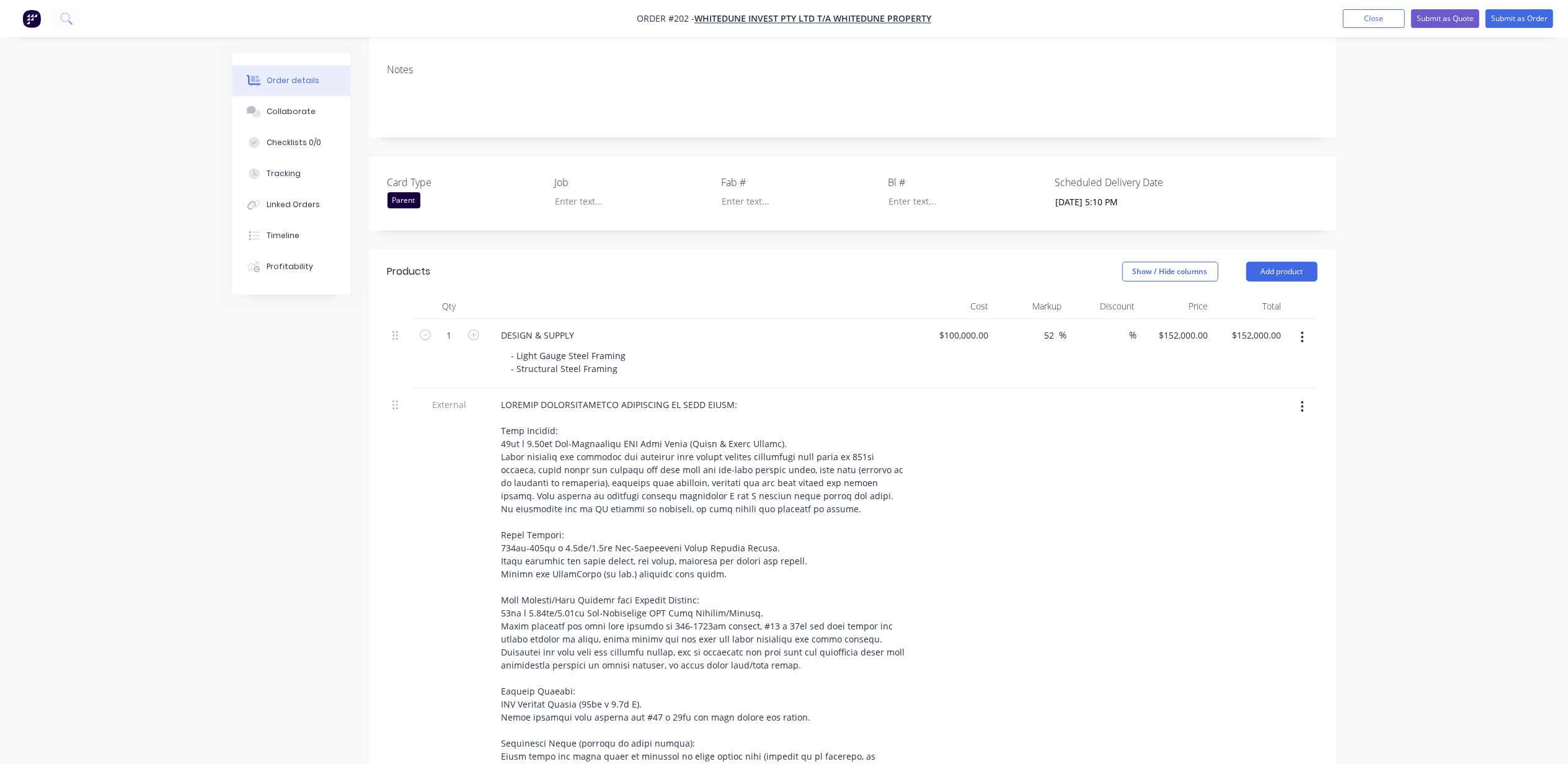
scroll to position [454, 0]
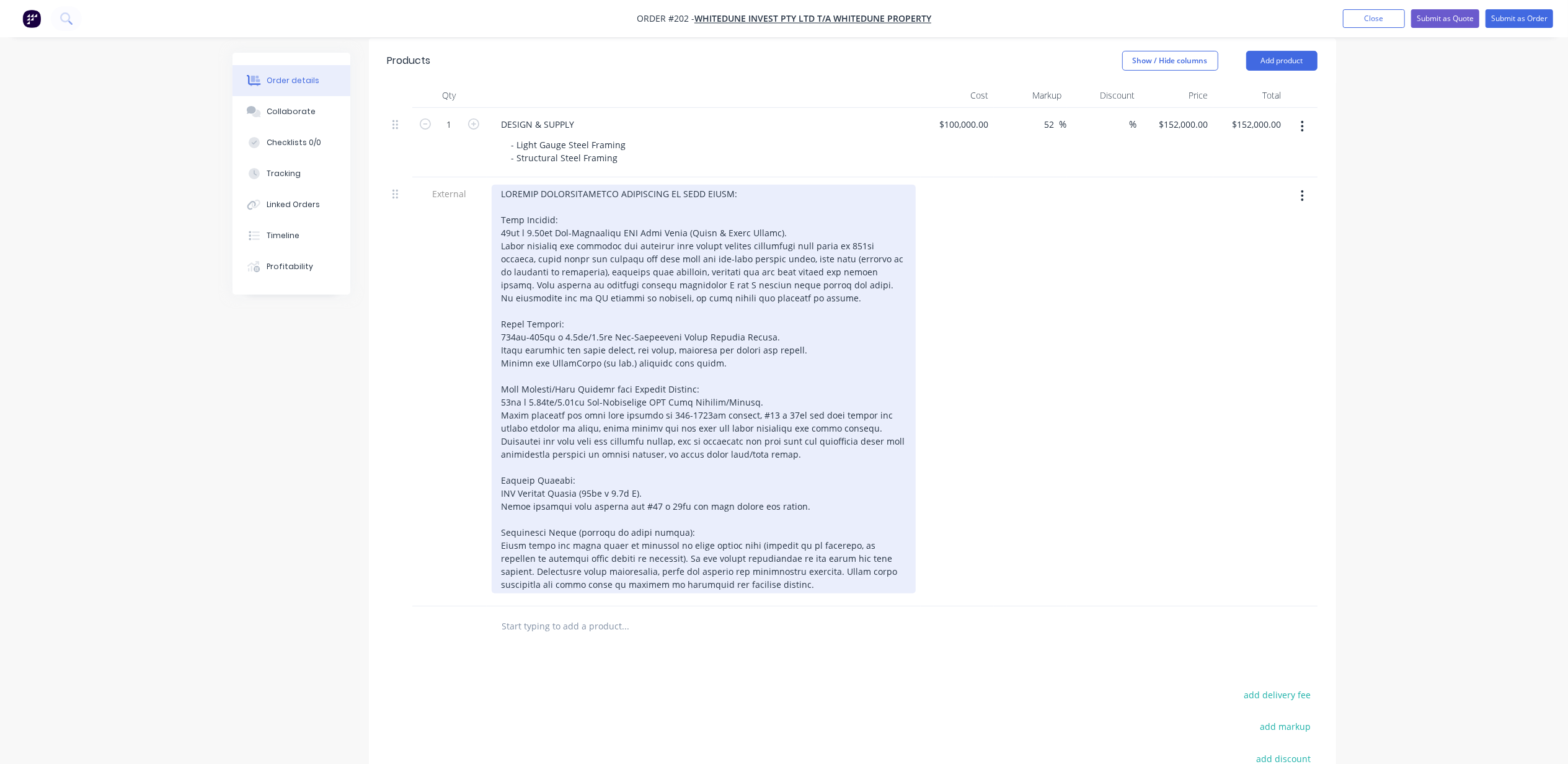
click at [707, 351] on div at bounding box center [703, 389] width 424 height 409
drag, startPoint x: 747, startPoint y: 380, endPoint x: 797, endPoint y: 383, distance: 50.1
click at [797, 383] on div at bounding box center [703, 389] width 424 height 409
click at [673, 500] on div at bounding box center [703, 389] width 424 height 409
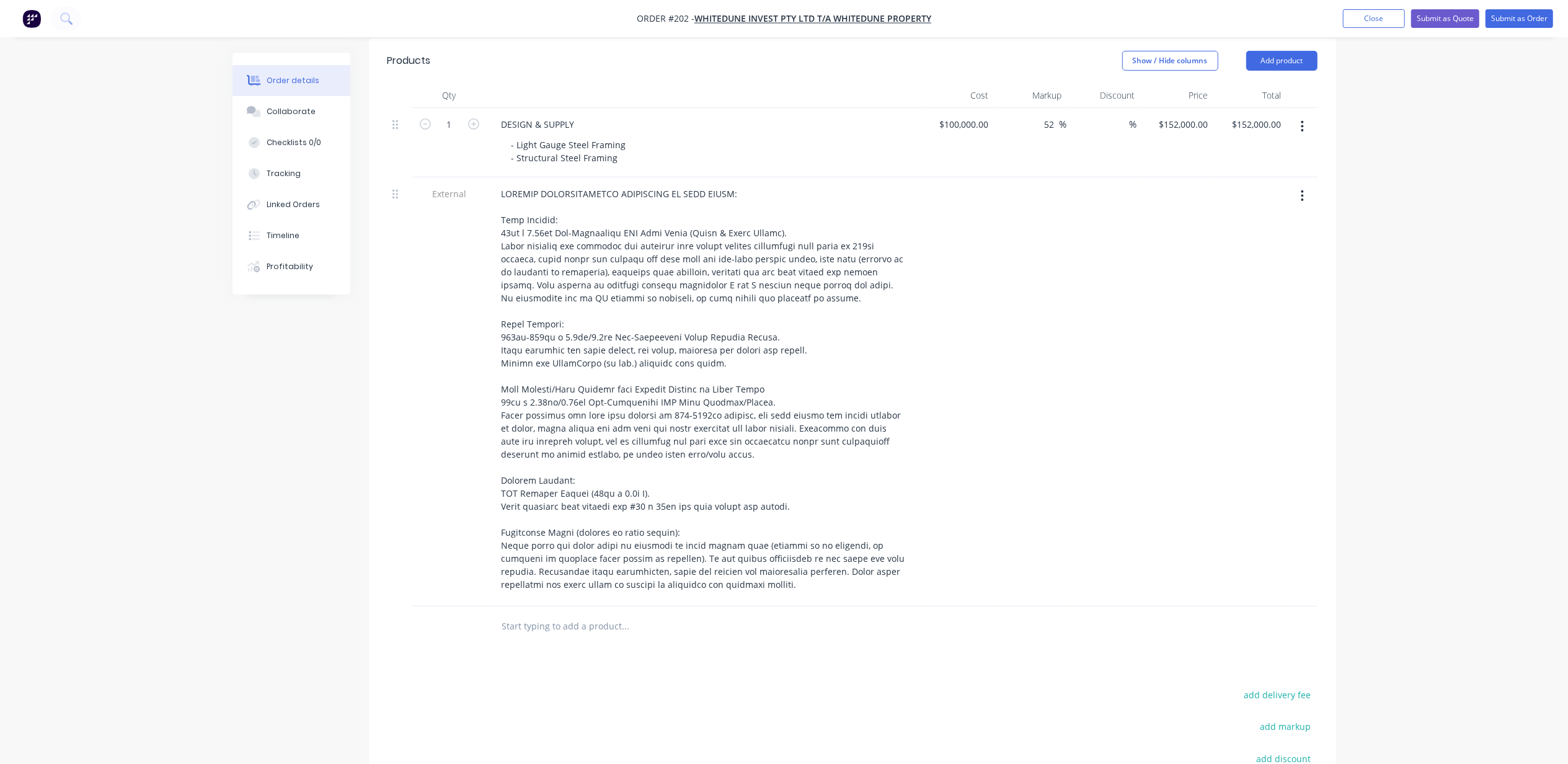
click at [164, 467] on div "Order details Collaborate Checklists 0/0 Tracking Linked Orders Timeline Profit…" at bounding box center [784, 254] width 1568 height 1417
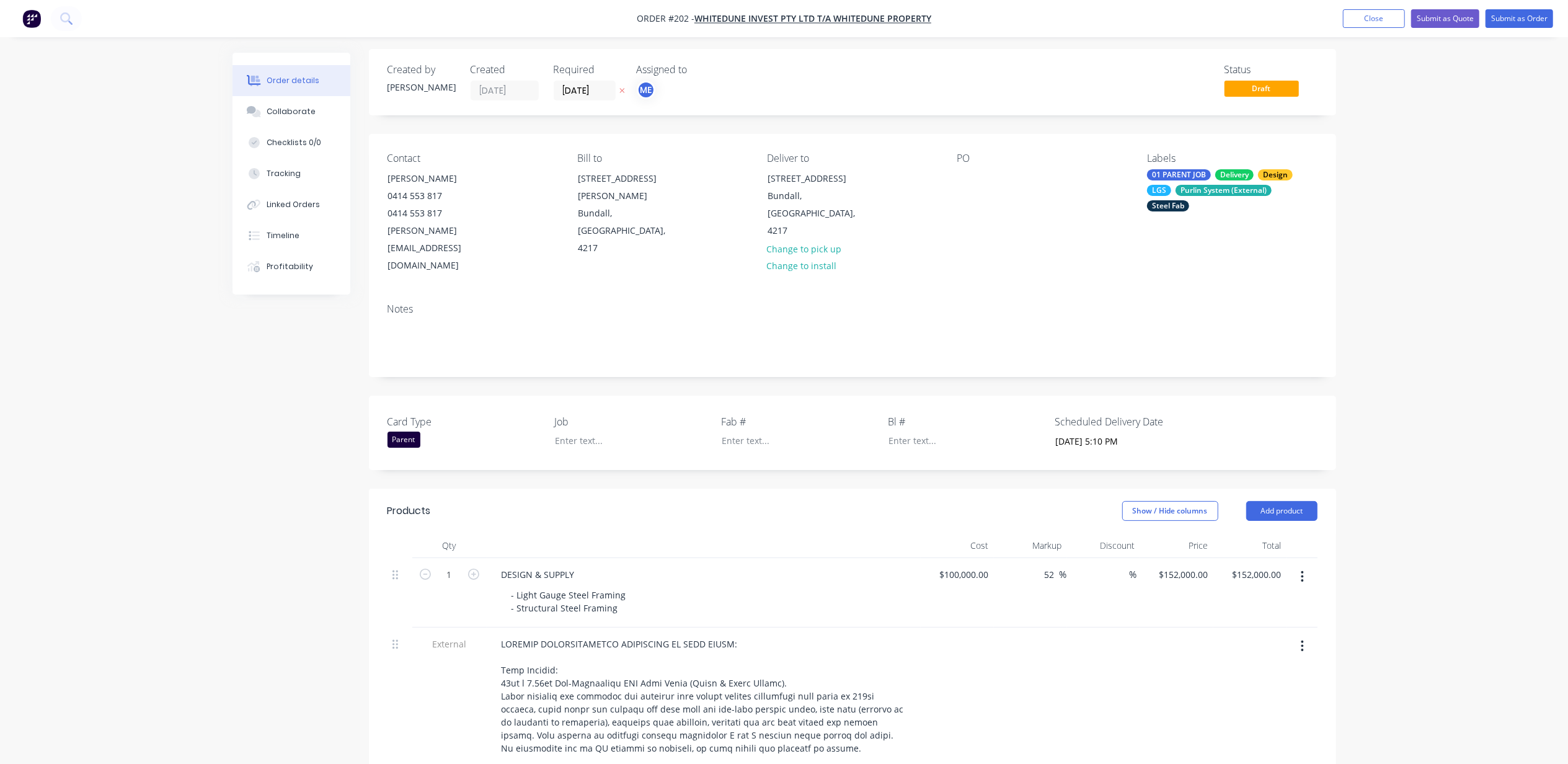
scroll to position [0, 0]
click at [590, 435] on div at bounding box center [622, 444] width 155 height 18
click at [972, 176] on div at bounding box center [967, 181] width 20 height 18
click at [1465, 296] on div "Order details Collaborate Checklists 0/0 Tracking Linked Orders Timeline Profit…" at bounding box center [784, 708] width 1568 height 1417
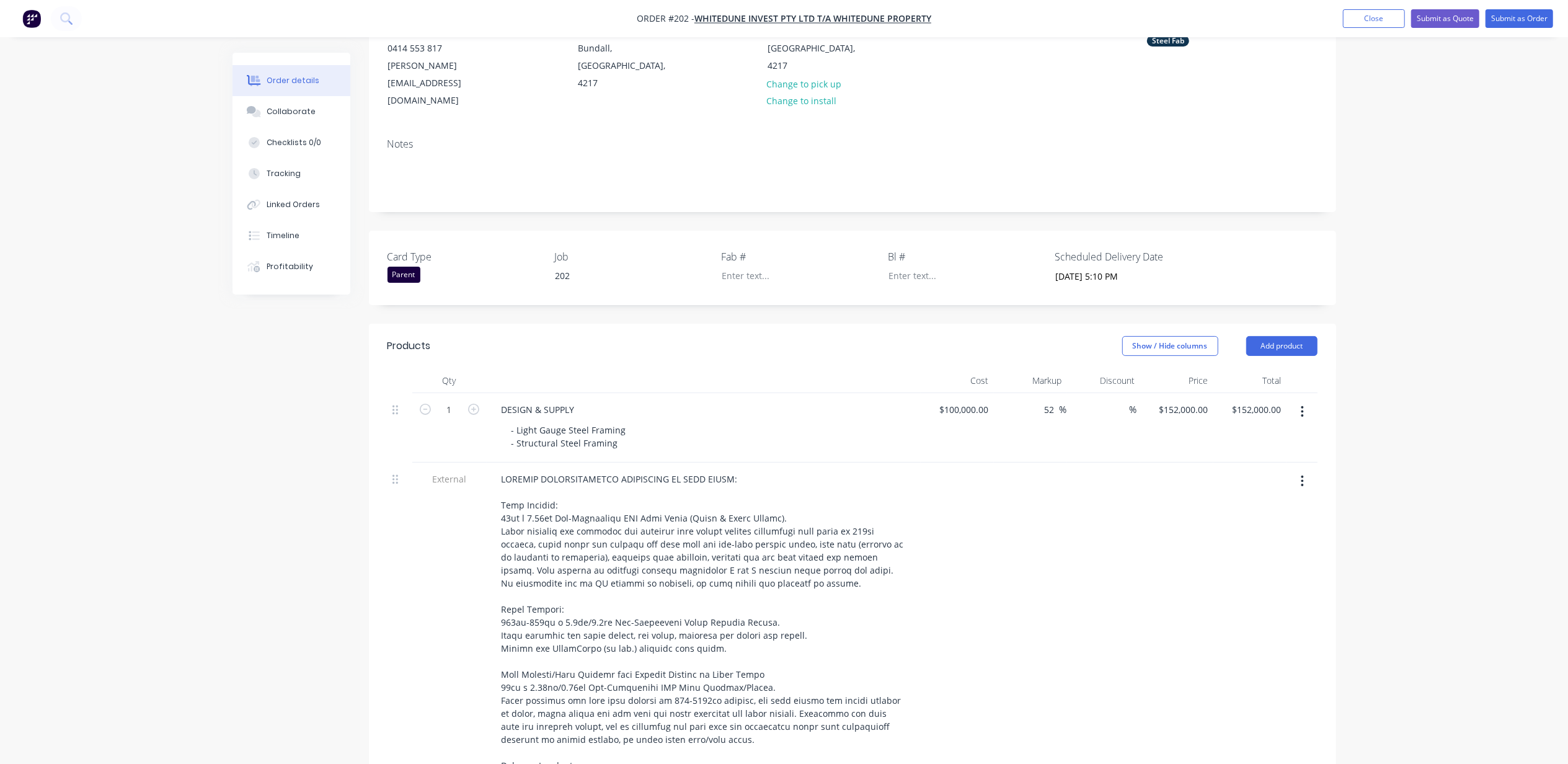
scroll to position [165, 0]
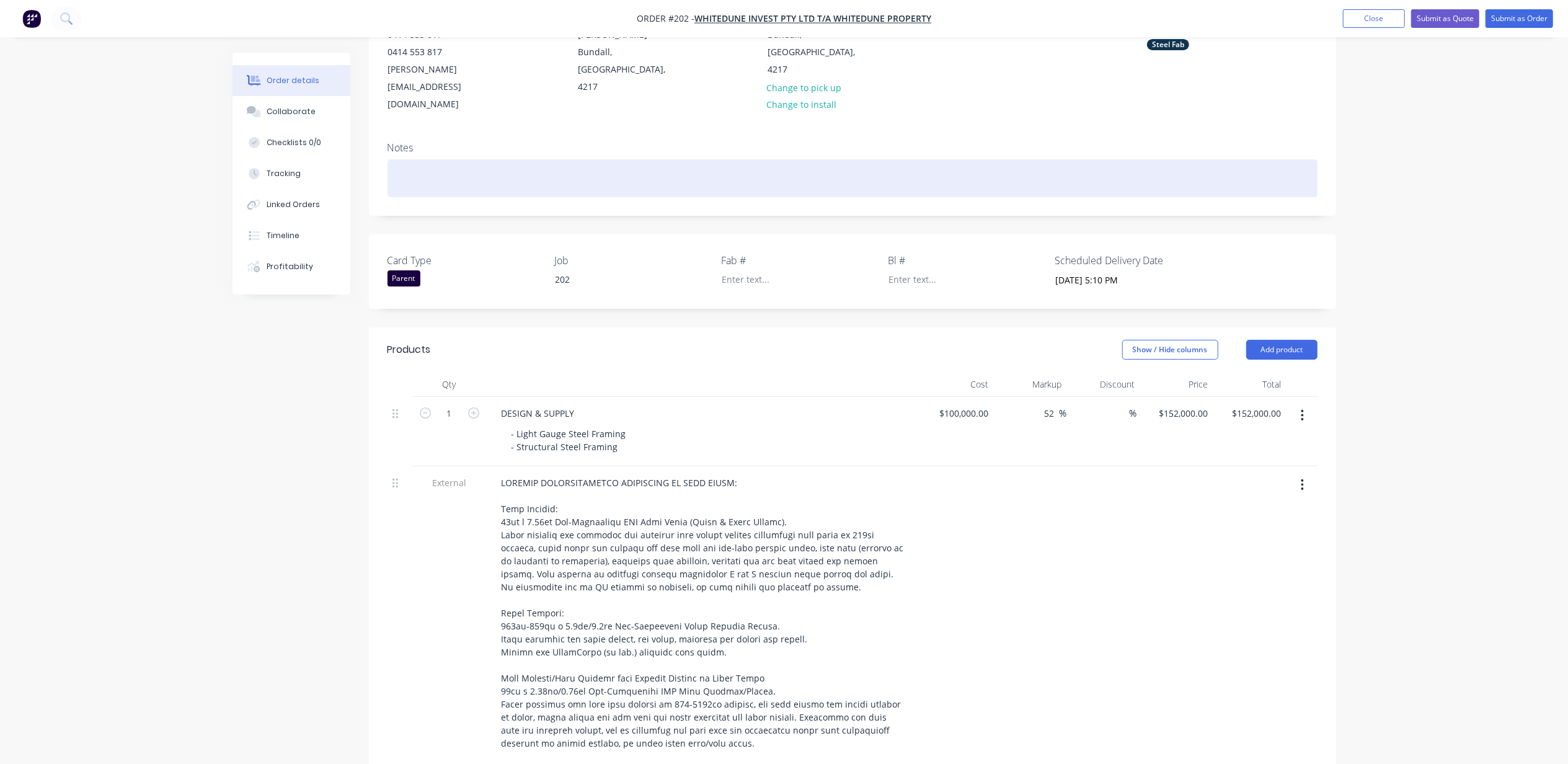
click at [403, 159] on div at bounding box center [853, 178] width 930 height 38
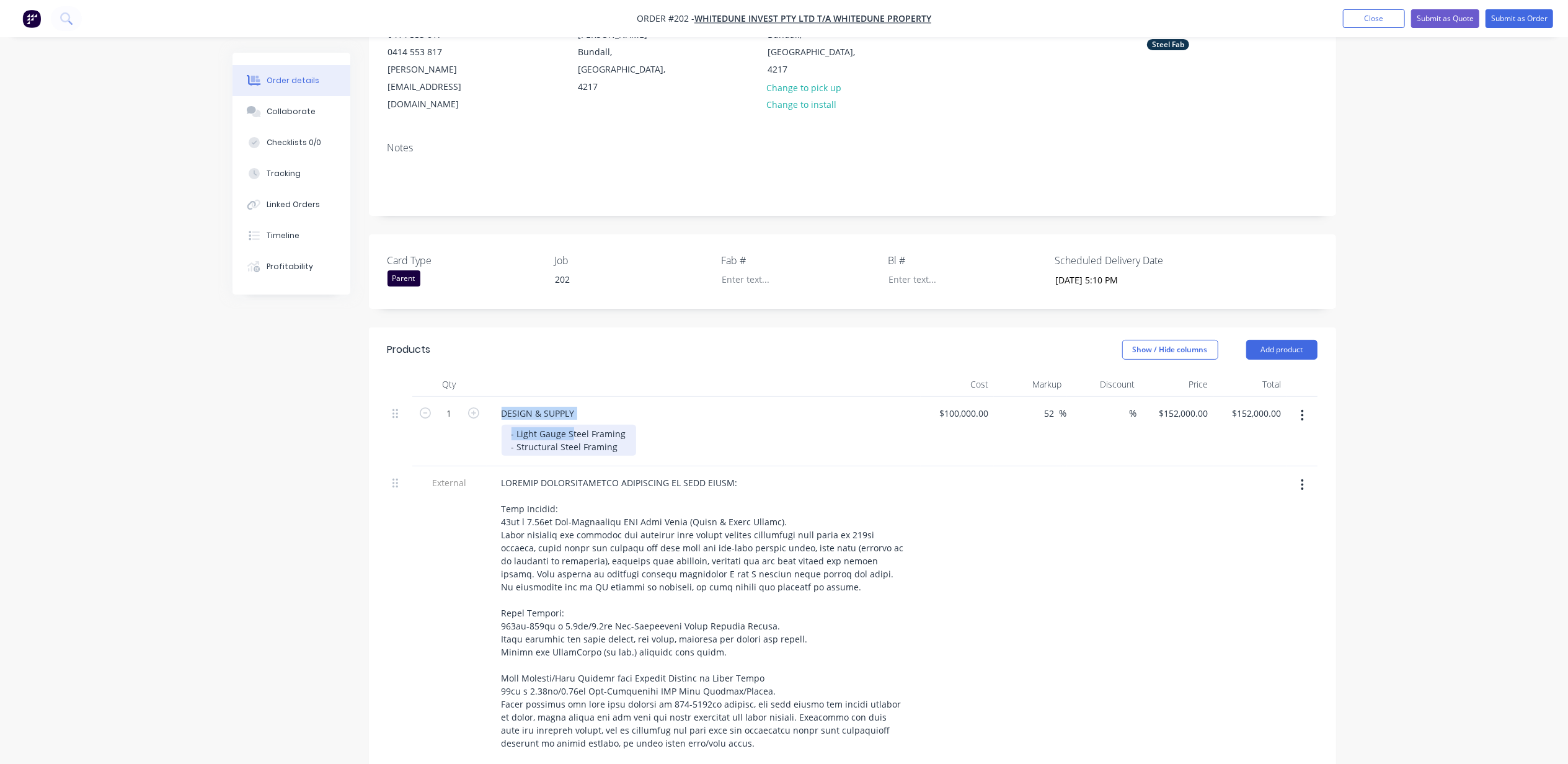
drag, startPoint x: 502, startPoint y: 378, endPoint x: 610, endPoint y: 411, distance: 112.9
click at [610, 411] on div "DESIGN & SUPPLY - Light Gauge Steel Framing - Structural Steel Framing" at bounding box center [703, 432] width 434 height 69
drag, startPoint x: 616, startPoint y: 412, endPoint x: 355, endPoint y: 417, distance: 261.0
click at [502, 397] on div "DESIGN & SUPPLY - Light Gauge Steel Framing - Structural Steel Framing" at bounding box center [703, 432] width 434 height 69
click at [196, 417] on div "Order details Collaborate Checklists 0/0 Tracking Linked Orders Timeline Profit…" at bounding box center [784, 543] width 1568 height 1417
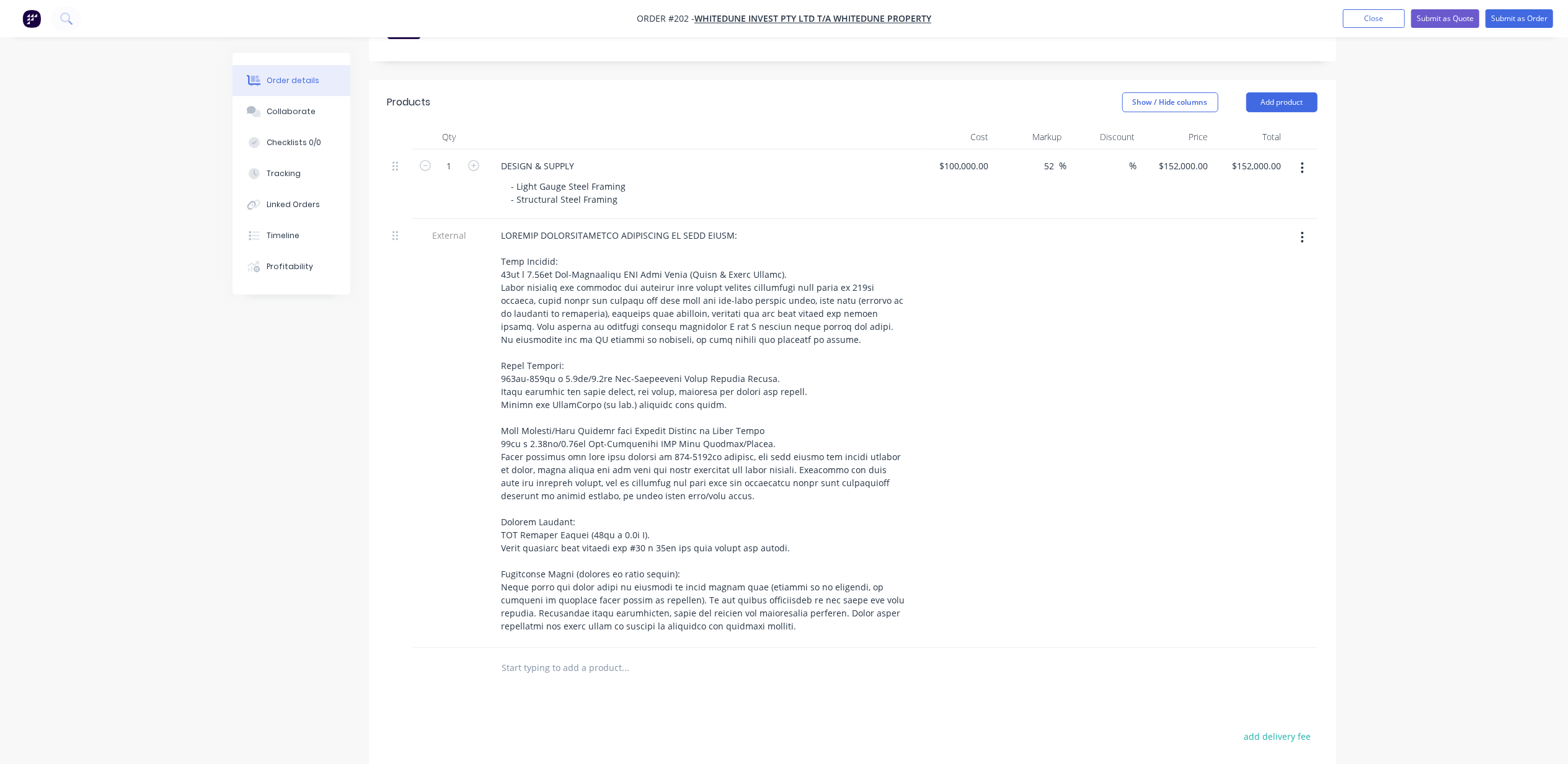
scroll to position [413, 0]
click at [571, 655] on input "text" at bounding box center [625, 668] width 248 height 25
click at [1286, 92] on button "Add product" at bounding box center [1282, 102] width 71 height 20
click at [1256, 297] on div "Notes (External)" at bounding box center [1259, 306] width 96 height 18
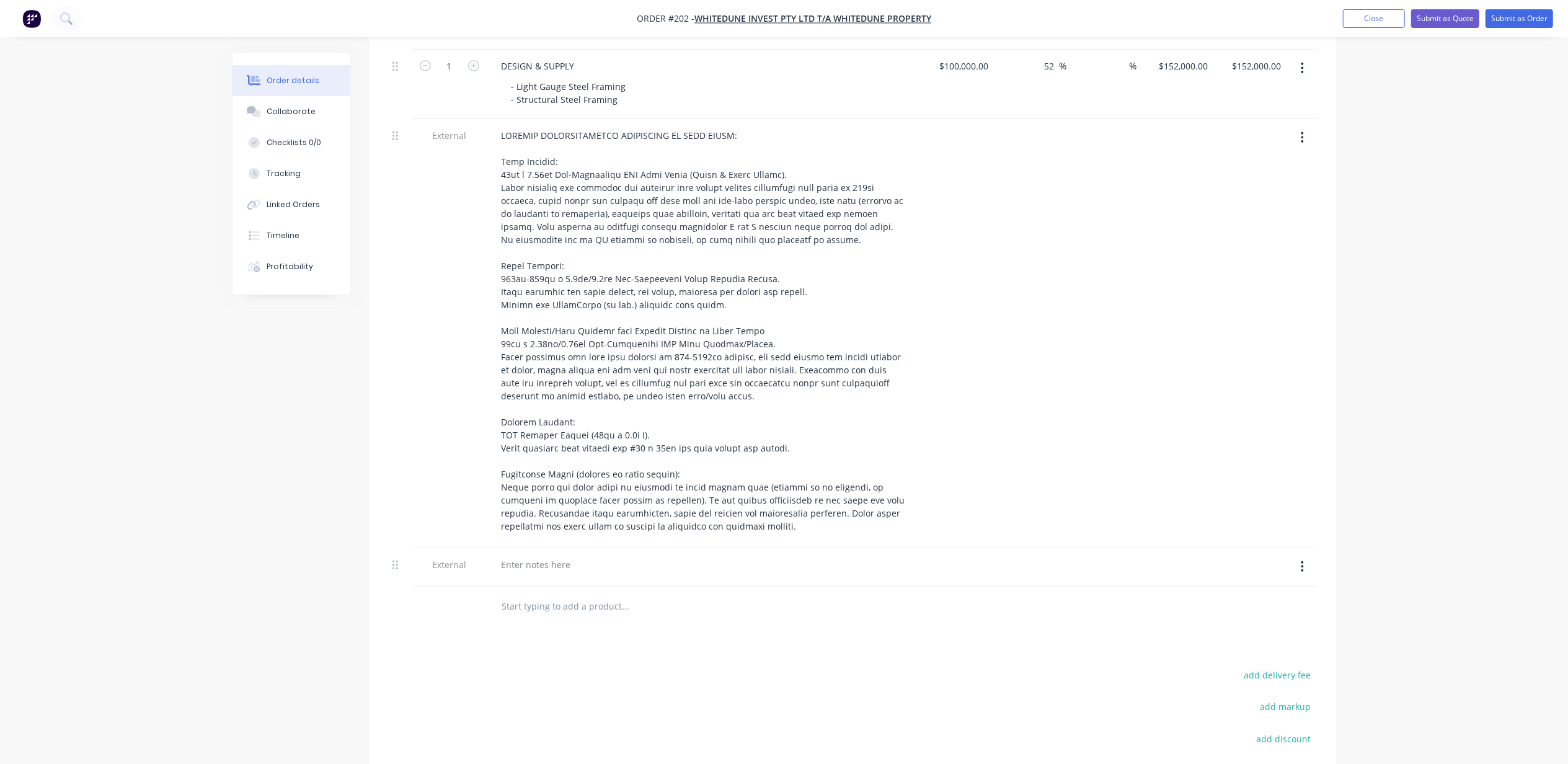
scroll to position [674, 0]
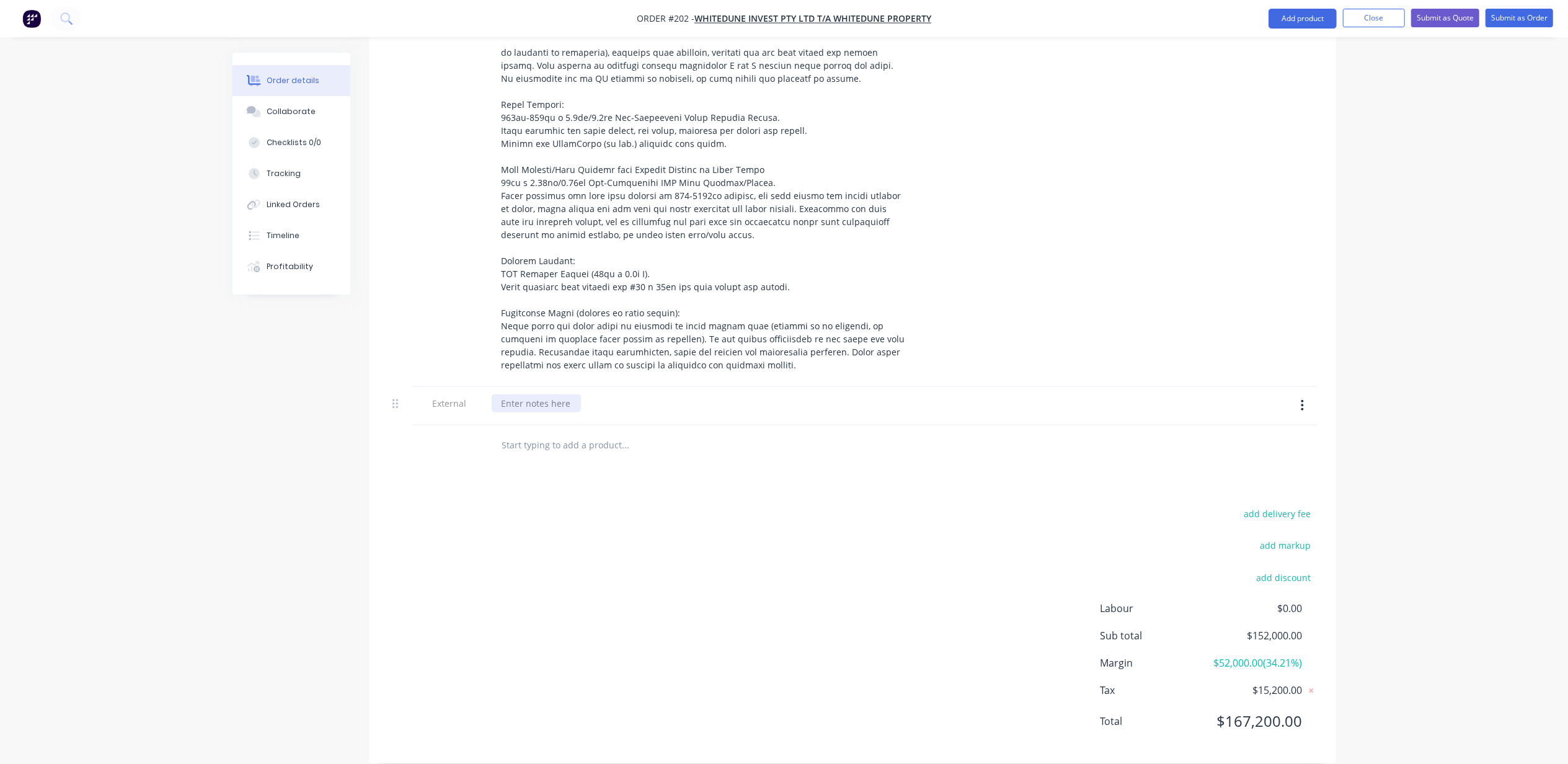
click at [553, 394] on div at bounding box center [536, 403] width 89 height 18
paste div
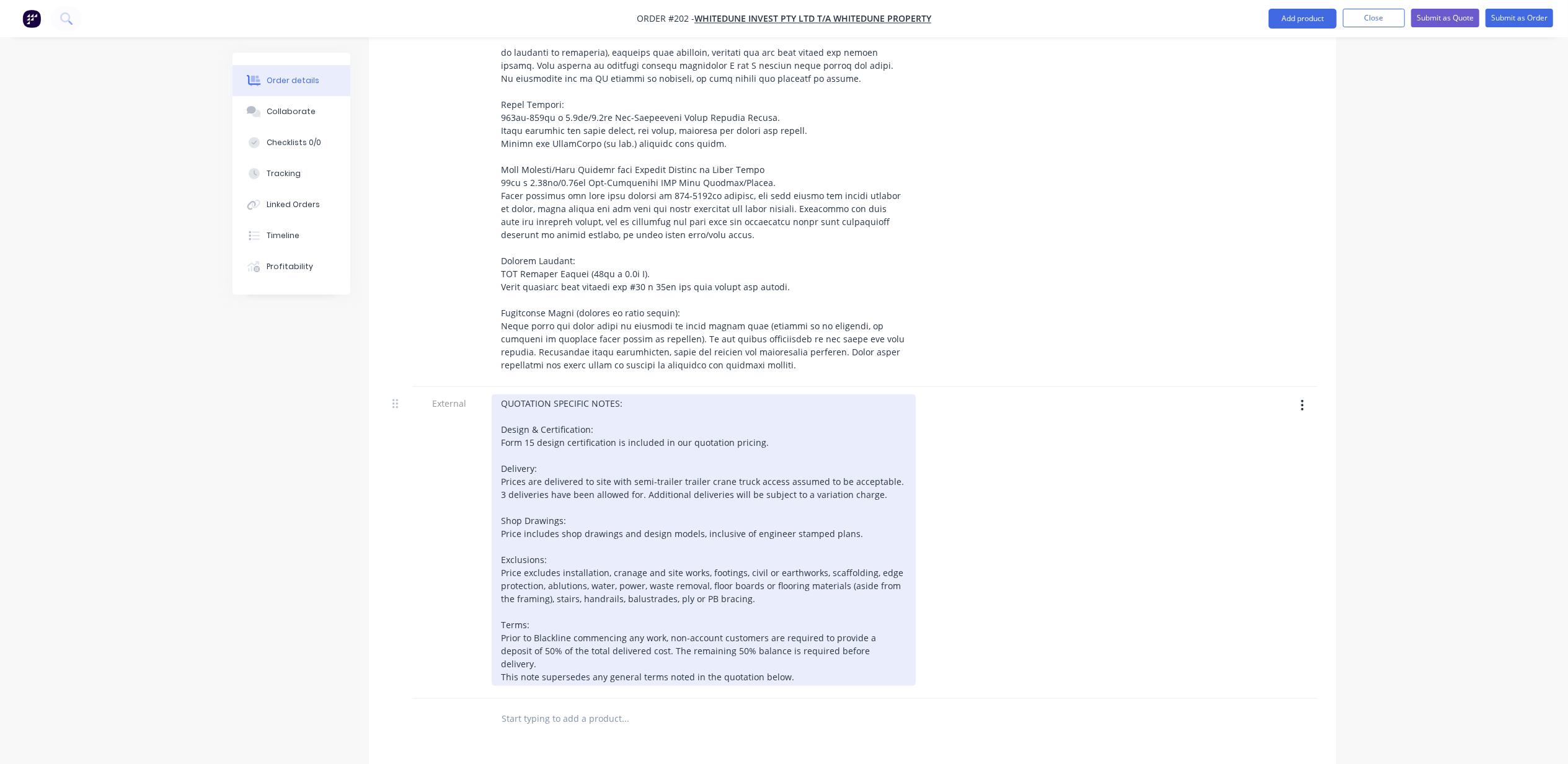
click at [792, 400] on div "QUOTATION SPECIFIC NOTES: Design & Certification: Form 15 design certification …" at bounding box center [703, 540] width 424 height 292
click at [800, 410] on div "QUOTATION SPECIFIC NOTES: Design & Certification: Form 15 design certification …" at bounding box center [703, 540] width 424 height 292
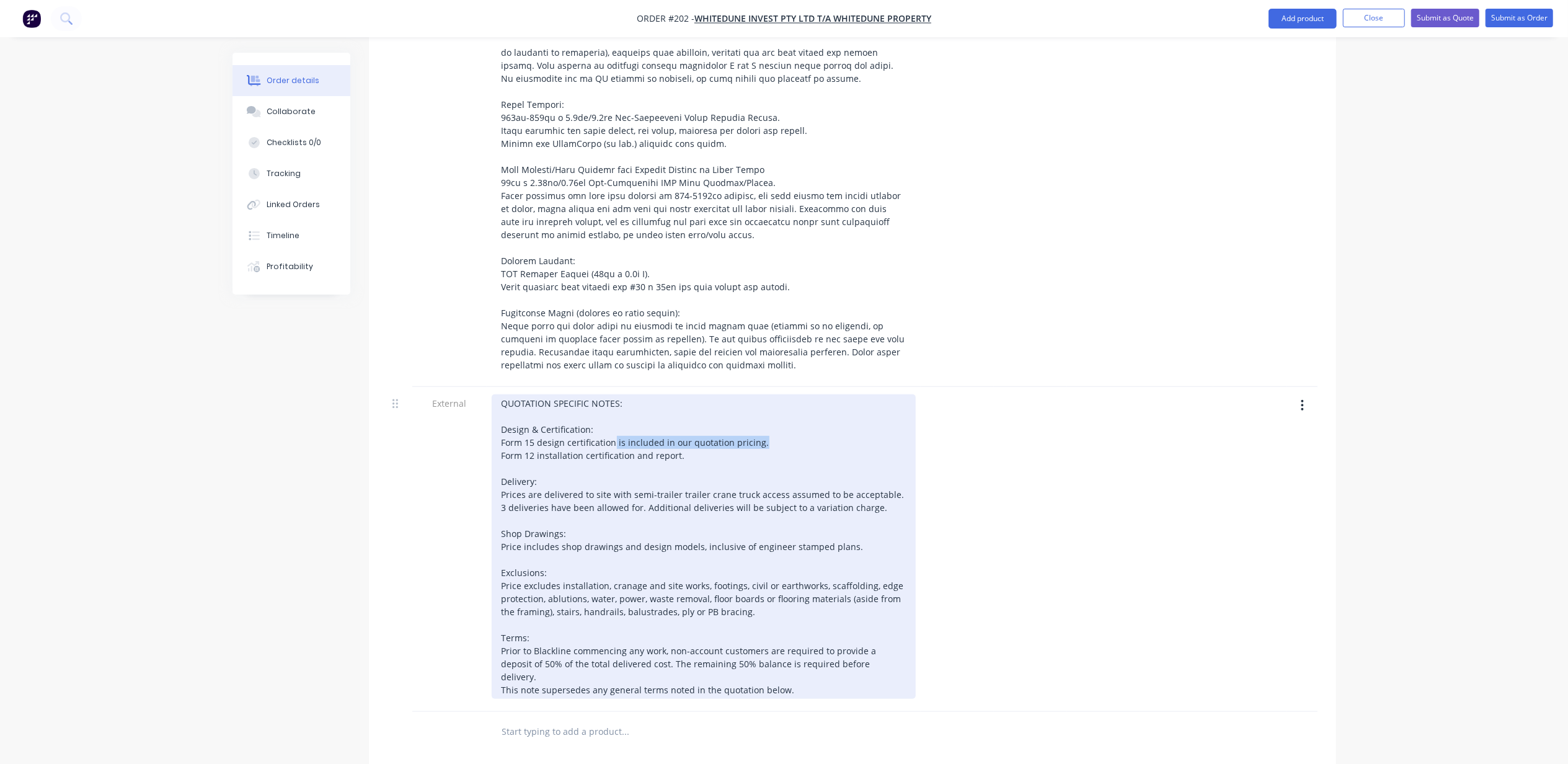
drag, startPoint x: 777, startPoint y: 404, endPoint x: 614, endPoint y: 405, distance: 163.0
click at [614, 405] on div "QUOTATION SPECIFIC NOTES: Design & Certification: Form 15 design certification …" at bounding box center [703, 546] width 424 height 305
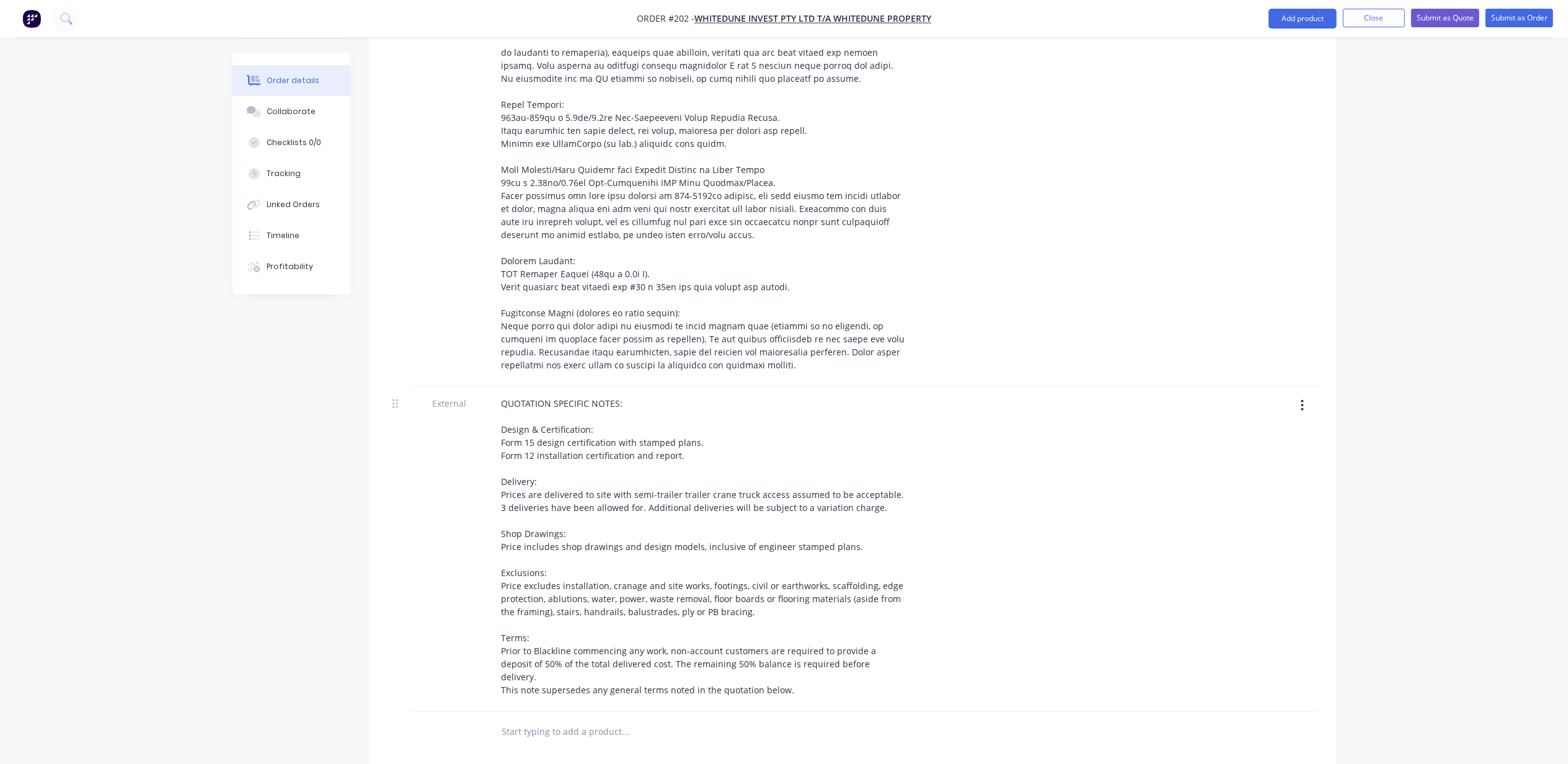
click at [324, 507] on div "Created by Michael Created 02/10/25 Required 30/01/26 Assigned to ME Status Dra…" at bounding box center [784, 223] width 1104 height 1689
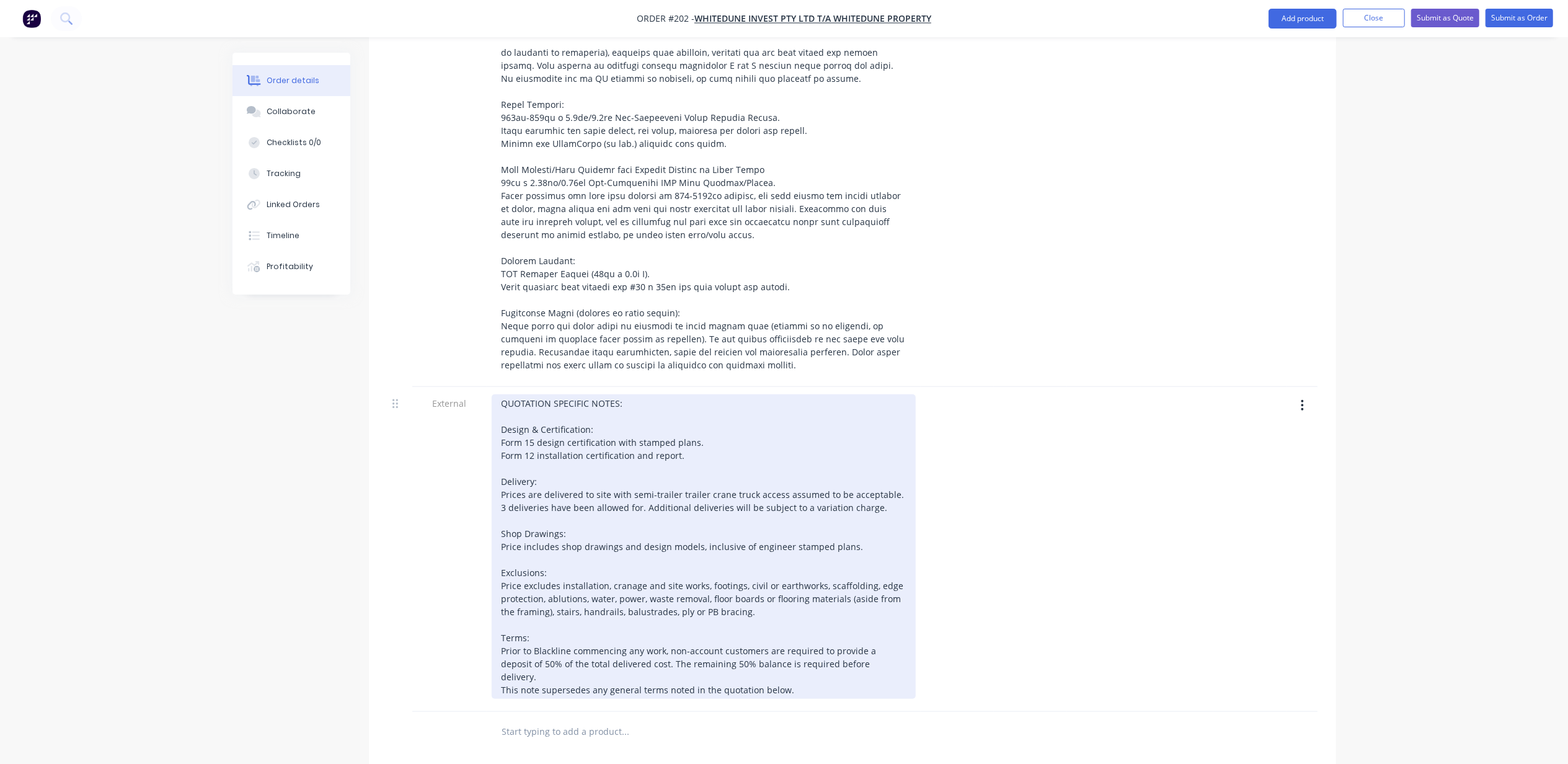
click at [505, 474] on div "QUOTATION SPECIFIC NOTES: Design & Certification: Form 15 design certification …" at bounding box center [703, 546] width 424 height 305
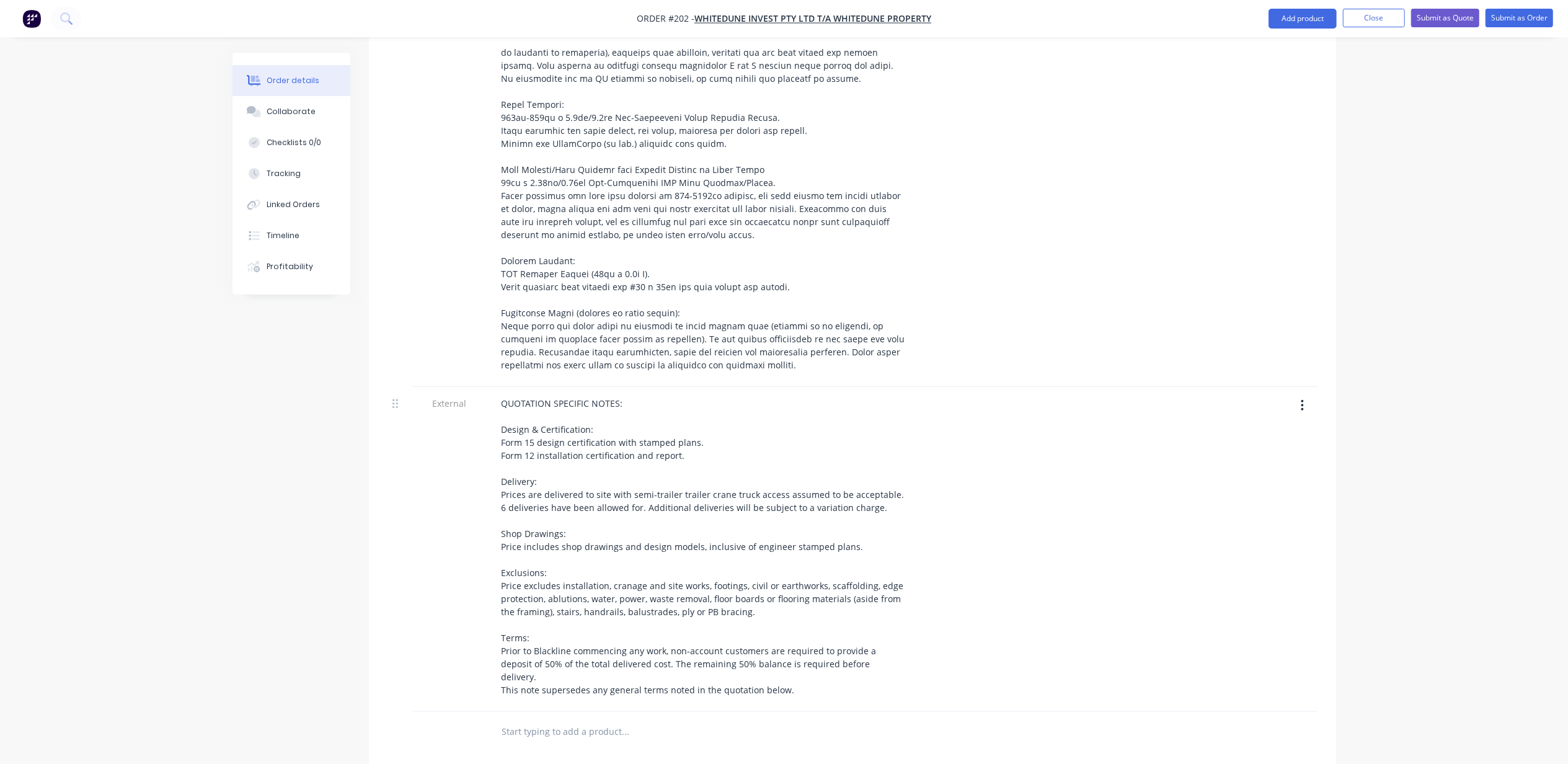
click at [255, 526] on div "Created by Michael Created 02/10/25 Required 30/01/26 Assigned to ME Status Dra…" at bounding box center [784, 223] width 1104 height 1689
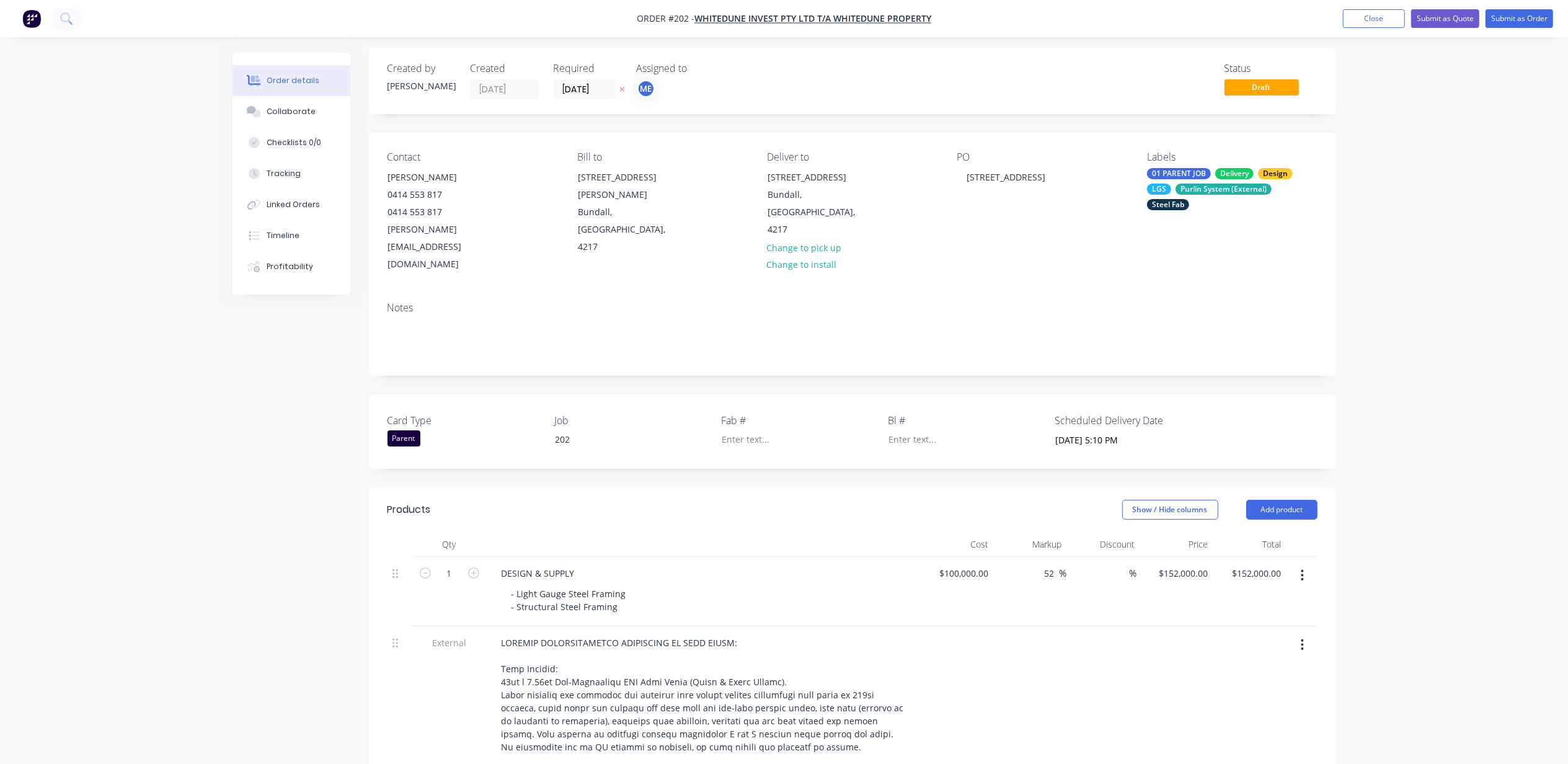
scroll to position [0, 0]
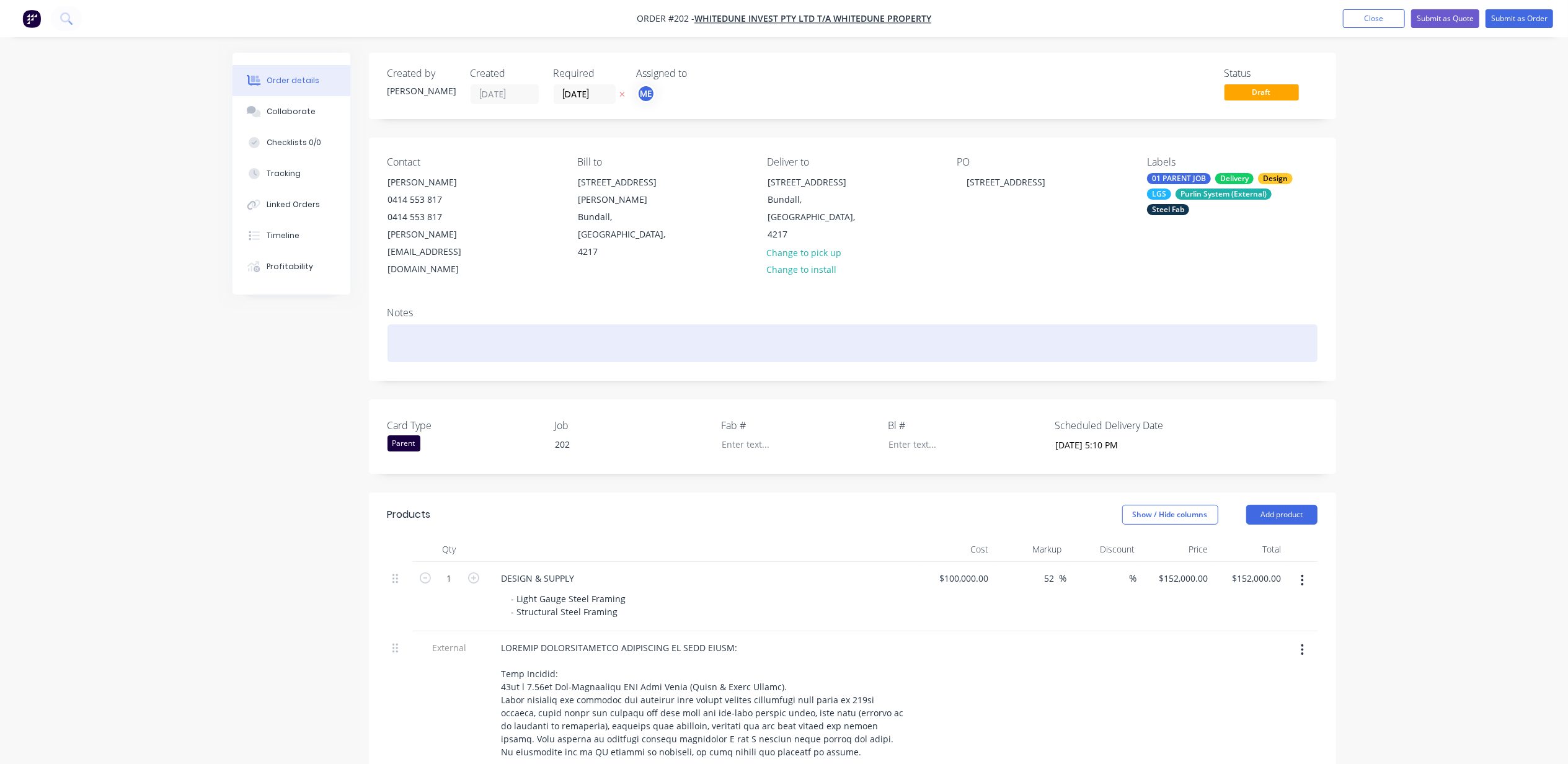
click at [437, 324] on div at bounding box center [853, 343] width 930 height 38
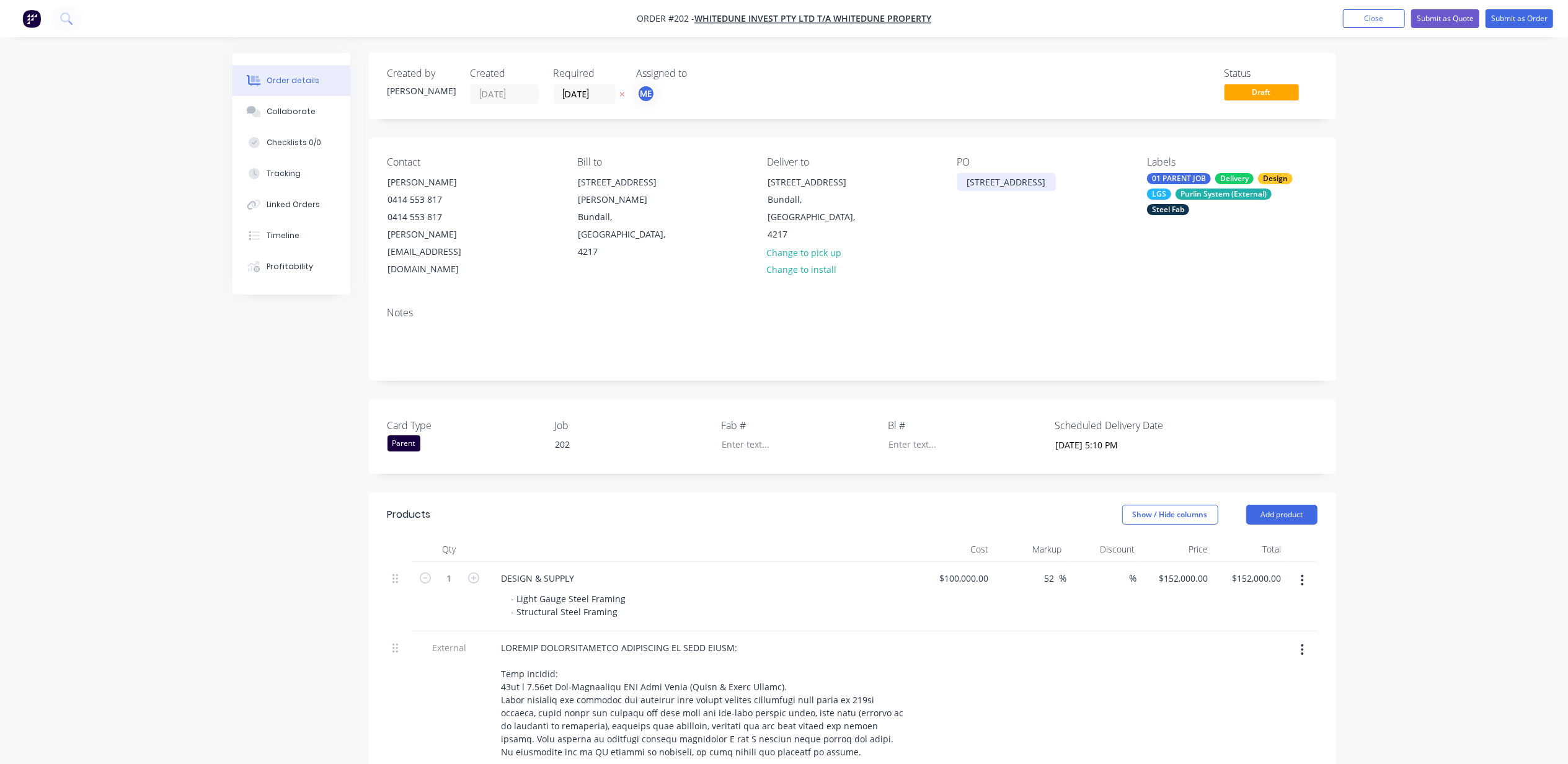
click at [990, 181] on div "72 Claymore Cres" at bounding box center [1007, 181] width 99 height 18
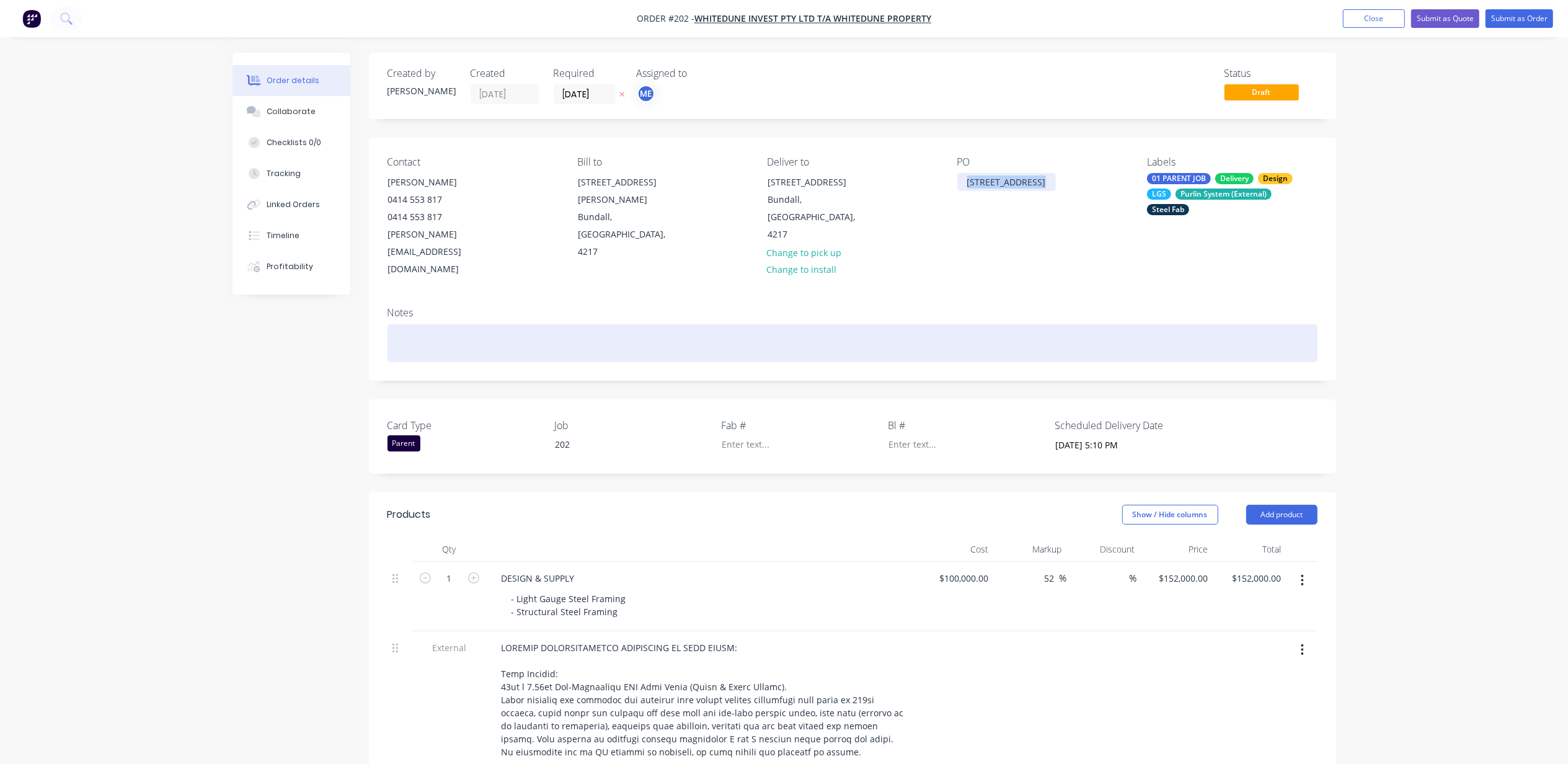
copy div "72 Claymore Cres"
click at [470, 324] on div at bounding box center [853, 343] width 930 height 38
click at [472, 324] on div at bounding box center [853, 343] width 930 height 38
paste div
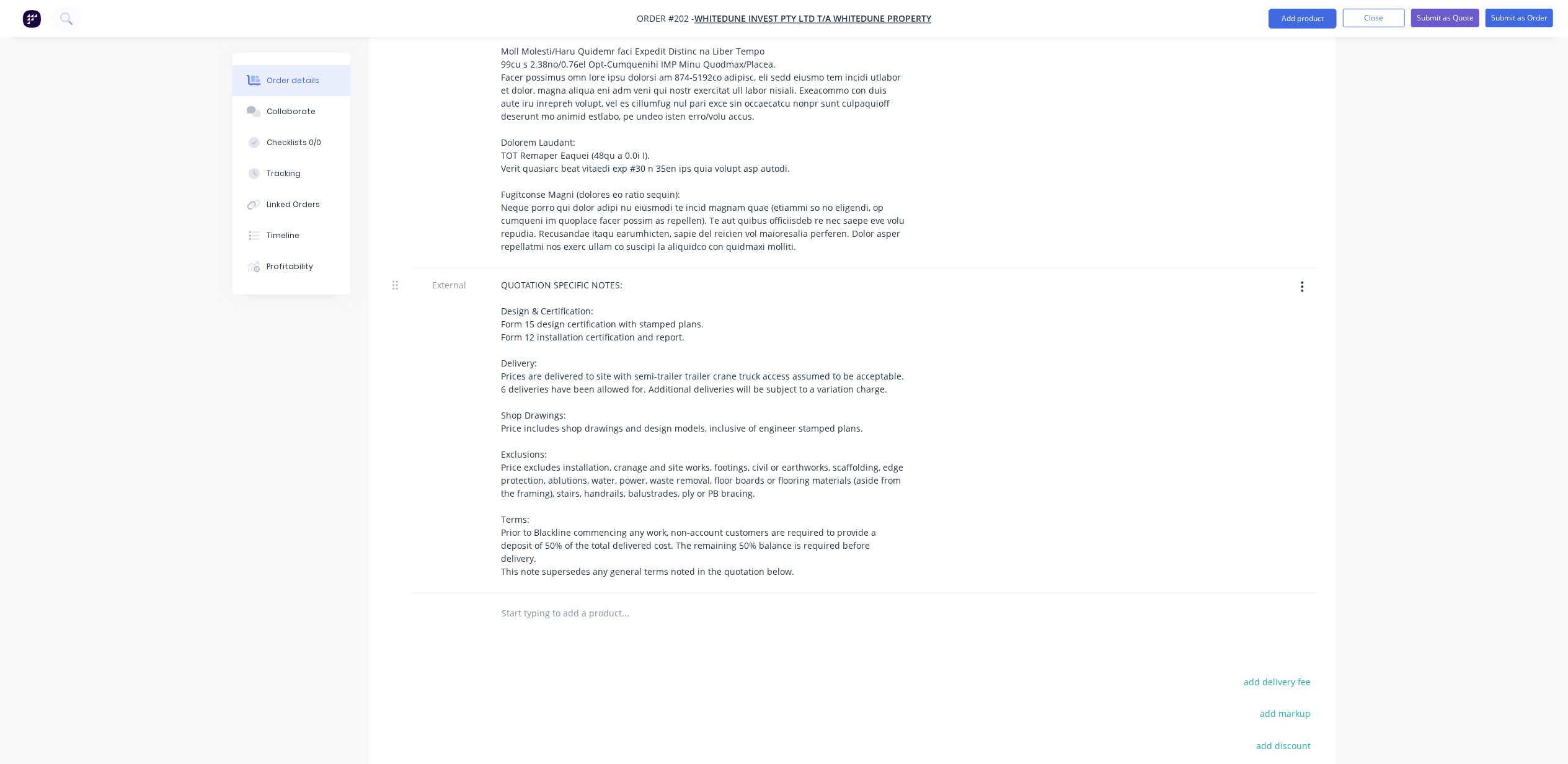
scroll to position [827, 0]
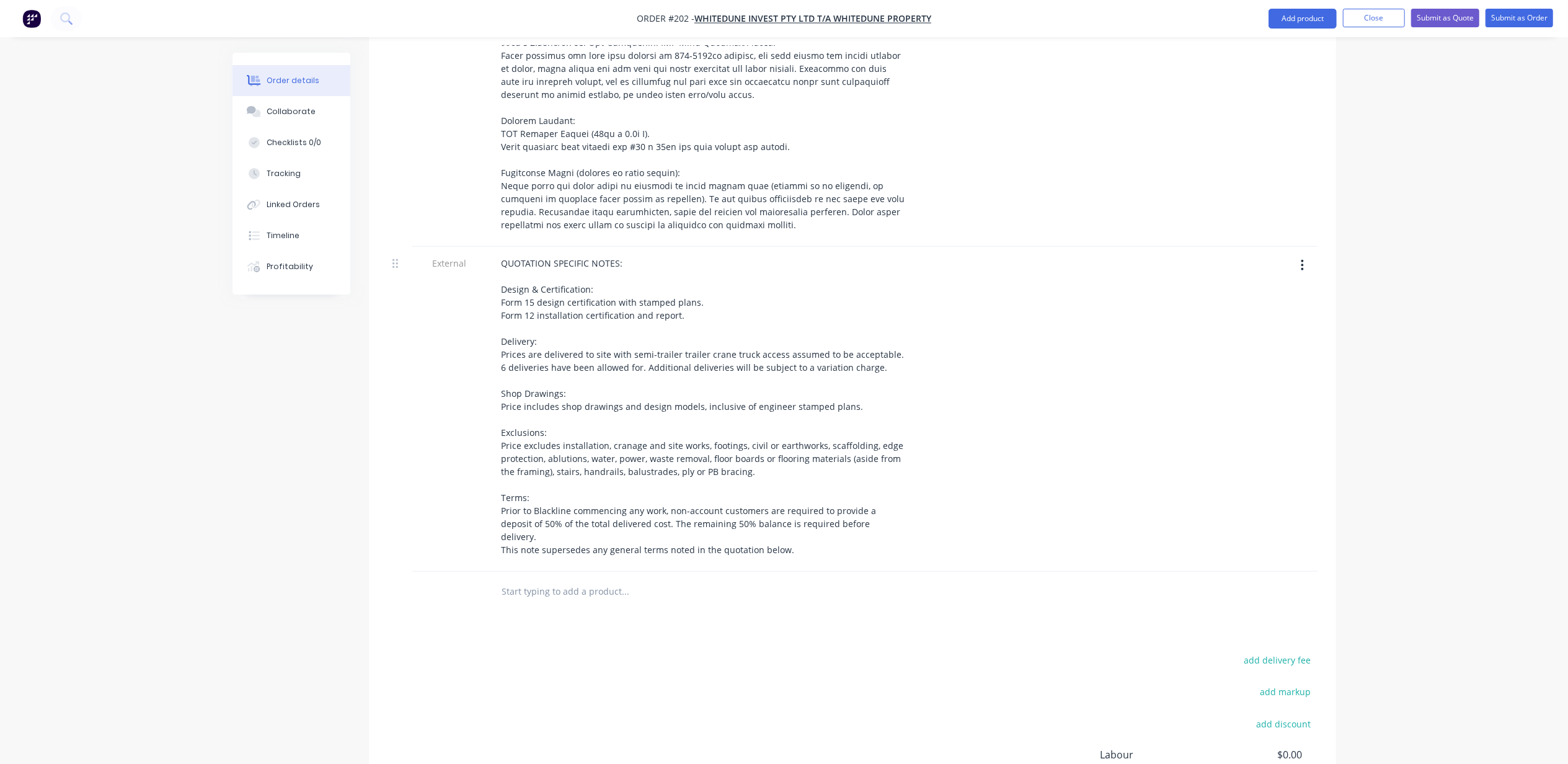
click at [1456, 394] on div "Order details Collaborate Checklists 0/0 Tracking Linked Orders Timeline Profit…" at bounding box center [784, 50] width 1568 height 1755
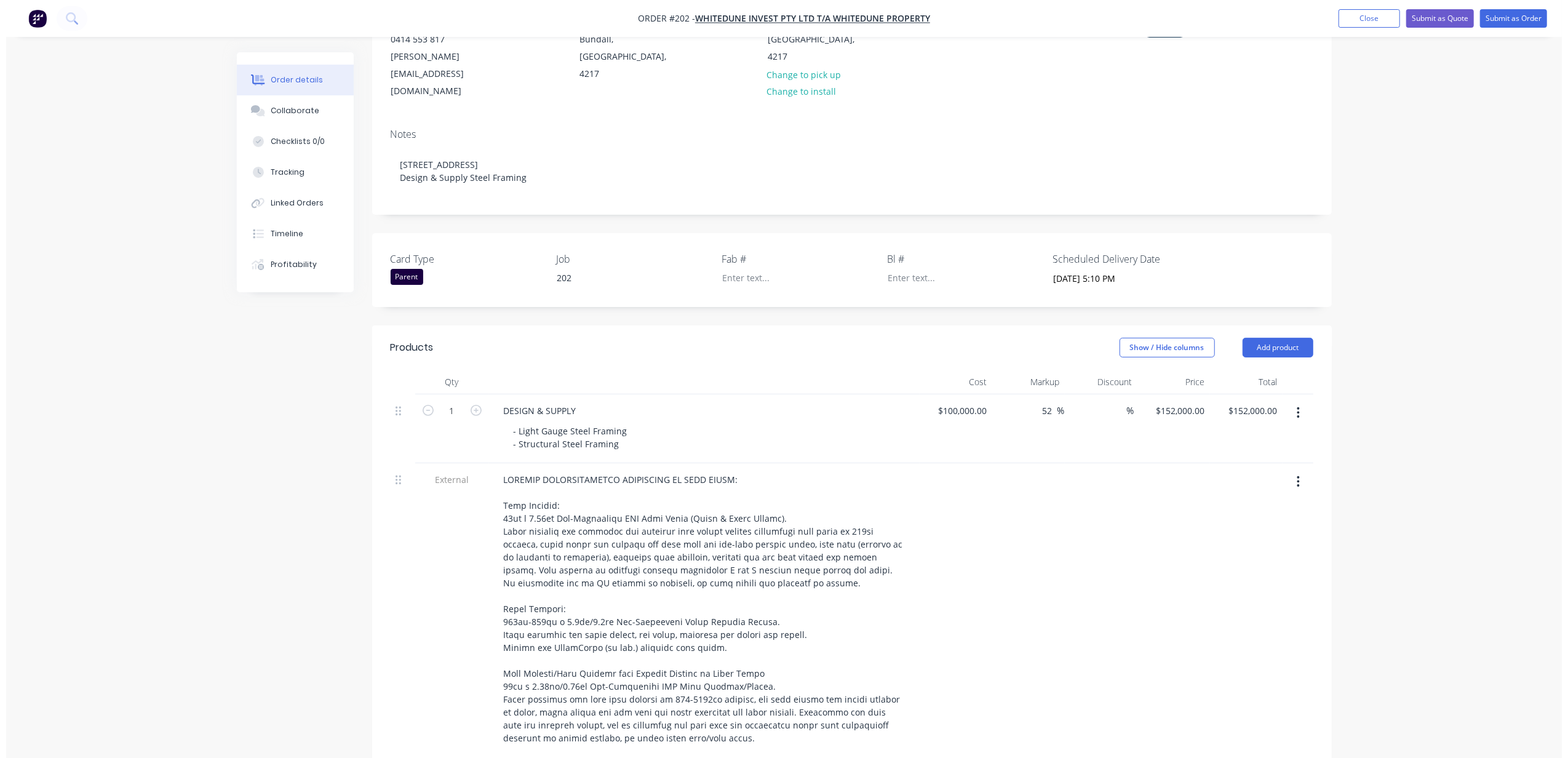
scroll to position [0, 0]
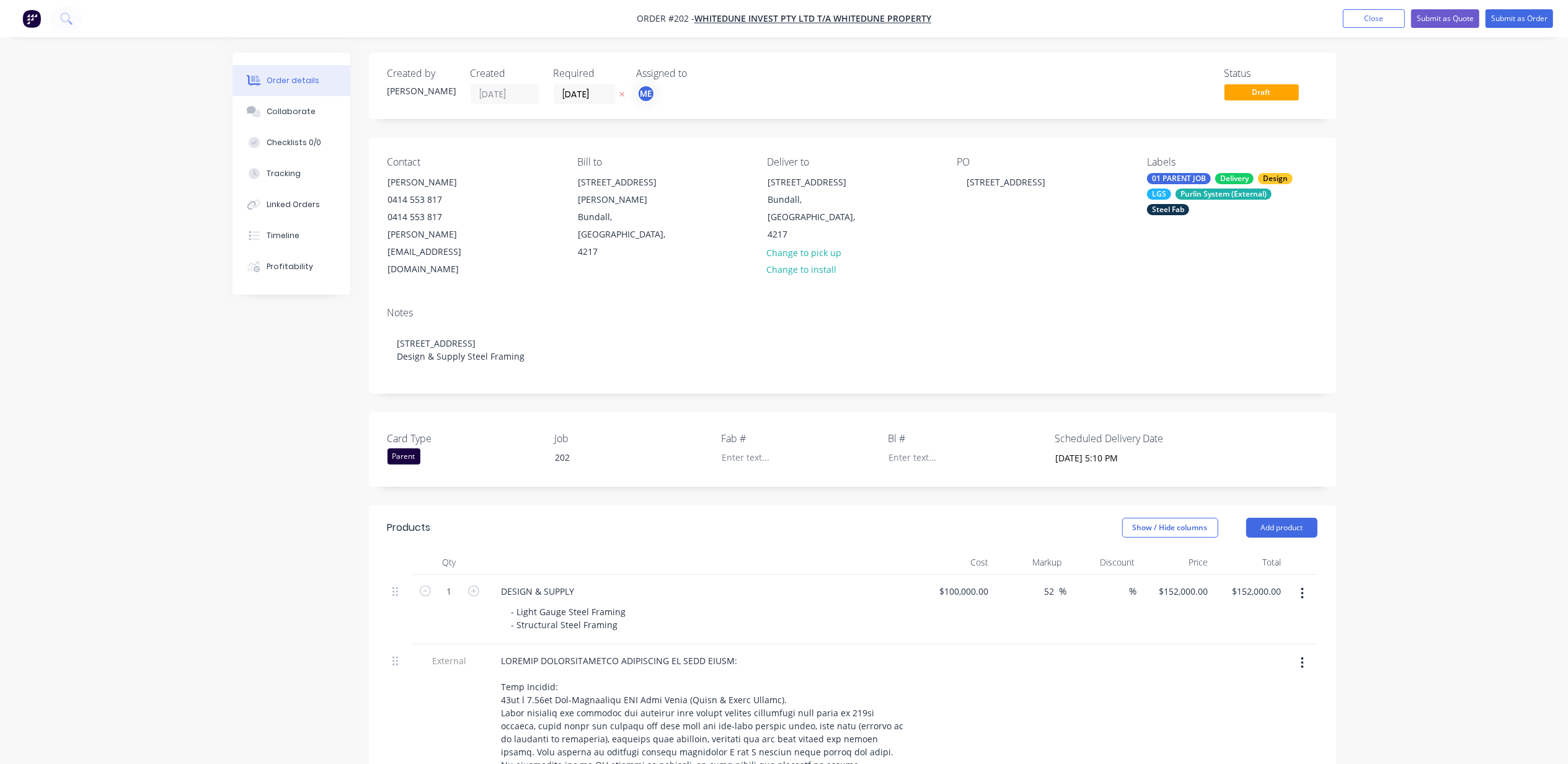
click at [1451, 18] on button "Submit as Quote" at bounding box center [1445, 18] width 68 height 18
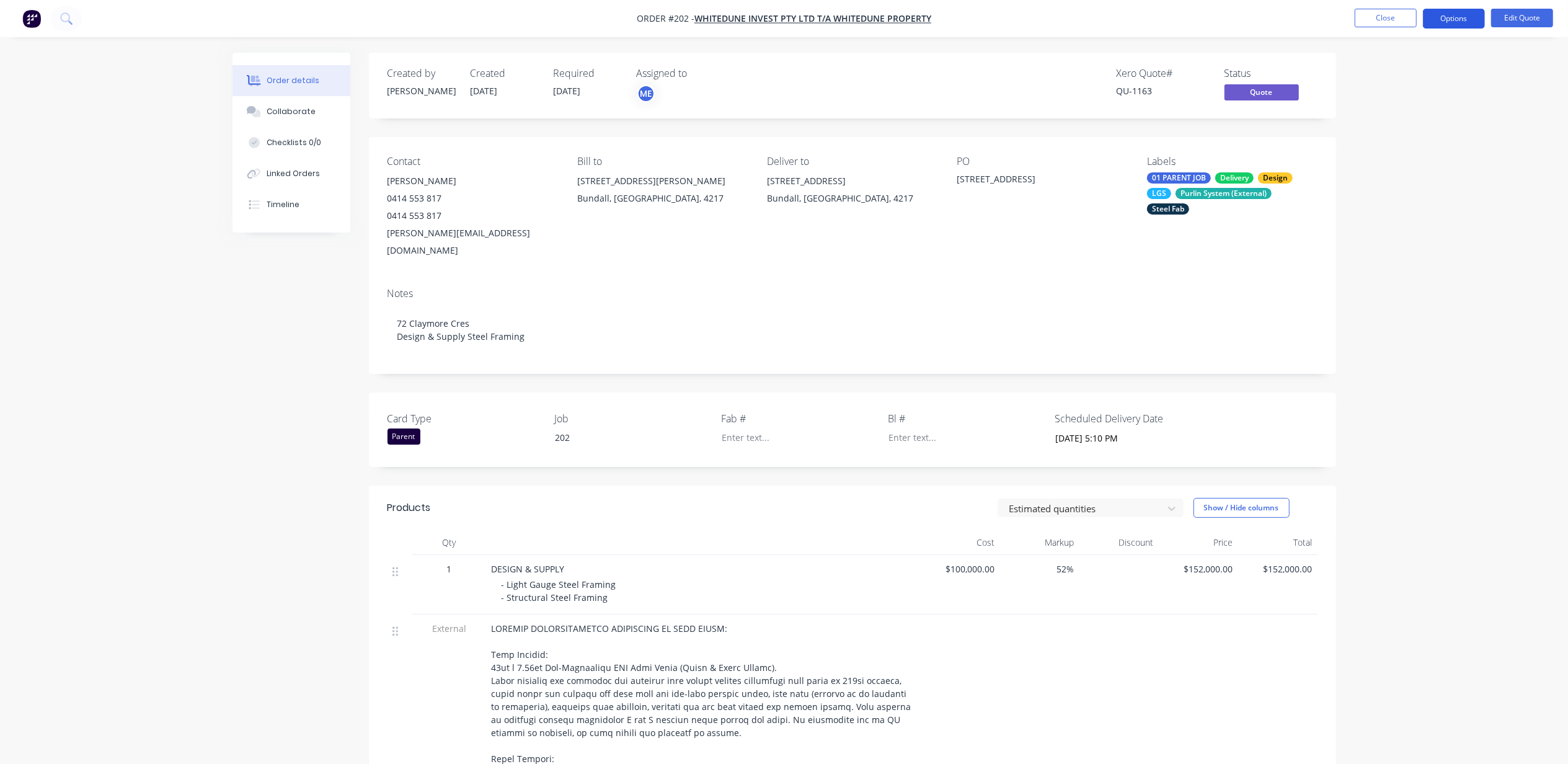
click at [1448, 18] on button "Options" at bounding box center [1453, 18] width 62 height 20
click at [1401, 73] on div "Quote" at bounding box center [1417, 75] width 114 height 18
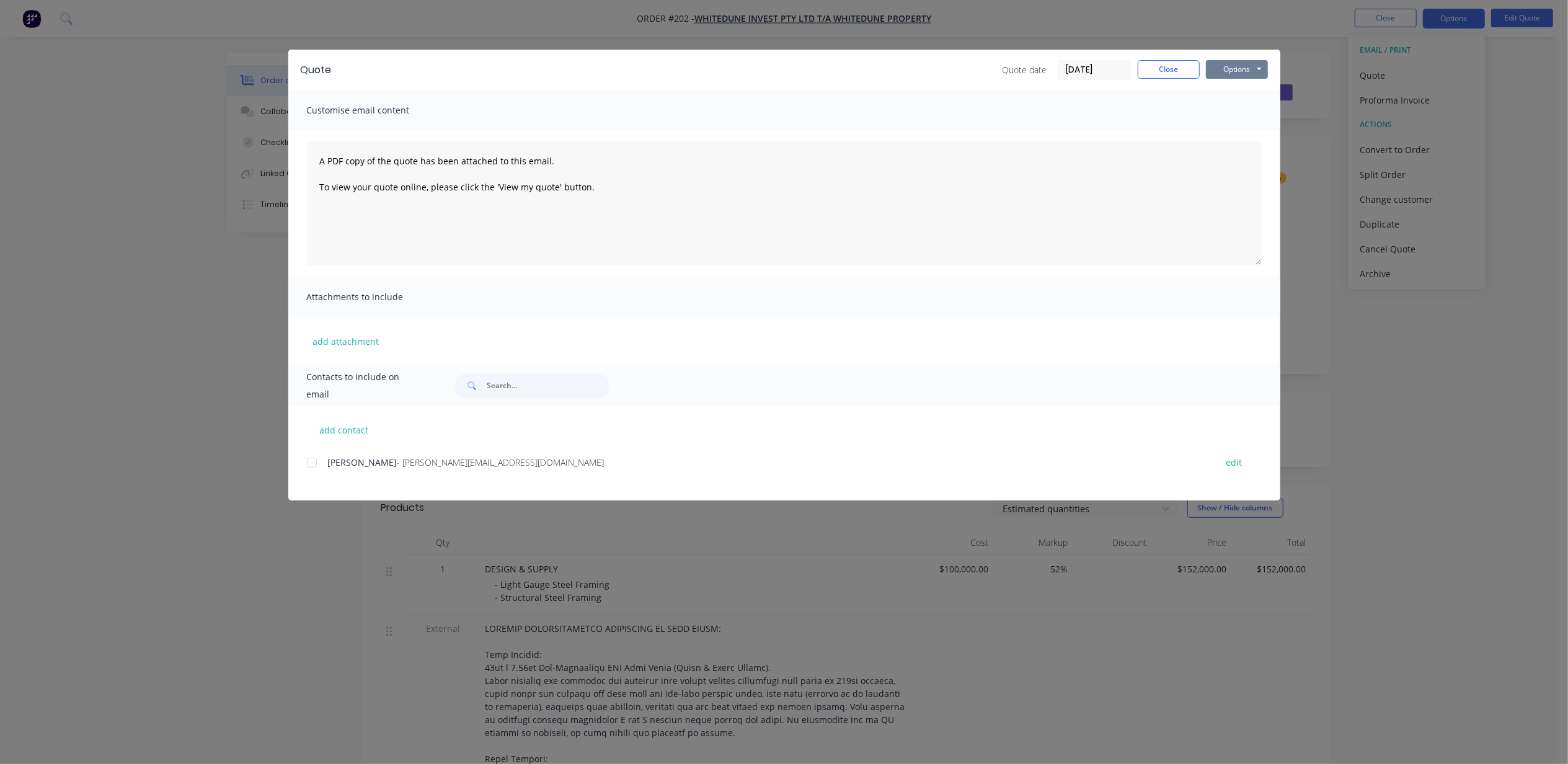
click at [1248, 64] on button "Options" at bounding box center [1237, 69] width 62 height 18
click at [1229, 113] on button "Print" at bounding box center [1245, 111] width 79 height 20
click at [1155, 68] on button "Close" at bounding box center [1168, 69] width 62 height 18
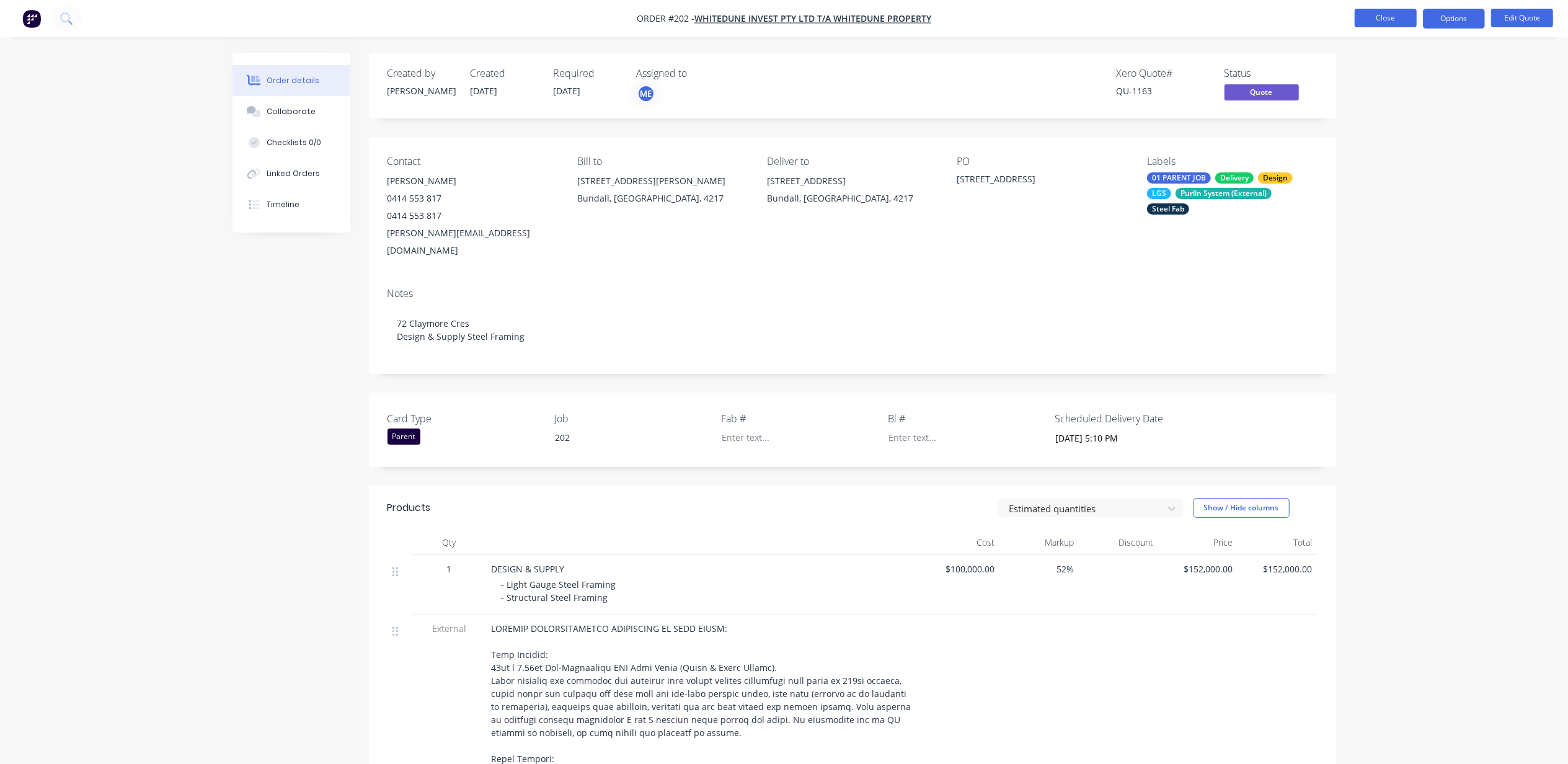
click at [1387, 12] on button "Close" at bounding box center [1385, 18] width 62 height 18
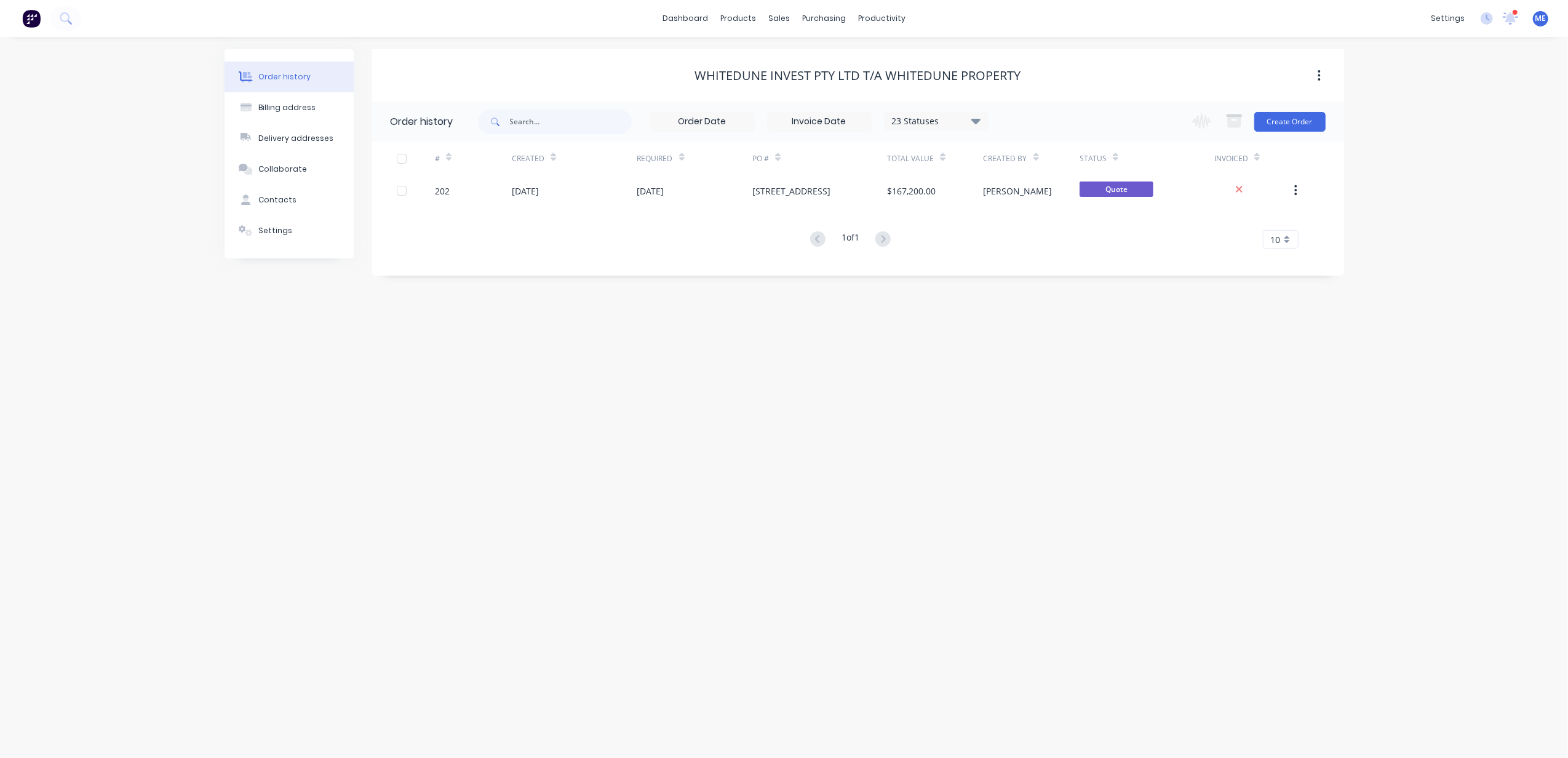
click at [214, 444] on div "Order history Billing address Delivery addresses Collaborate Contacts Settings …" at bounding box center [784, 397] width 1568 height 721
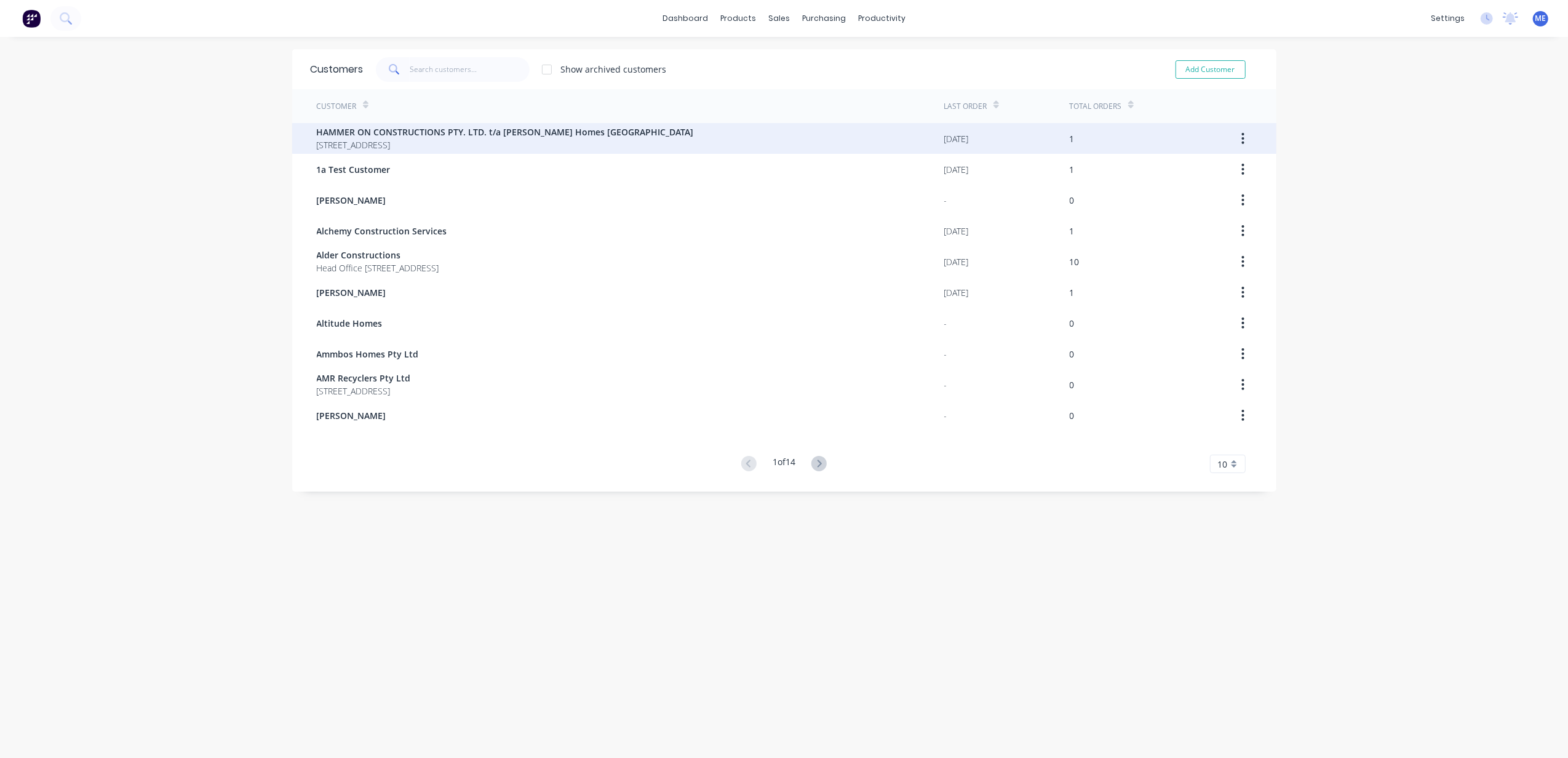
click at [385, 145] on span "[STREET_ADDRESS]" at bounding box center [505, 145] width 377 height 13
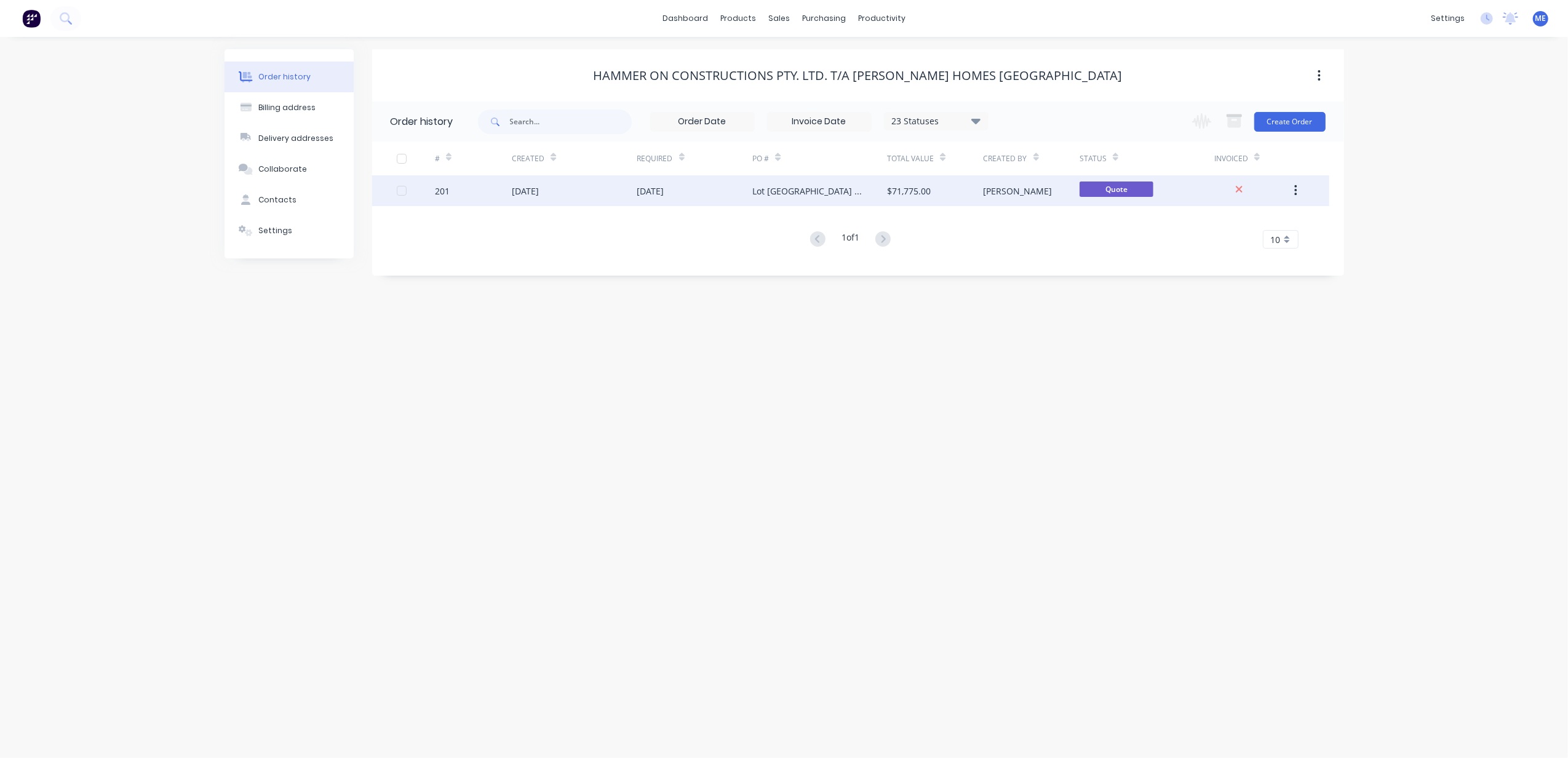
click at [790, 185] on div "Lot [GEOGRAPHIC_DATA] LGS Design and Supply" at bounding box center [807, 191] width 110 height 13
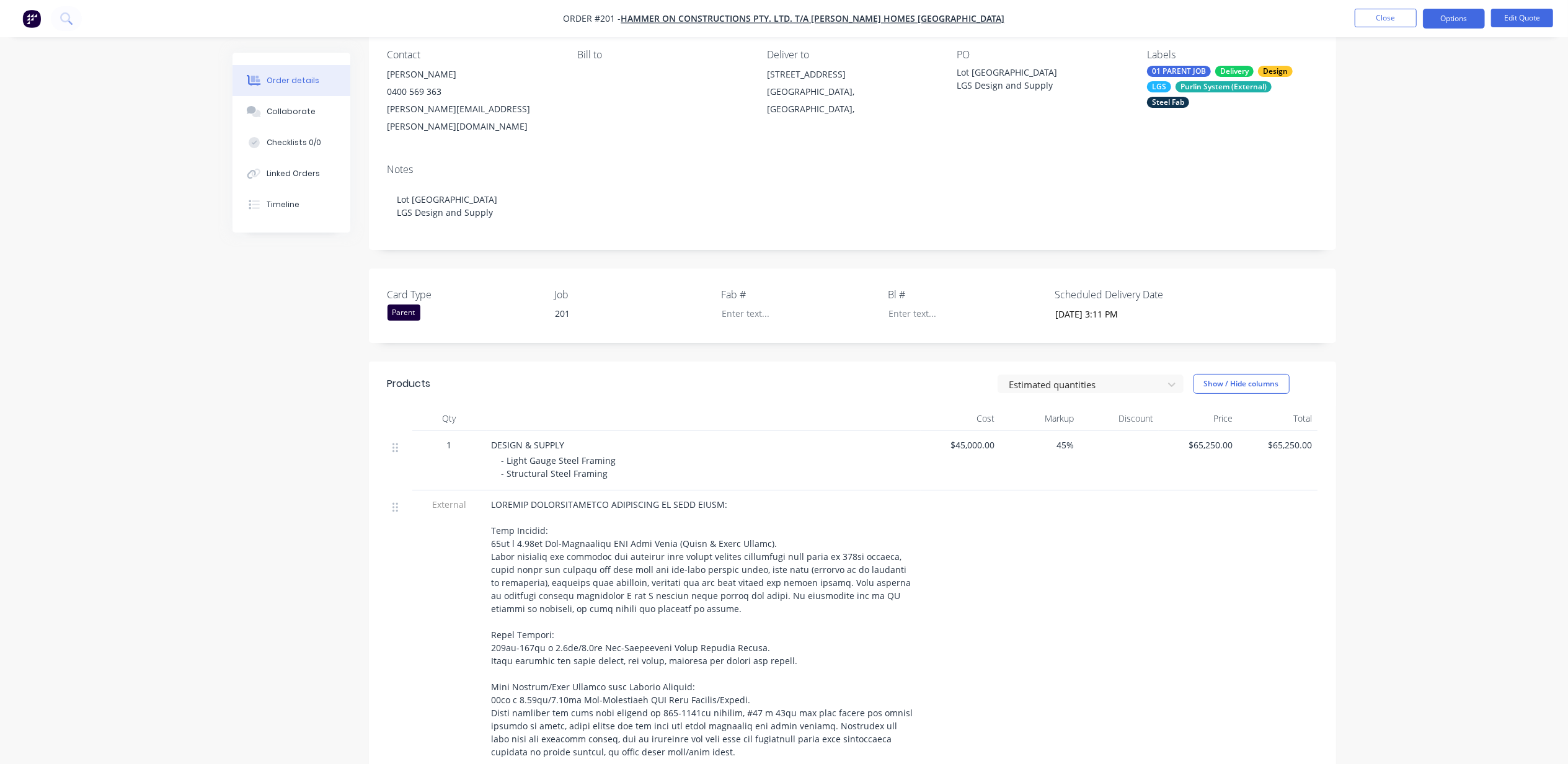
scroll to position [331, 0]
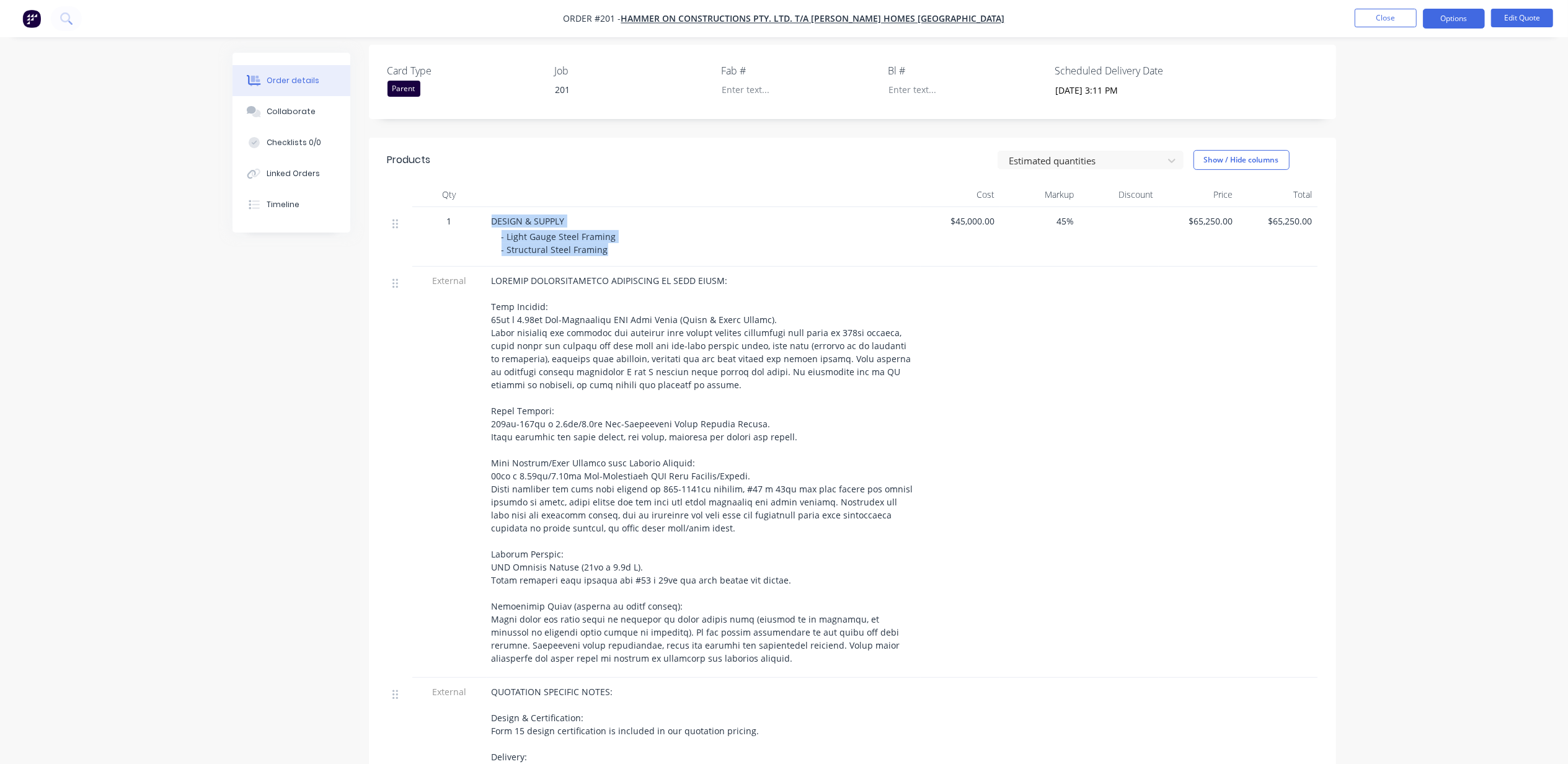
drag, startPoint x: 494, startPoint y: 206, endPoint x: 625, endPoint y: 231, distance: 133.4
click at [625, 231] on div "DESIGN & SUPPLY - Light Gauge Steel Framing - Structural Steel Framing" at bounding box center [703, 237] width 434 height 60
copy div "DESIGN & SUPPLY - Light Gauge Steel Framing - Structural Steel Framing"
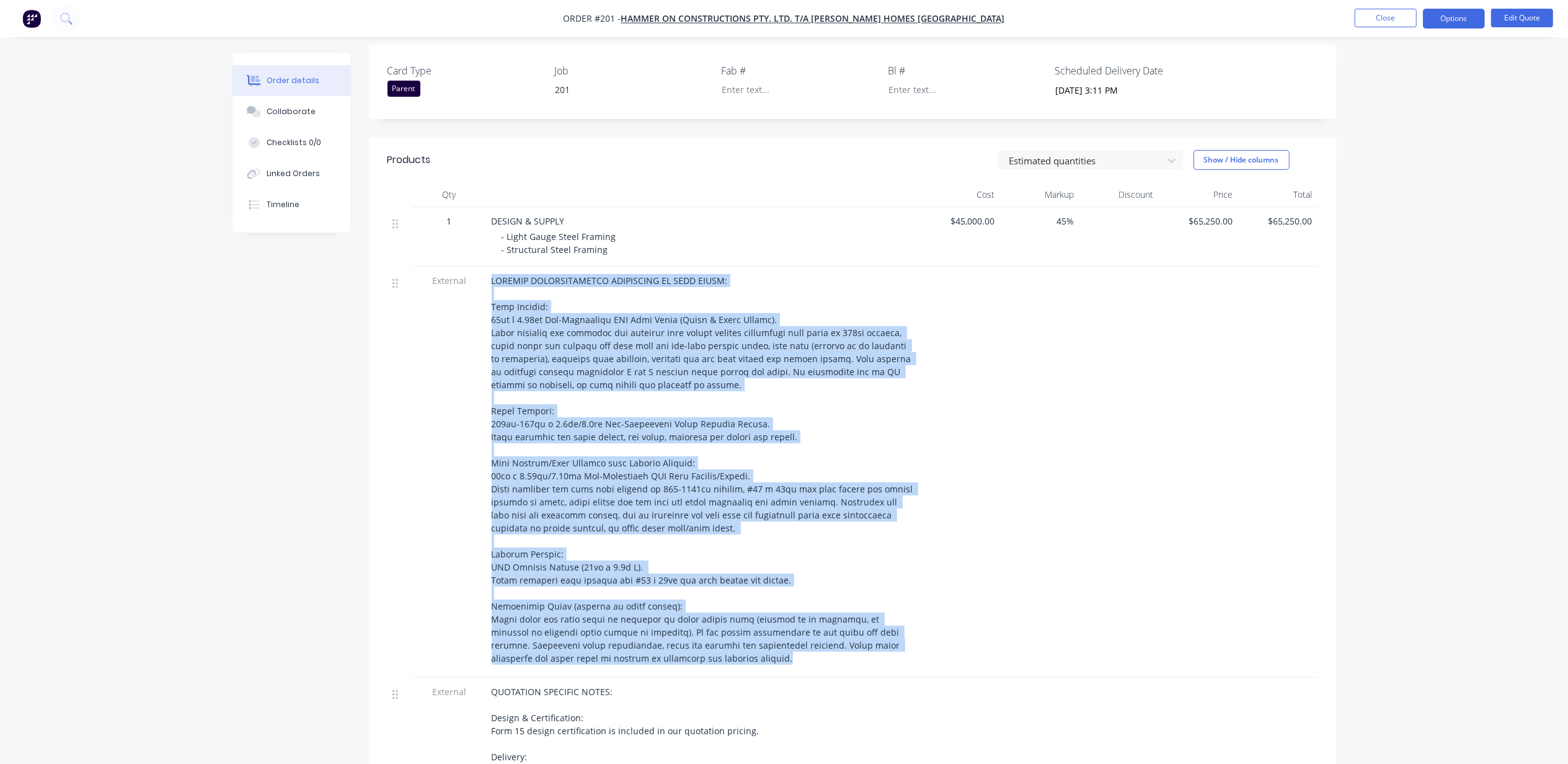
drag, startPoint x: 493, startPoint y: 264, endPoint x: 673, endPoint y: 641, distance: 417.8
click at [673, 641] on div at bounding box center [703, 469] width 424 height 391
copy span "PRODUCT SPECIFICATIONS APPLICABLE TO THIS QUOTE: Wall Framing: 90mm x 0.75mm Pr…"
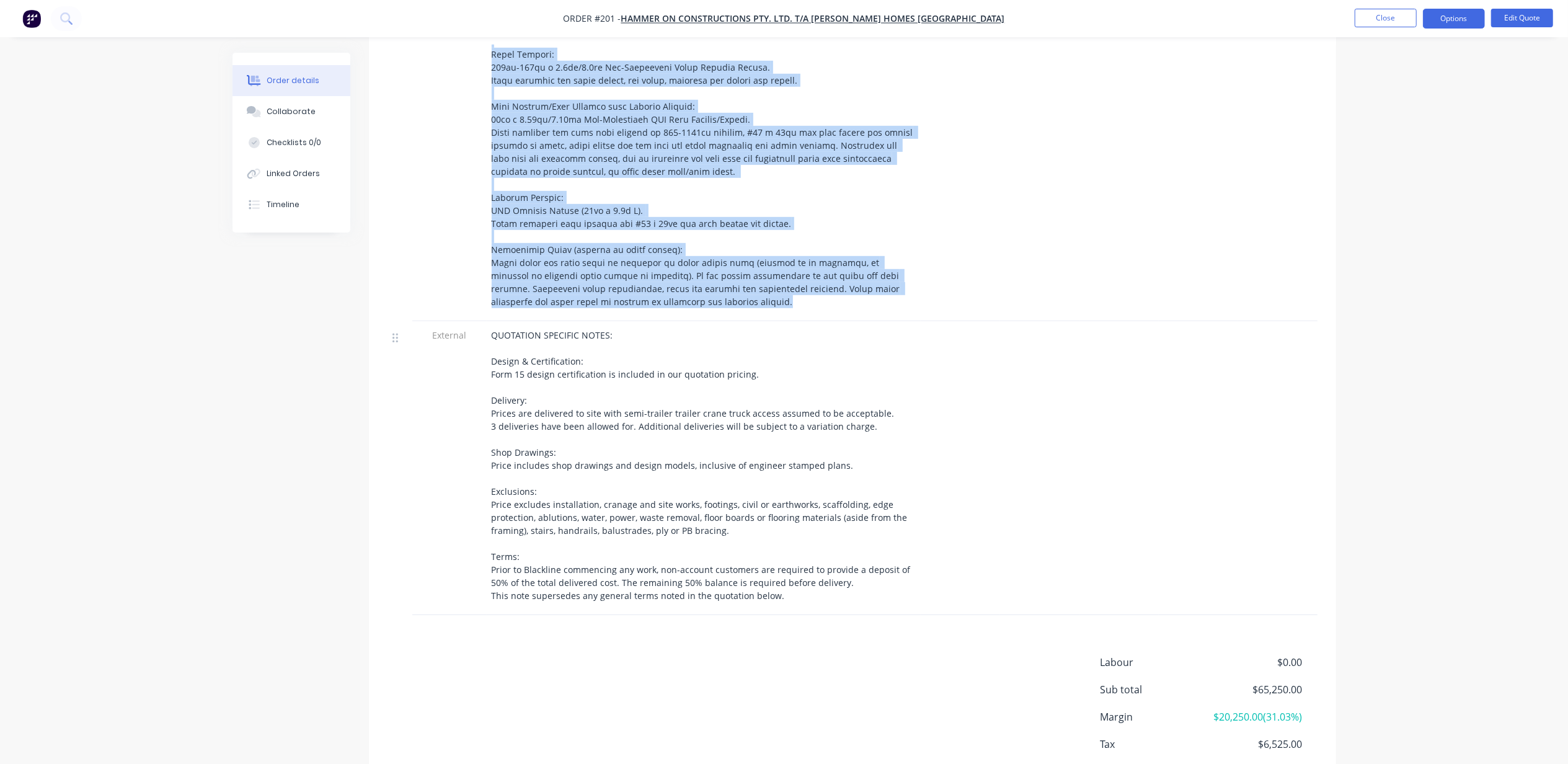
scroll to position [744, 0]
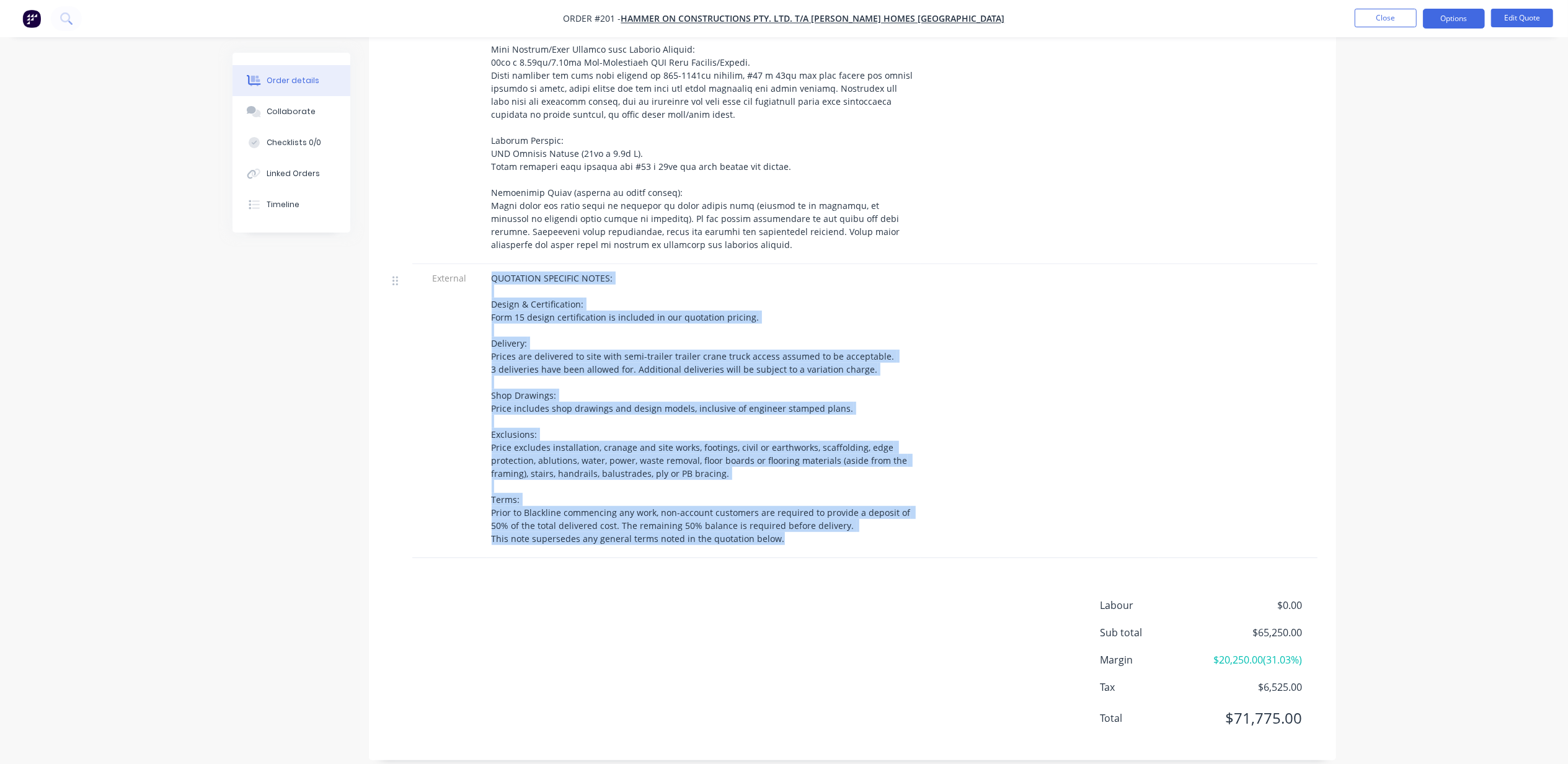
drag, startPoint x: 493, startPoint y: 261, endPoint x: 782, endPoint y: 517, distance: 386.1
click at [782, 517] on div "QUOTATION SPECIFIC NOTES: Design & Certification: Form 15 design certification …" at bounding box center [703, 408] width 424 height 273
copy span "QUOTATION SPECIFIC NOTES: Design & Certification: Form 15 design certification …"
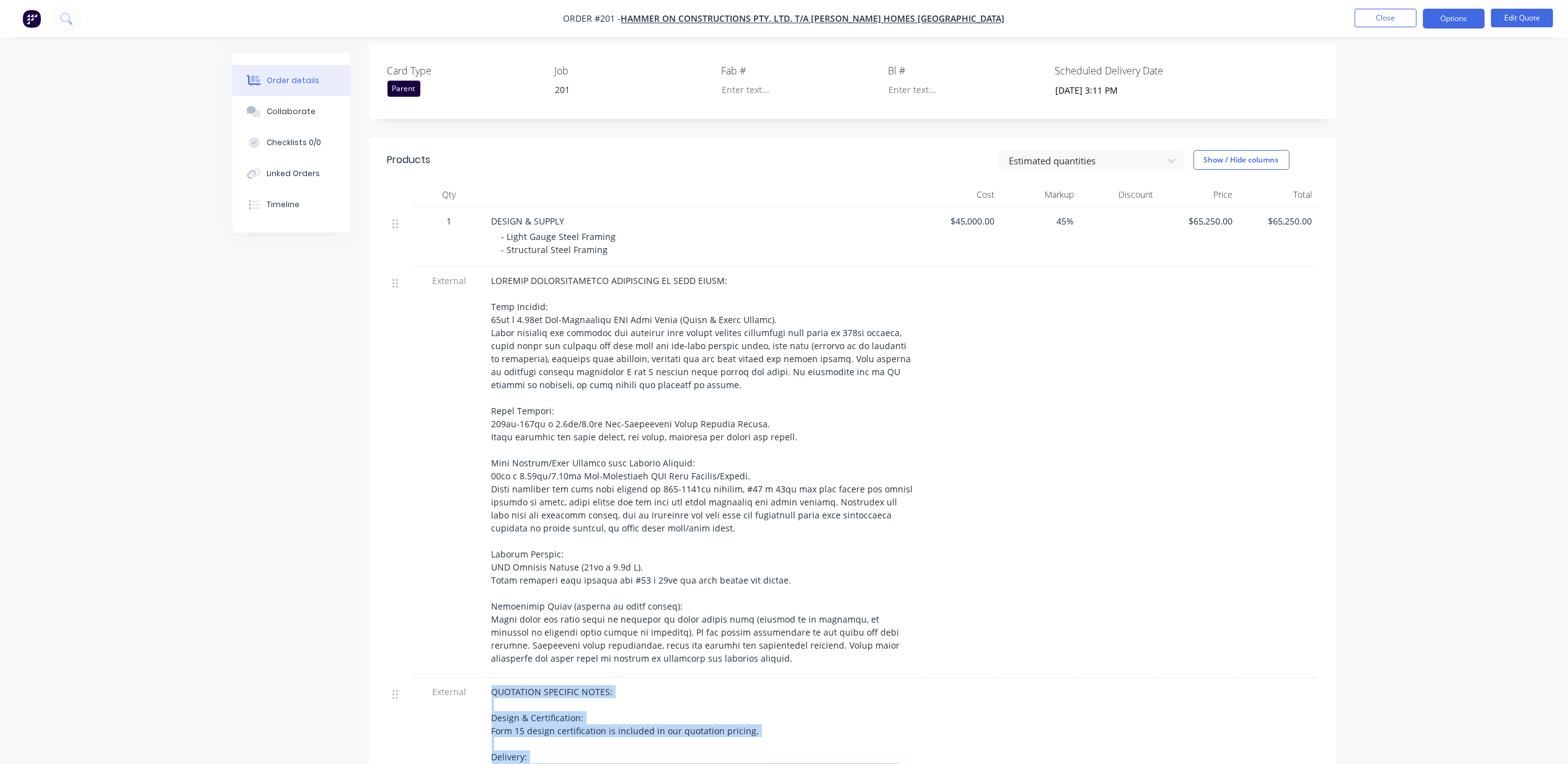
scroll to position [0, 0]
